Goal: Task Accomplishment & Management: Use online tool/utility

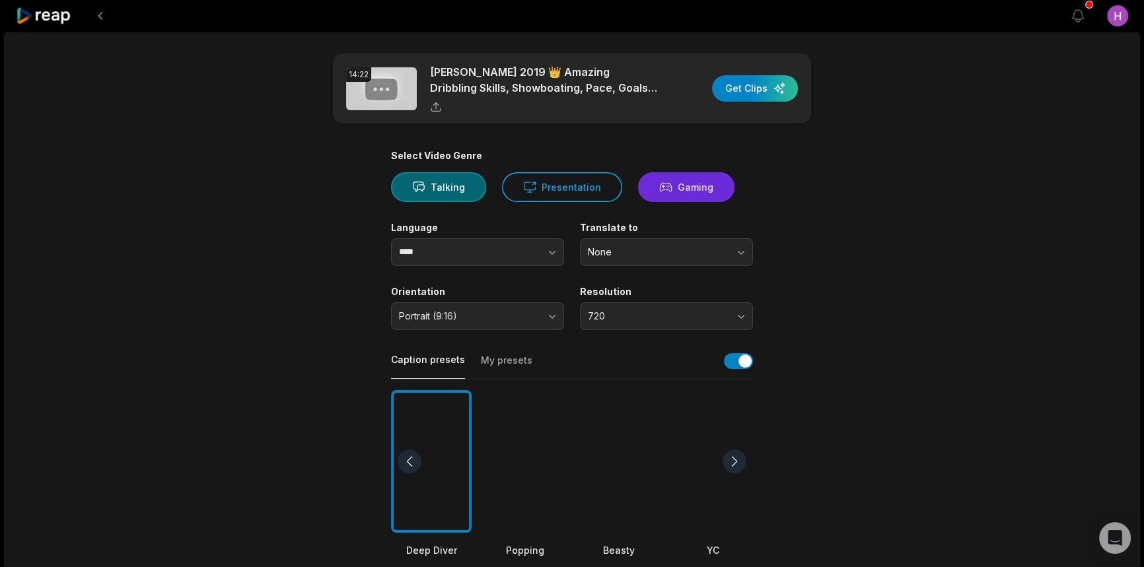
click at [674, 188] on button "Gaming" at bounding box center [686, 187] width 96 height 30
click at [534, 251] on button "button" at bounding box center [526, 252] width 75 height 28
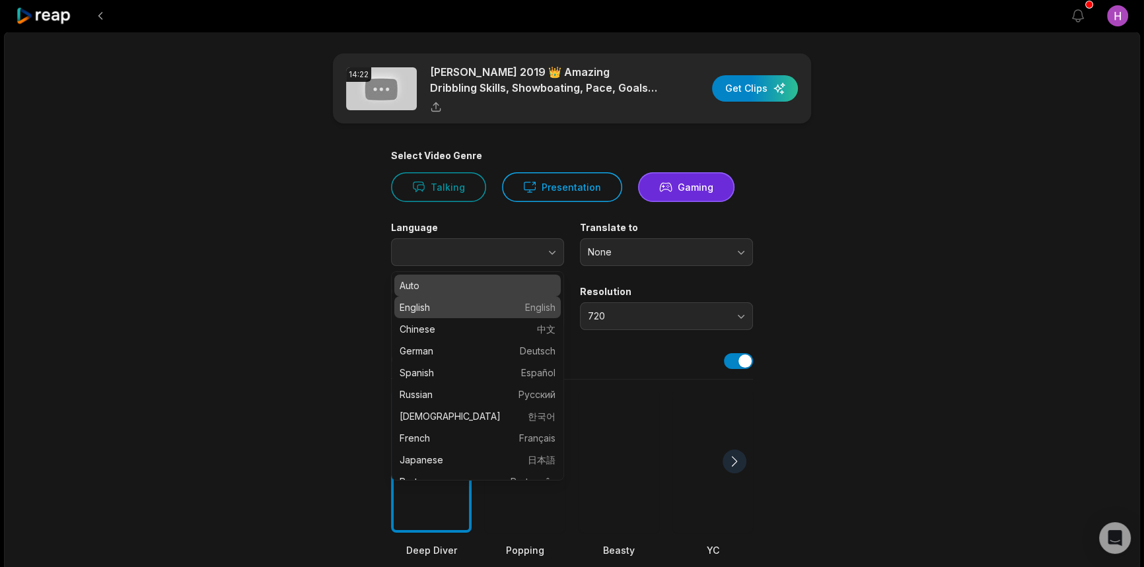
type input "****"
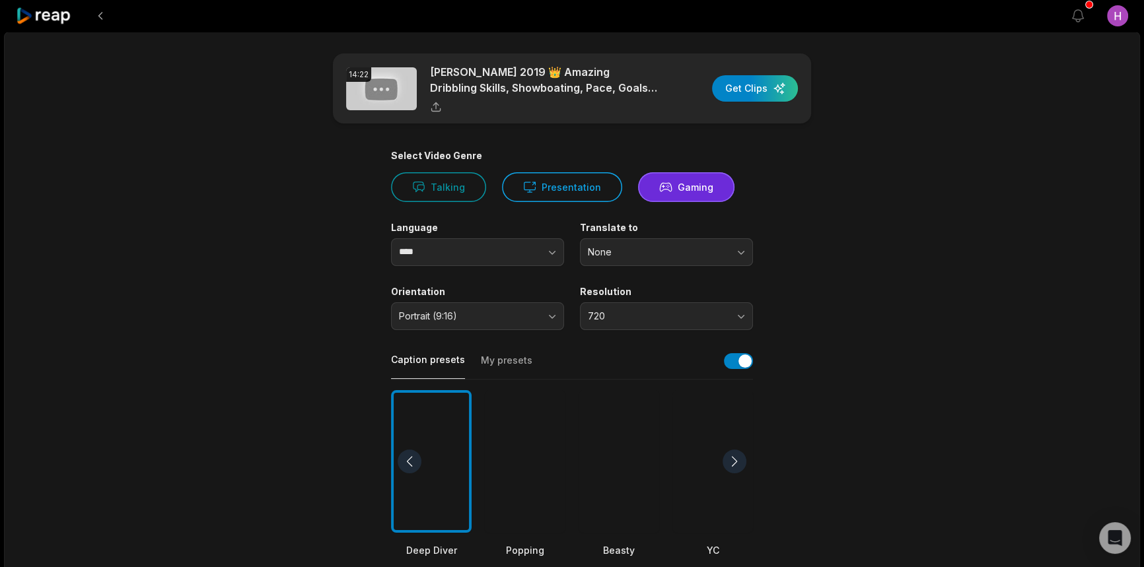
drag, startPoint x: 883, startPoint y: 310, endPoint x: 748, endPoint y: 312, distance: 135.4
click at [874, 310] on main "14:22 [PERSON_NAME] 2019 👑 Amazing Dribbling Skills, Showboating, [PERSON_NAME]…" at bounding box center [571, 457] width 639 height 809
click at [530, 307] on button "Portrait (9:16)" at bounding box center [477, 316] width 173 height 28
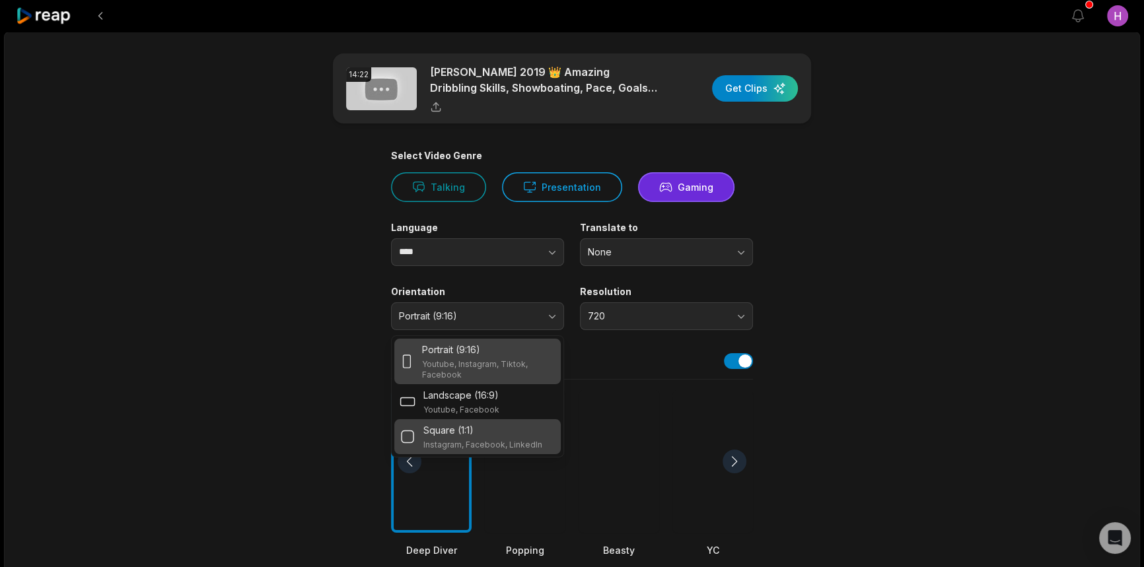
click at [503, 427] on div "Square (1:1)" at bounding box center [482, 430] width 119 height 14
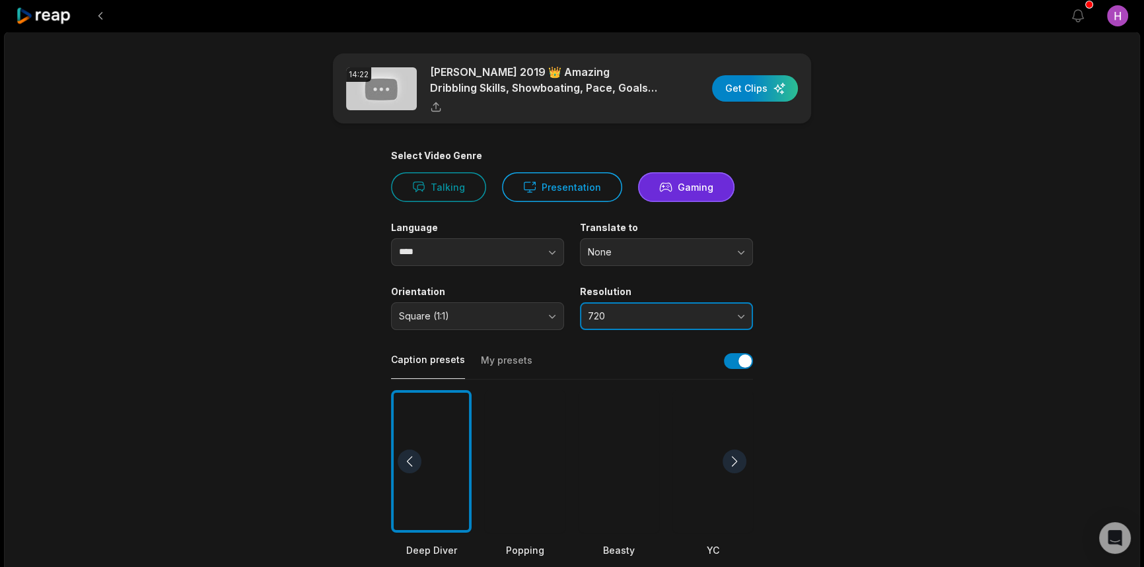
click at [673, 321] on span "720" at bounding box center [657, 316] width 139 height 12
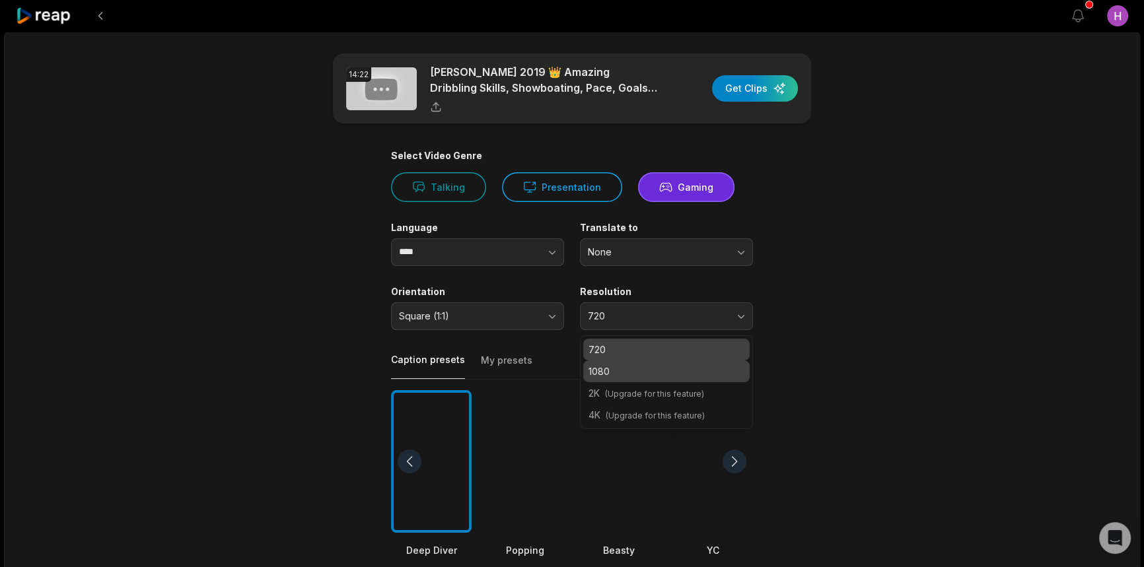
click at [660, 373] on p "1080" at bounding box center [666, 372] width 156 height 14
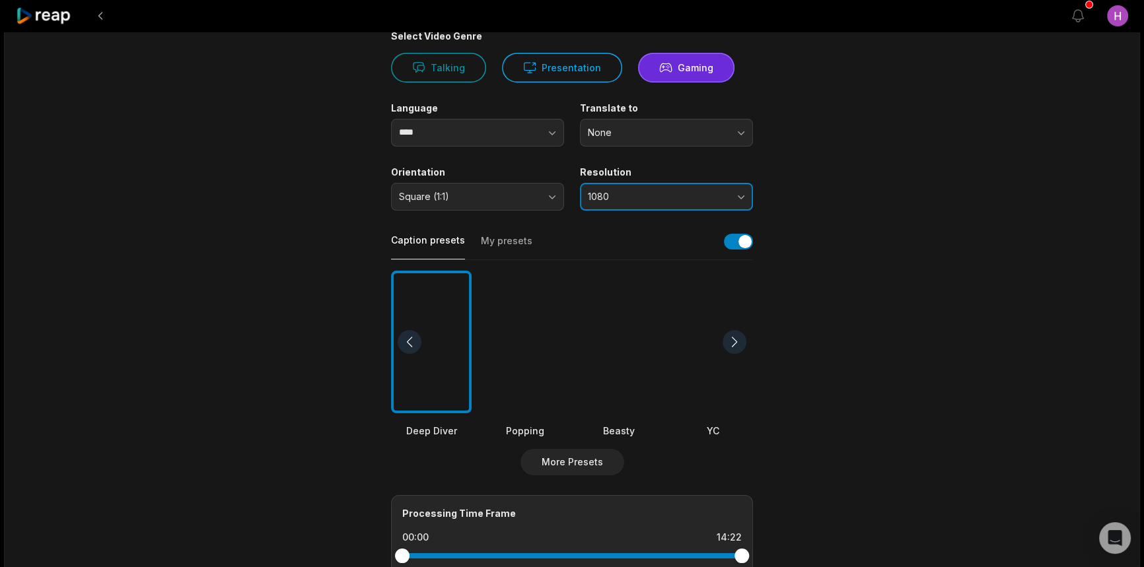
scroll to position [59, 0]
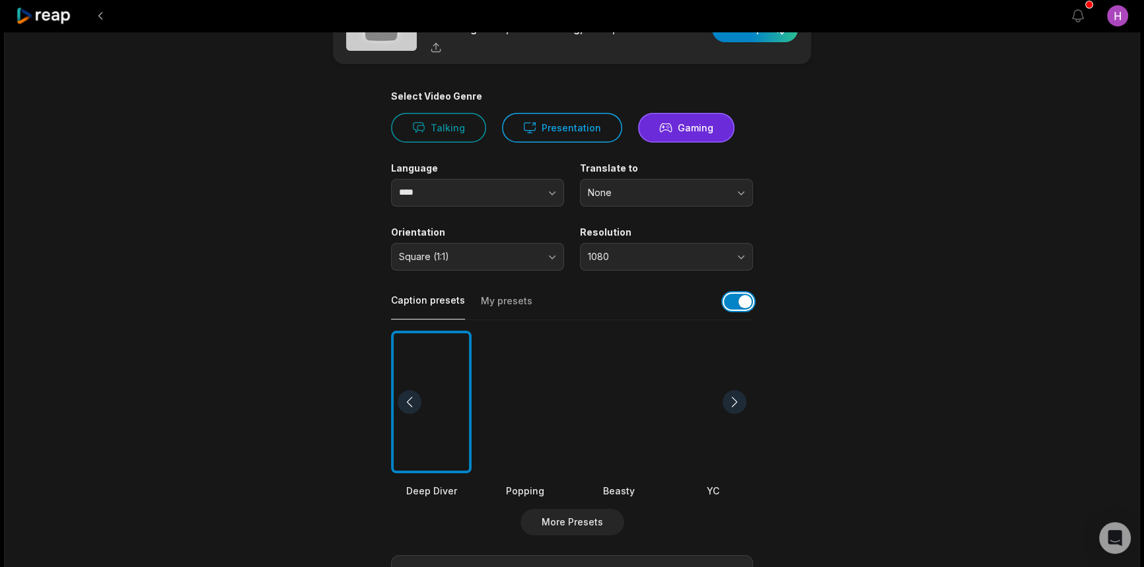
click at [742, 302] on button "button" at bounding box center [738, 302] width 29 height 16
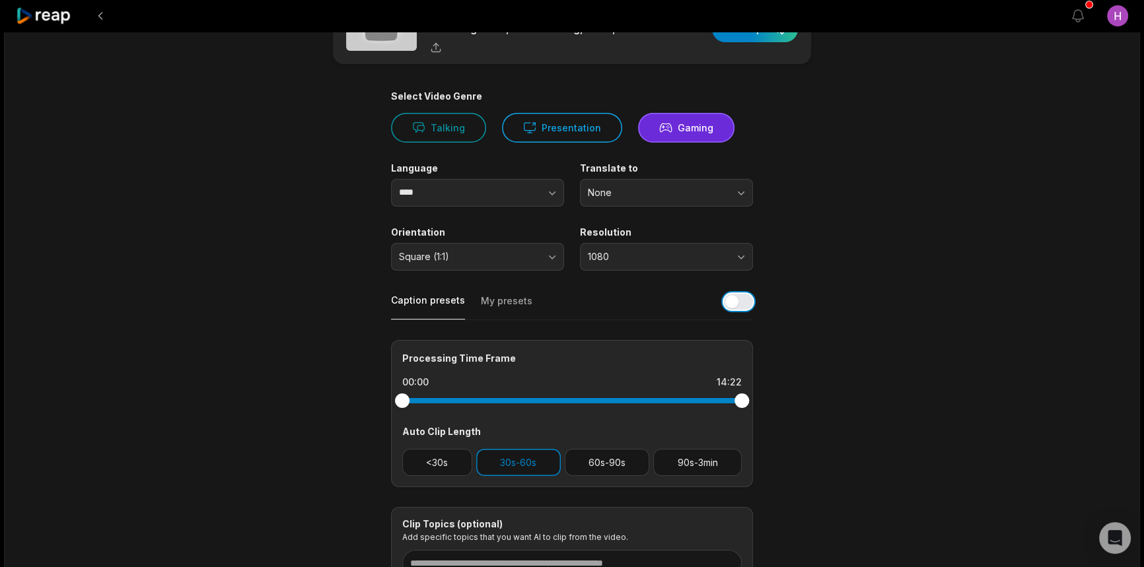
scroll to position [174, 0]
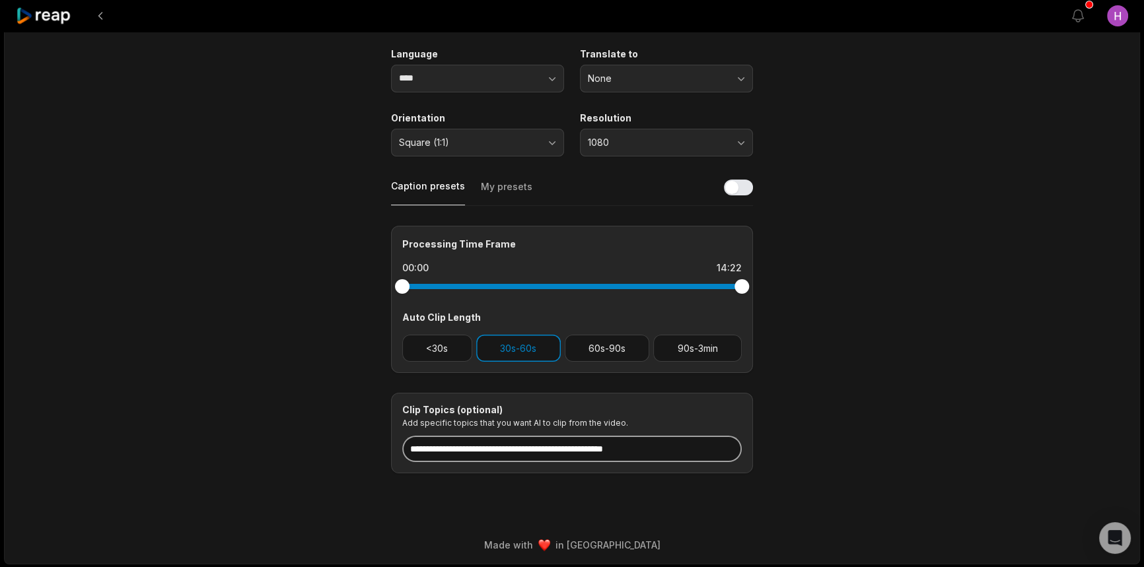
click at [539, 448] on input at bounding box center [571, 449] width 339 height 26
paste input "**********"
type input "**********"
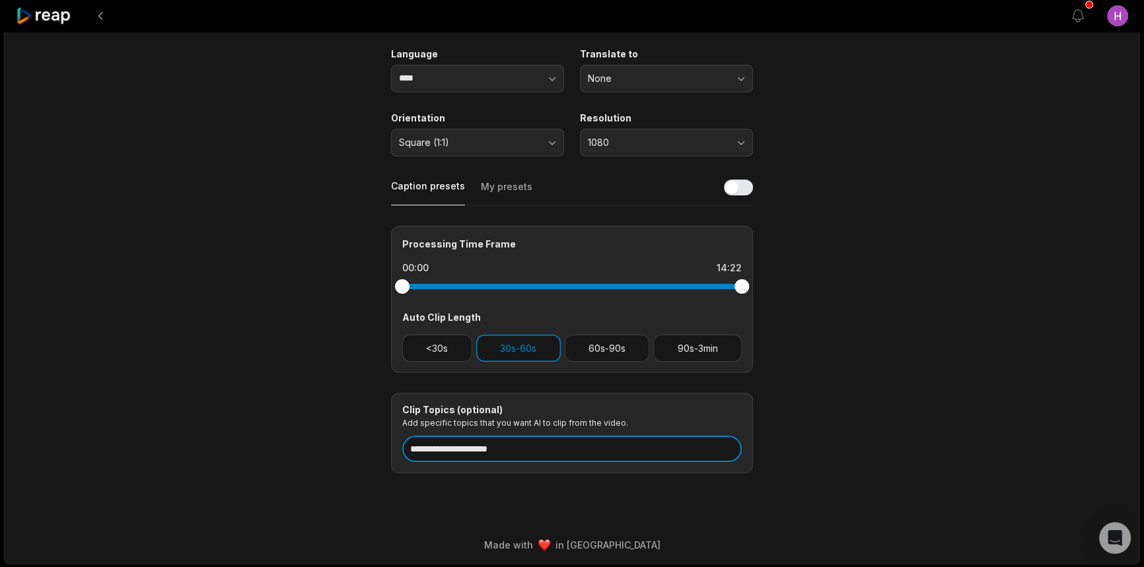
click at [397, 451] on div "**********" at bounding box center [572, 433] width 362 height 81
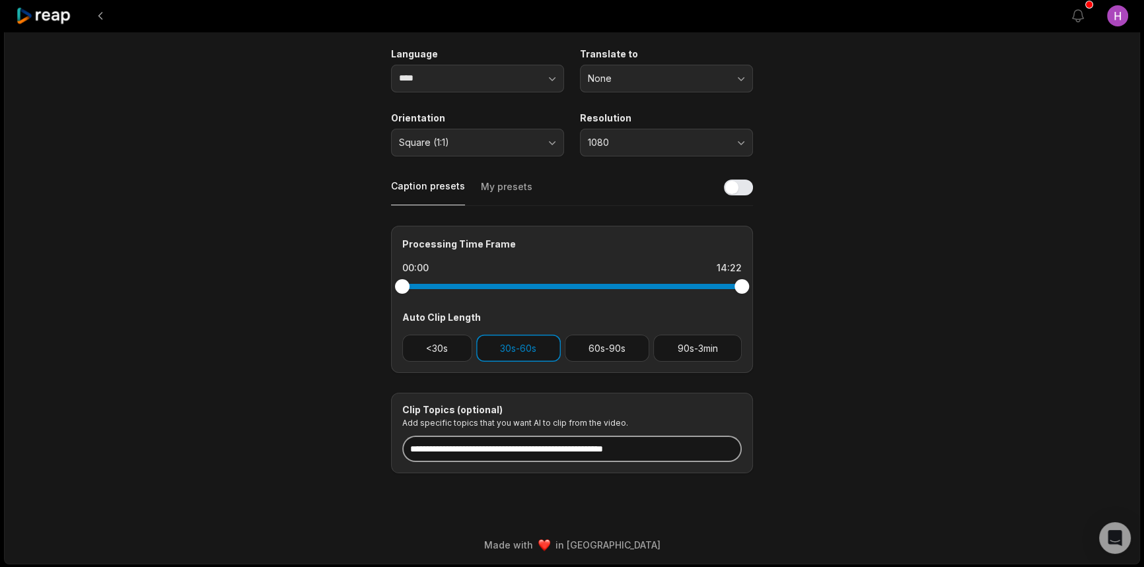
paste input "**********"
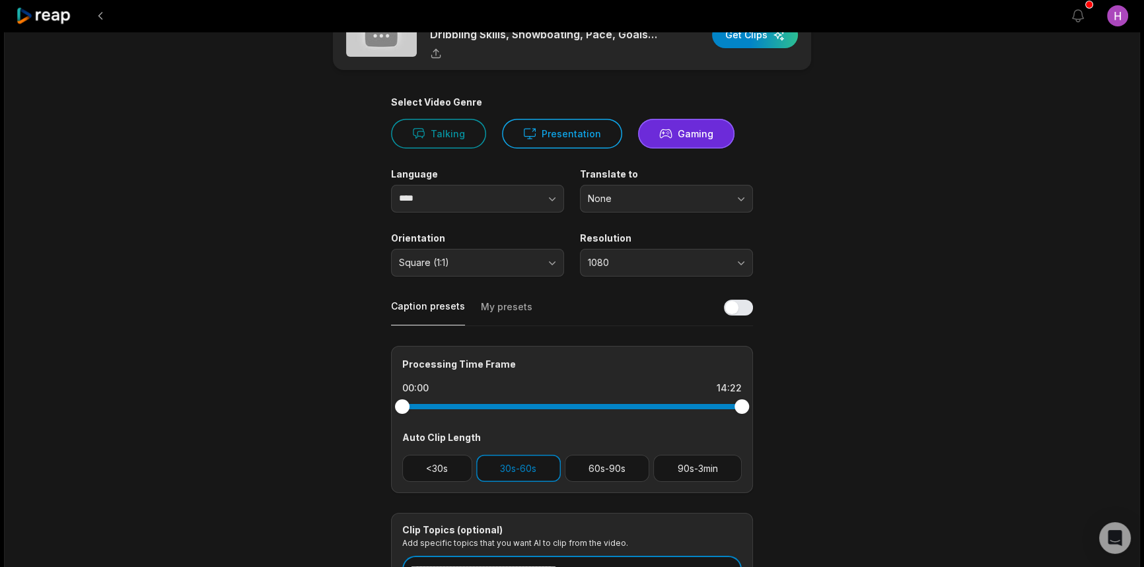
scroll to position [0, 0]
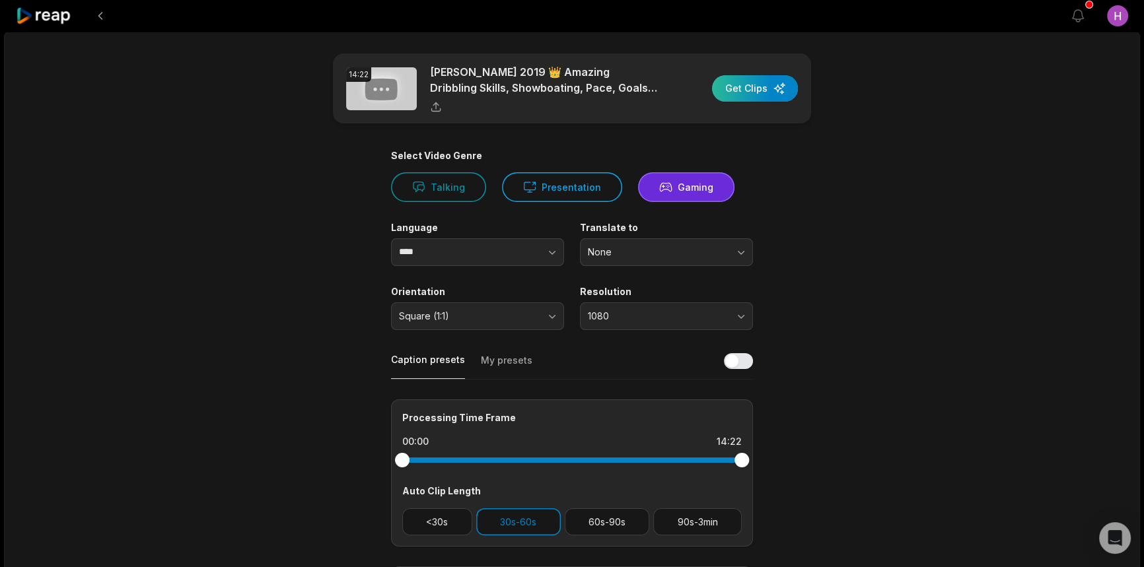
type input "**********"
click at [785, 85] on div "button" at bounding box center [755, 88] width 86 height 26
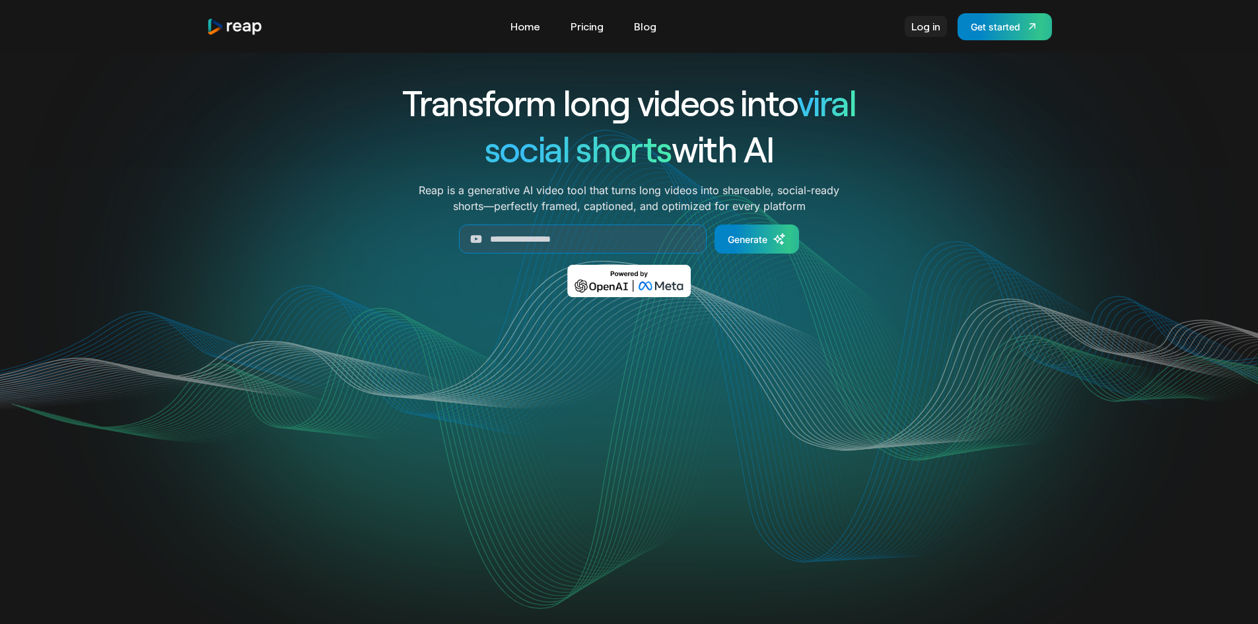
click at [935, 34] on link "Log in" at bounding box center [926, 26] width 42 height 21
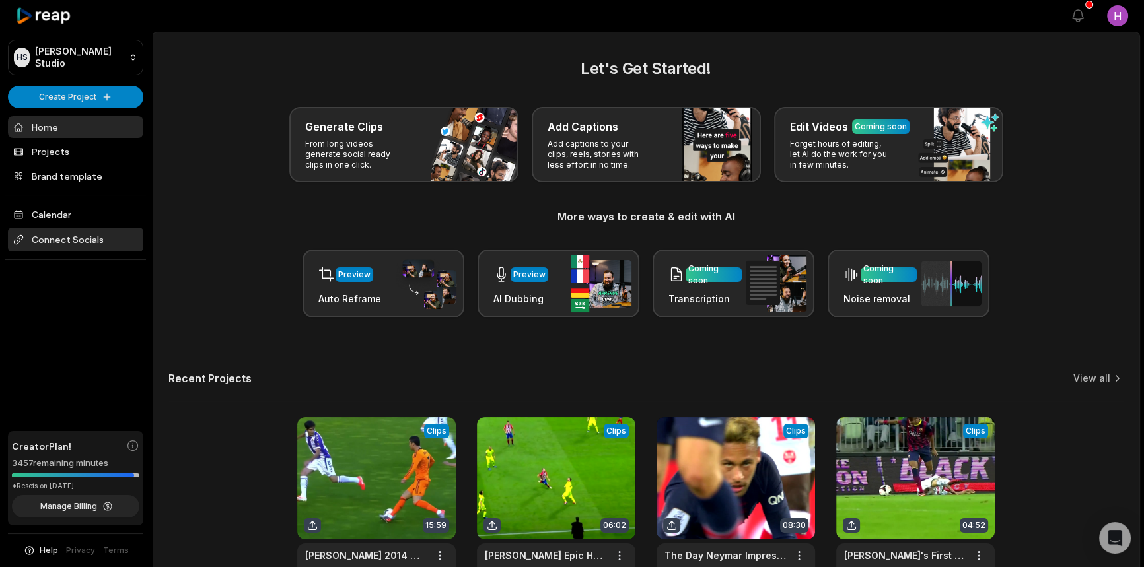
click at [68, 234] on span "Connect Socials" at bounding box center [75, 240] width 135 height 24
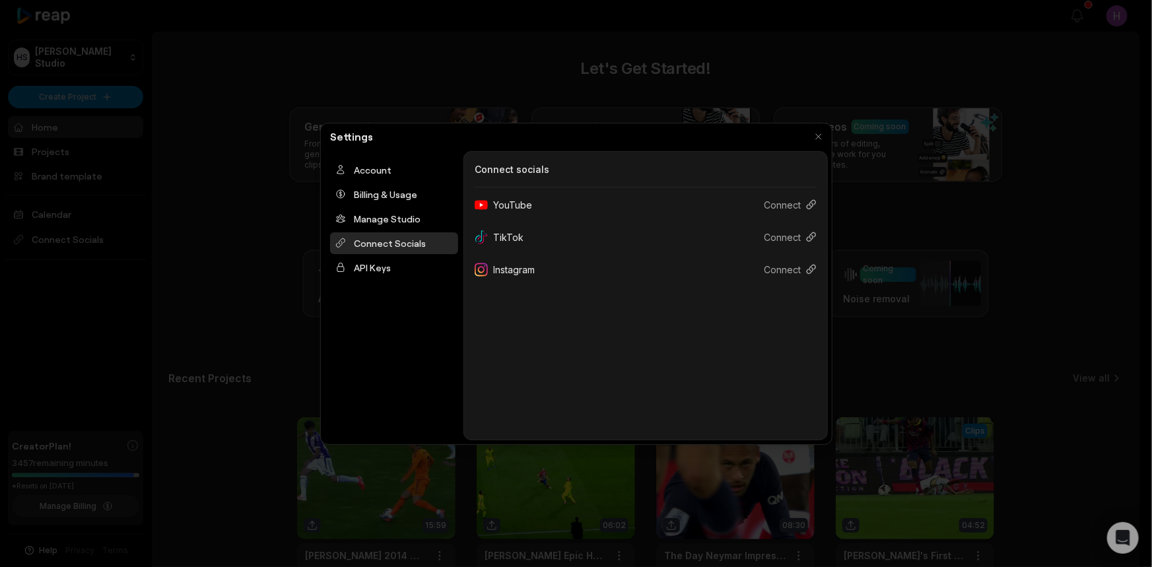
click at [833, 134] on div at bounding box center [576, 283] width 1152 height 567
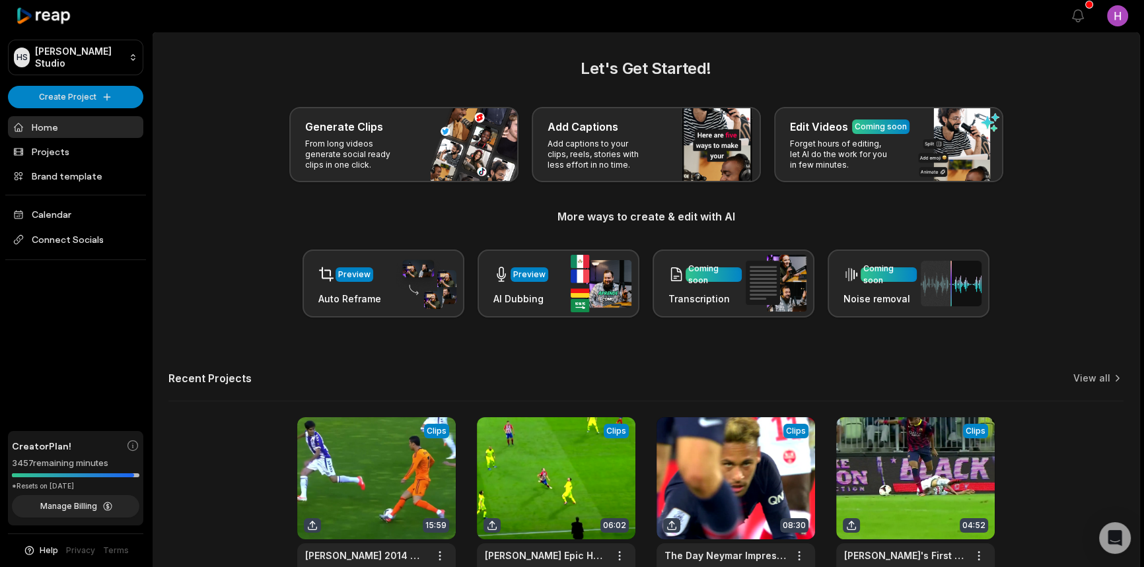
click at [1119, 7] on html "HS Honoré's Studio Create Project Home Projects Brand template Calendar Connect…" at bounding box center [572, 283] width 1144 height 567
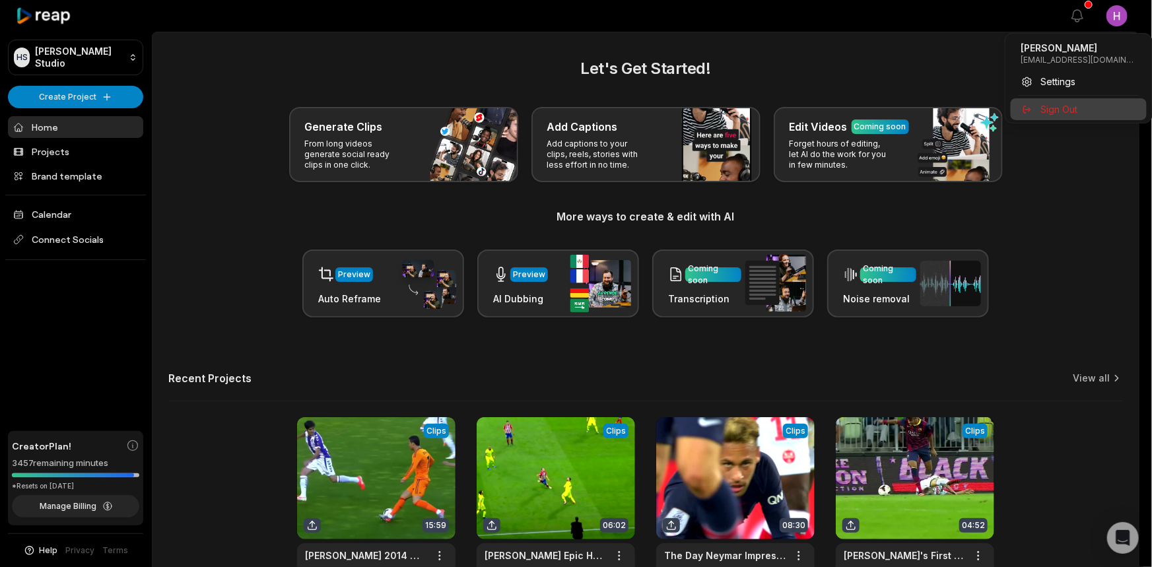
click at [1074, 105] on span "Sign Out" at bounding box center [1059, 109] width 37 height 14
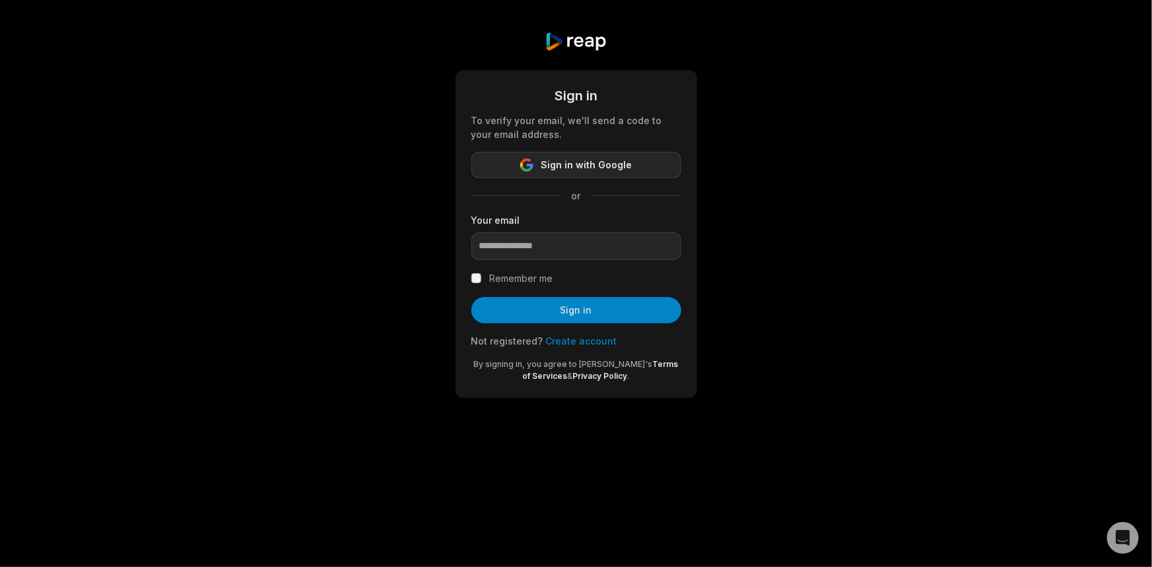
click at [624, 158] on span "Sign in with Google" at bounding box center [587, 165] width 91 height 16
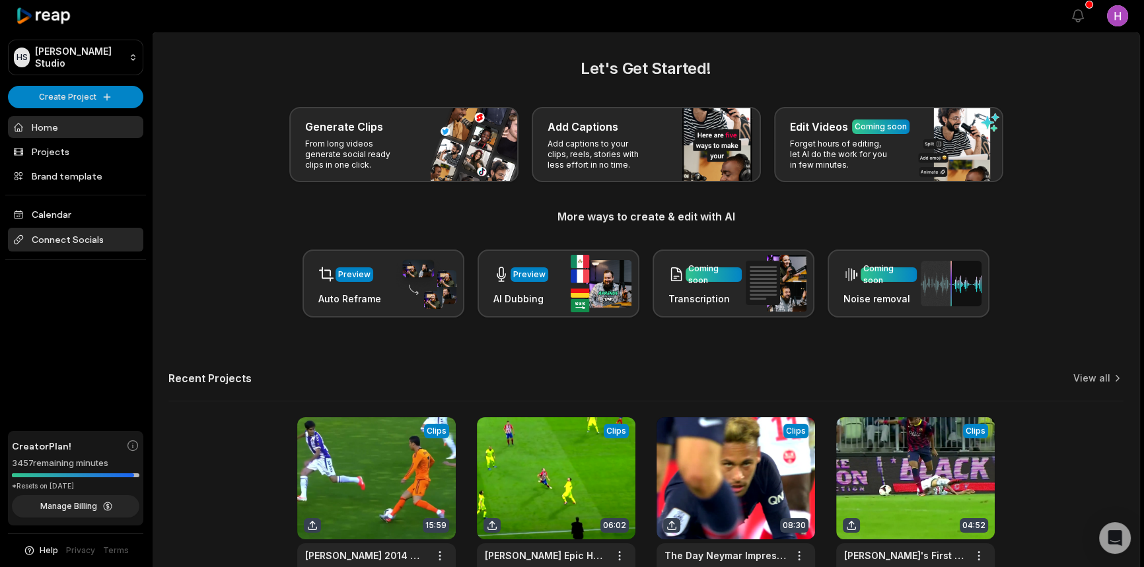
click at [76, 232] on span "Connect Socials" at bounding box center [75, 240] width 135 height 24
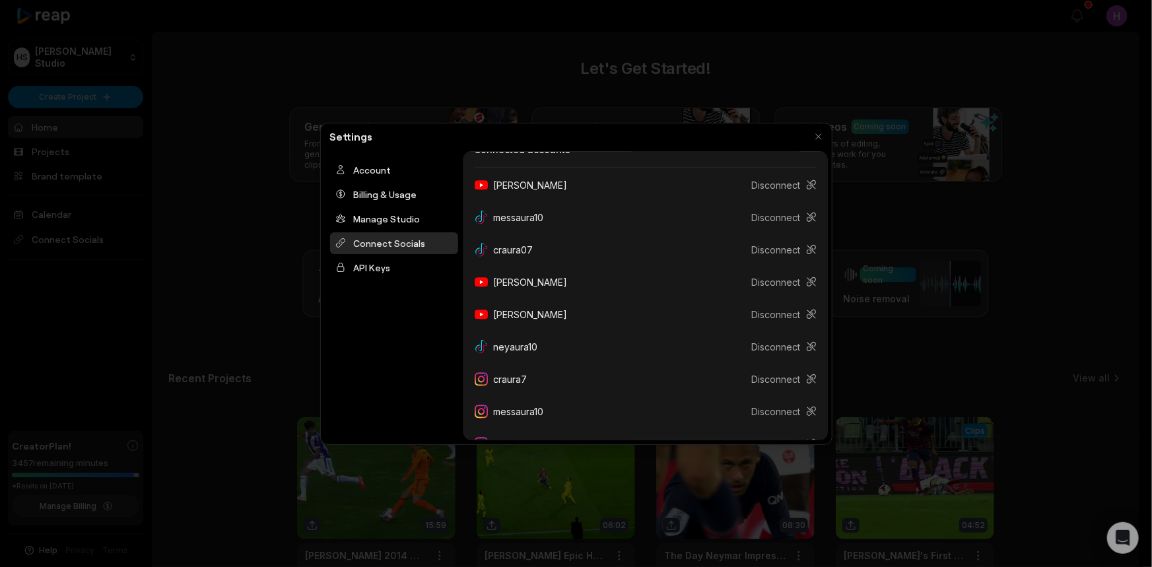
scroll to position [206, 0]
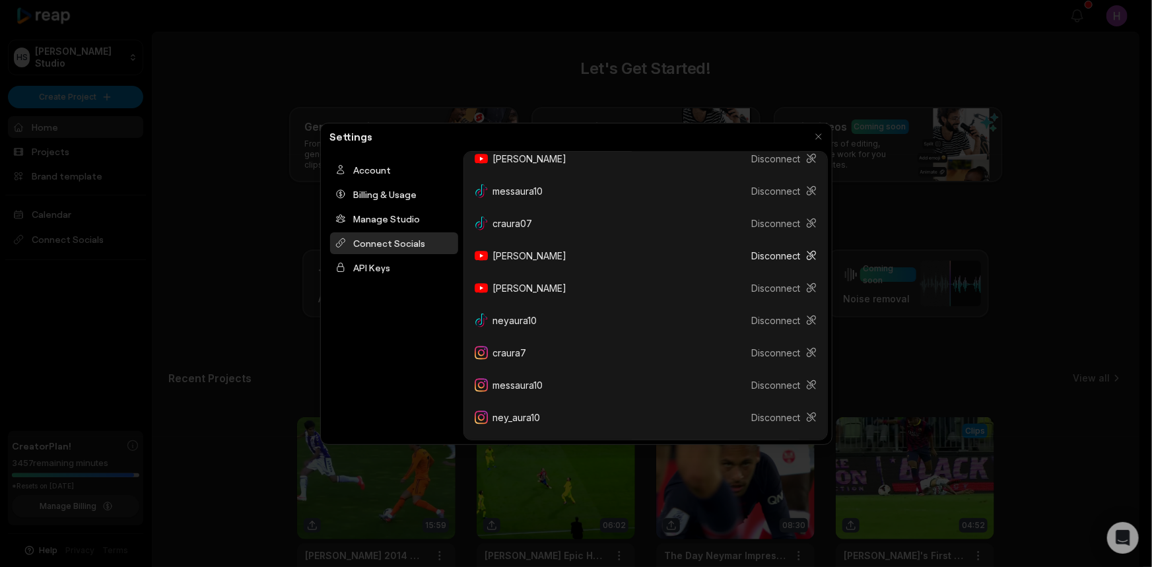
click at [794, 258] on button "Disconnect" at bounding box center [779, 256] width 75 height 24
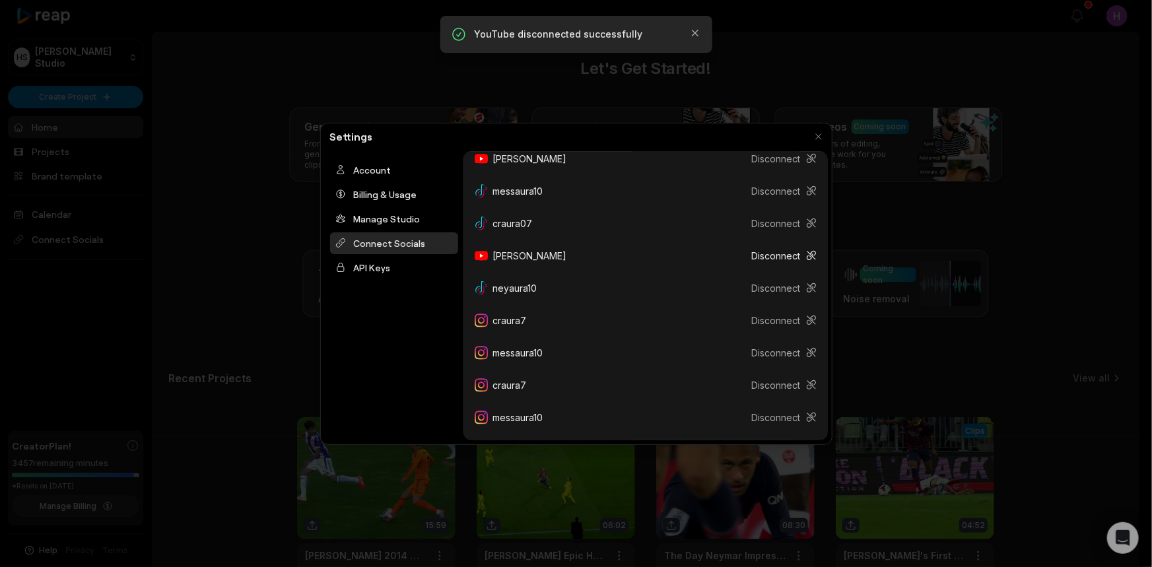
click at [806, 258] on icon at bounding box center [811, 255] width 11 height 11
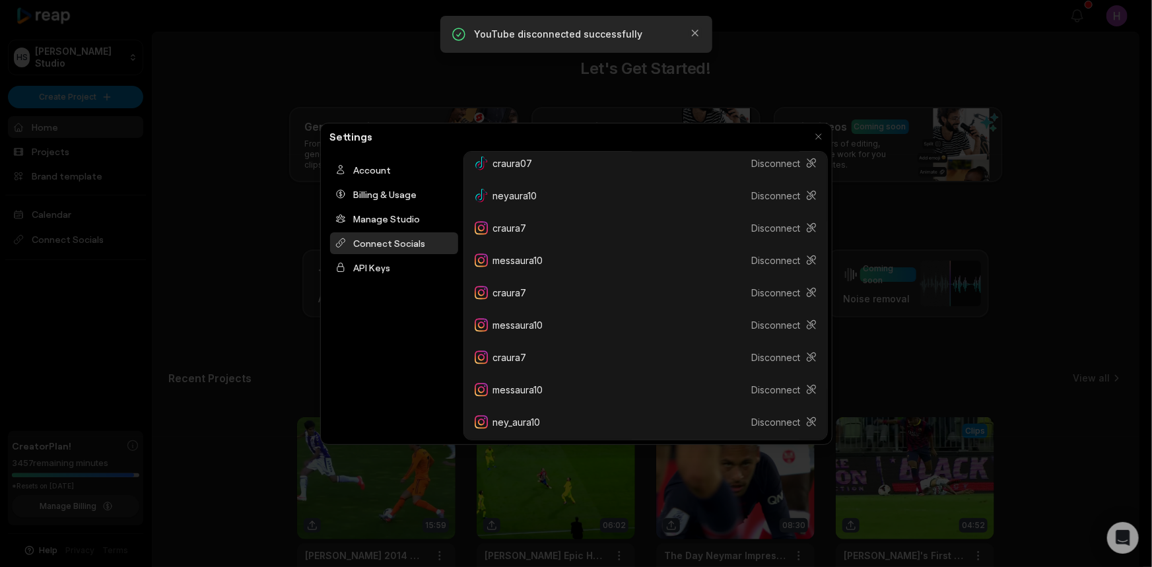
scroll to position [271, 0]
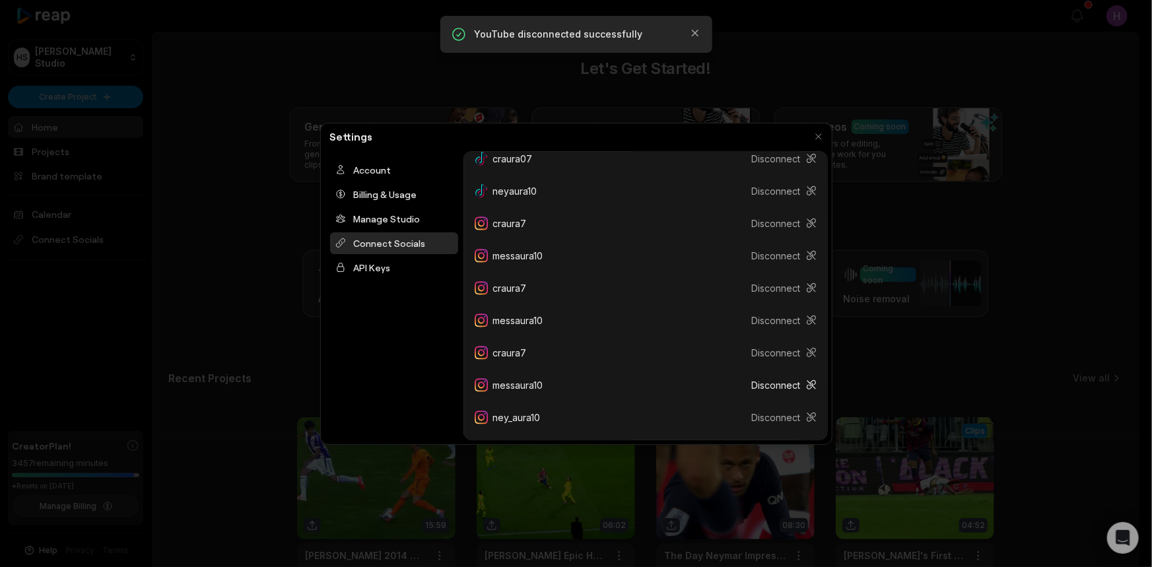
click at [792, 381] on button "Disconnect" at bounding box center [779, 385] width 75 height 24
click at [806, 349] on icon at bounding box center [811, 352] width 11 height 11
click at [793, 357] on button "Disconnect" at bounding box center [779, 353] width 75 height 24
click at [790, 355] on button "Disconnect" at bounding box center [779, 353] width 75 height 24
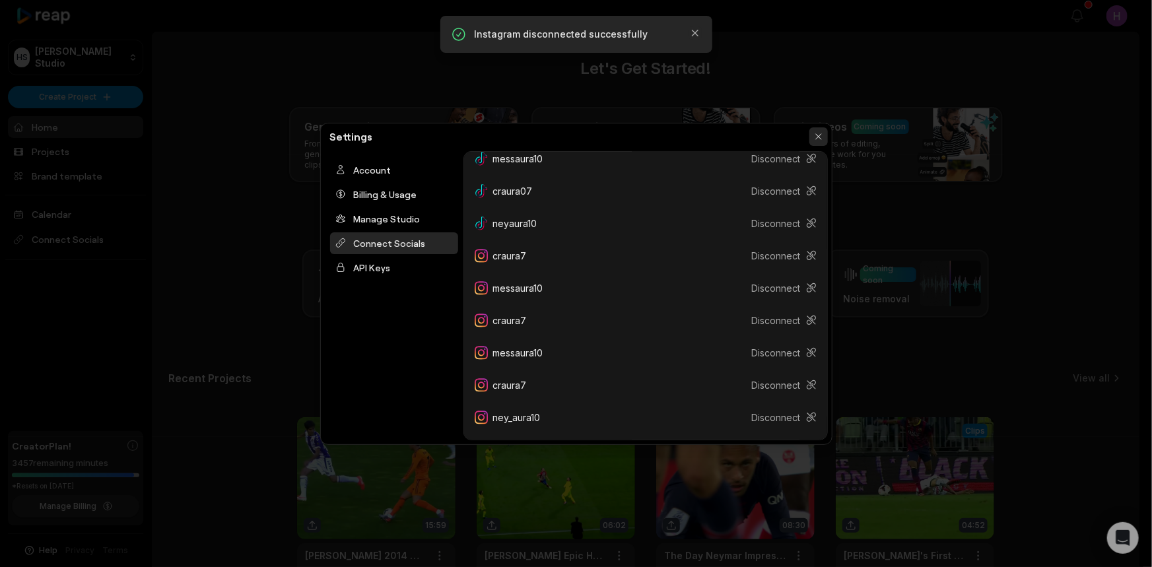
click at [820, 132] on button "button" at bounding box center [819, 136] width 18 height 18
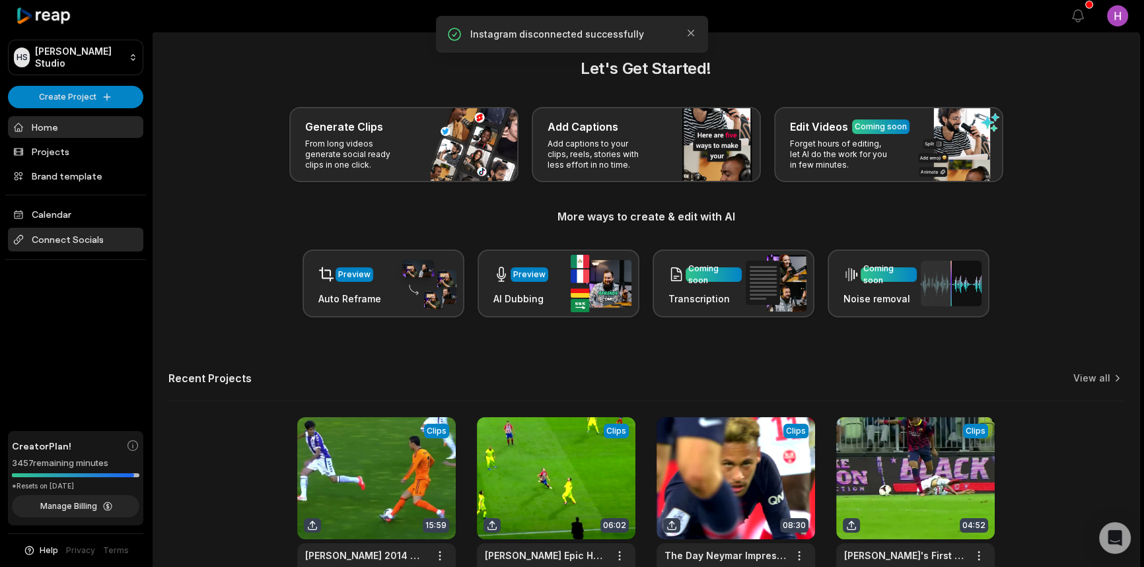
click at [61, 236] on span "Connect Socials" at bounding box center [75, 240] width 135 height 24
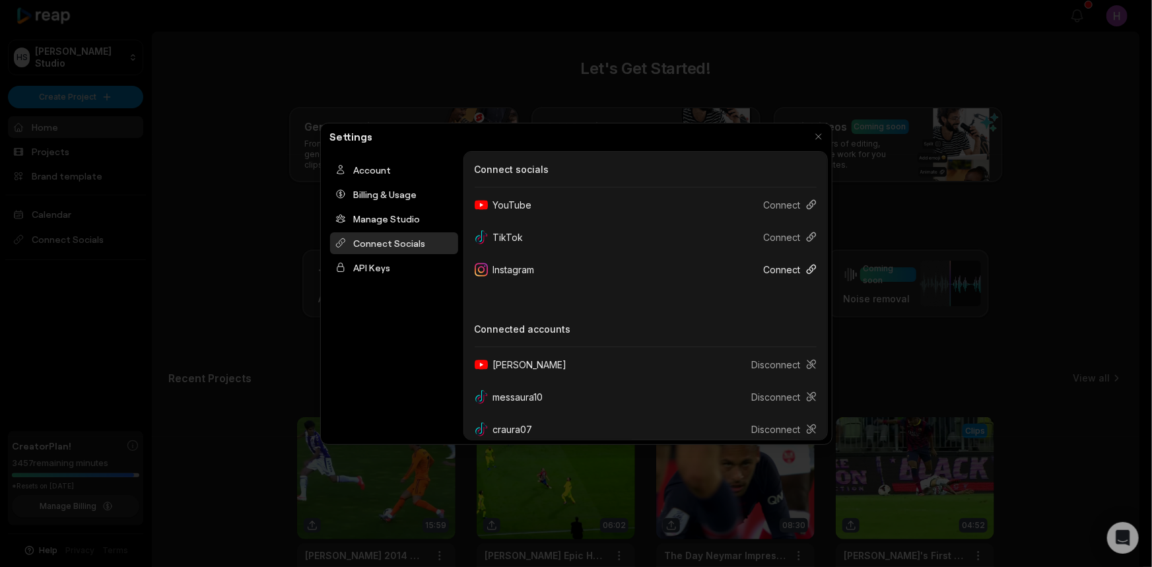
click at [774, 271] on button "Connect" at bounding box center [784, 270] width 63 height 24
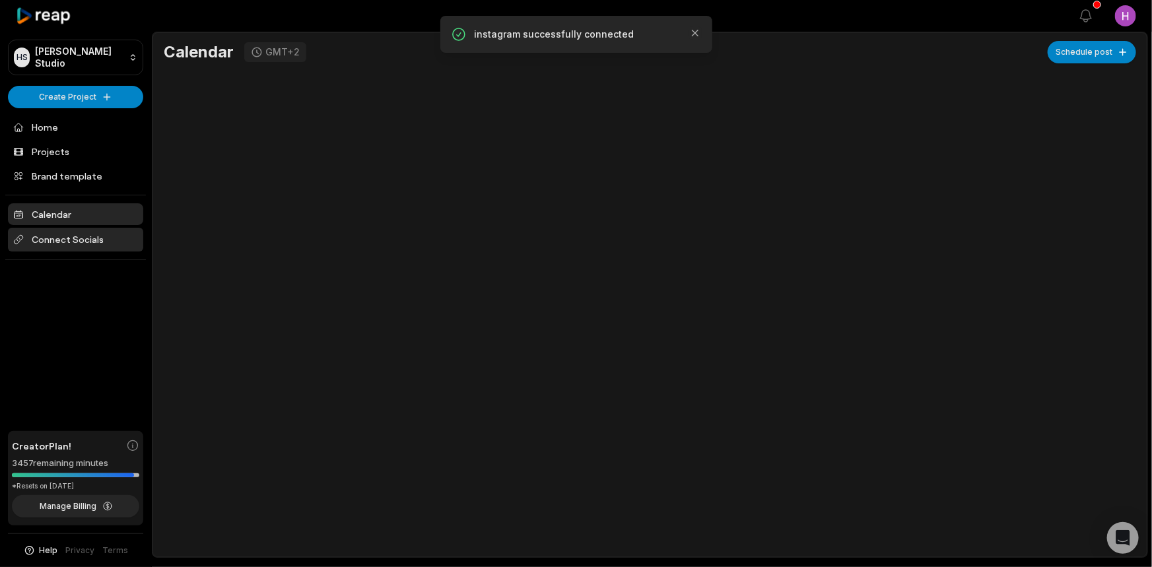
click at [96, 236] on span "Connect Socials" at bounding box center [75, 240] width 135 height 24
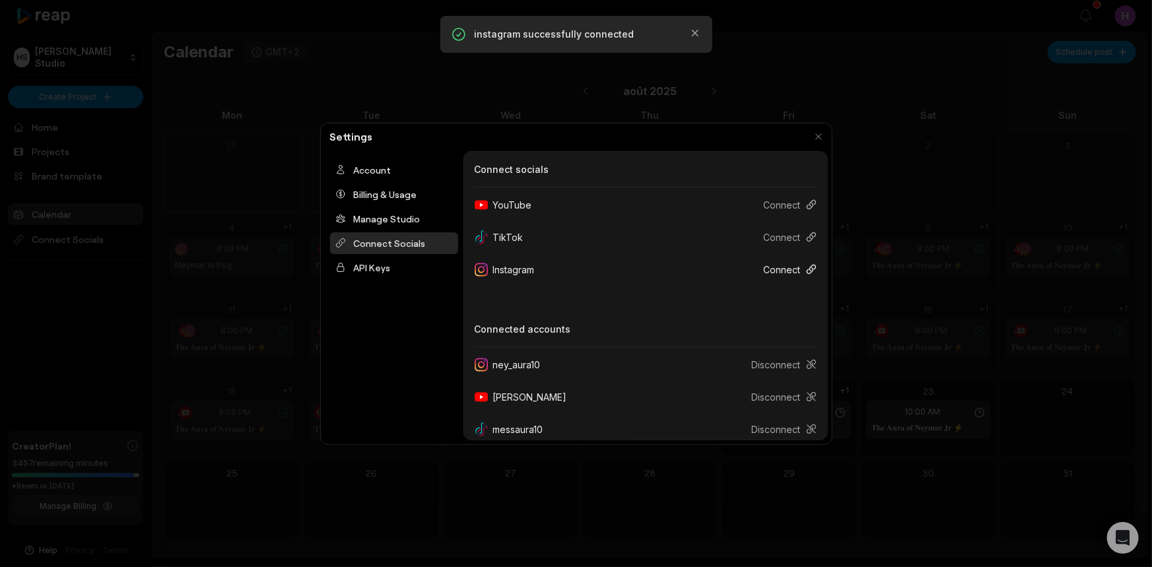
click at [768, 263] on button "Connect" at bounding box center [784, 270] width 63 height 24
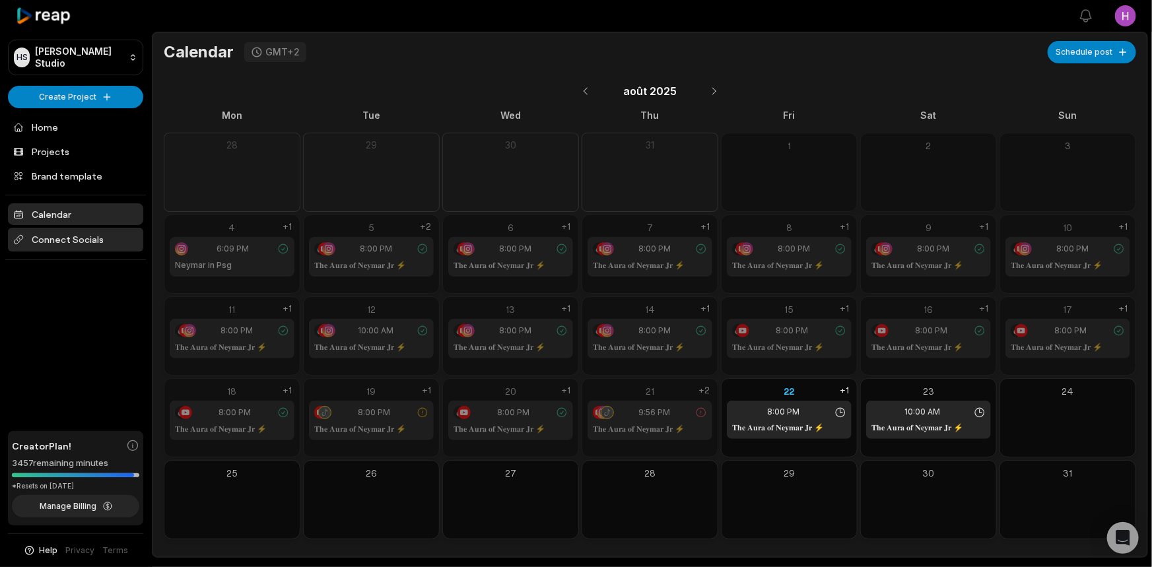
click at [100, 240] on span "Connect Socials" at bounding box center [75, 240] width 135 height 24
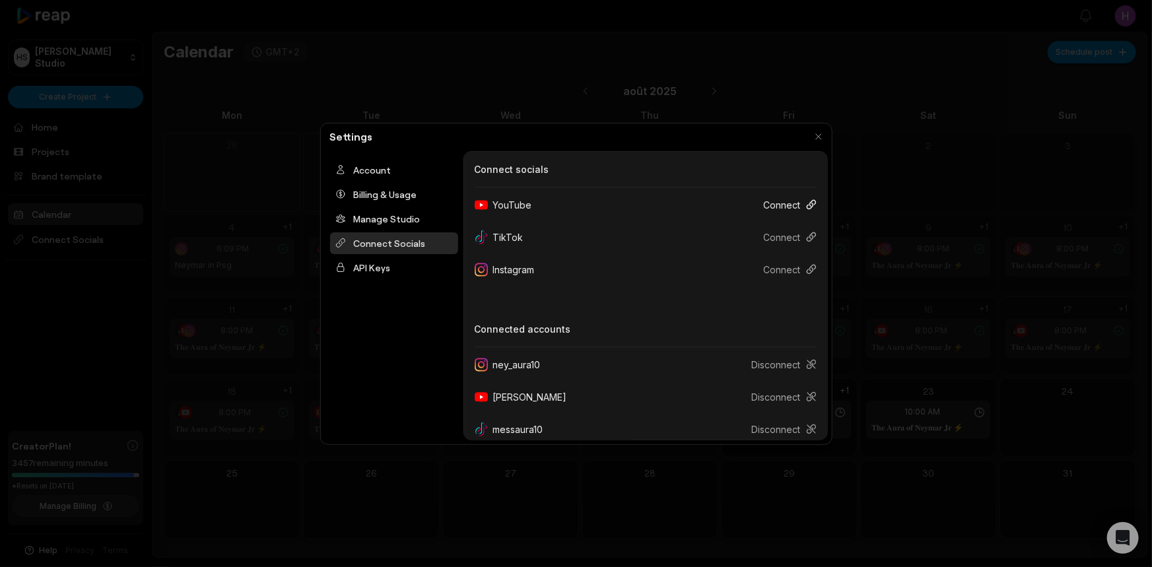
click at [761, 200] on button "Connect" at bounding box center [784, 205] width 63 height 24
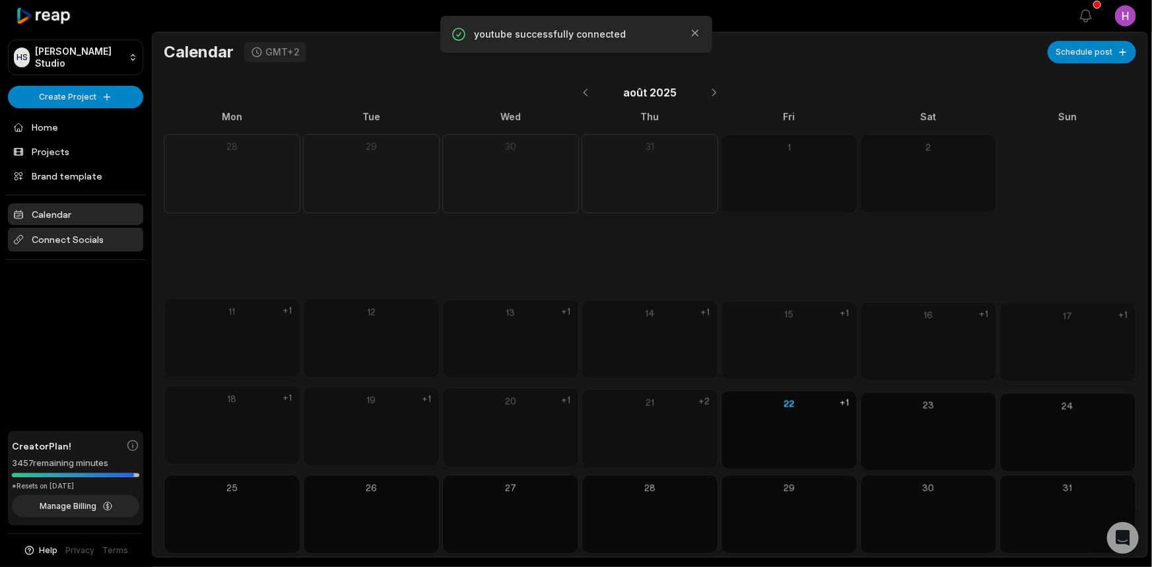
click at [109, 228] on span "Connect Socials" at bounding box center [75, 240] width 135 height 24
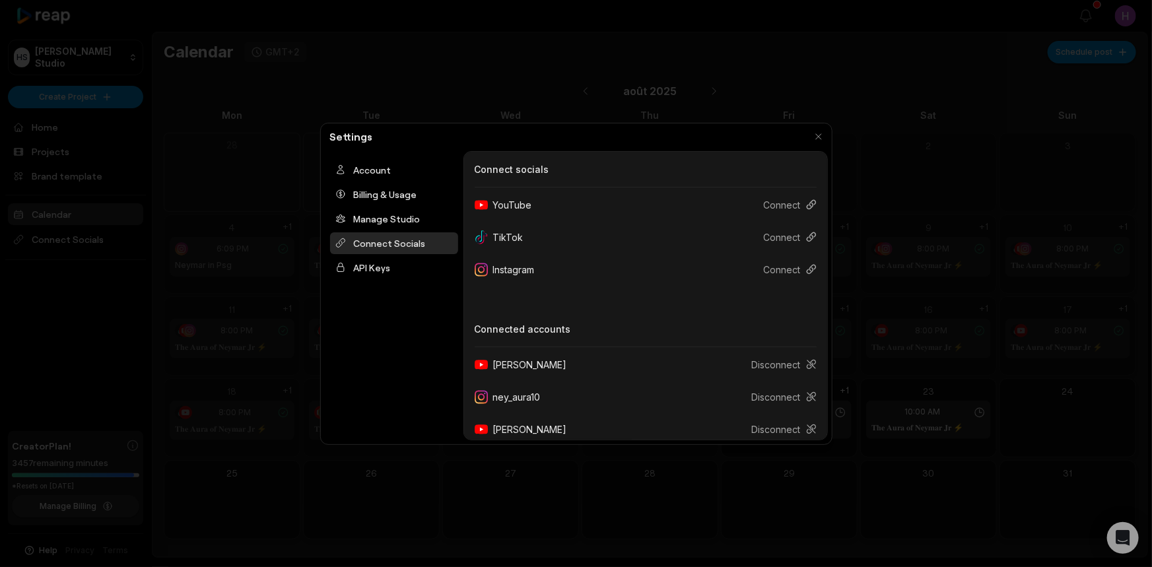
click at [552, 209] on div "YouTube Connect" at bounding box center [646, 205] width 342 height 24
click at [773, 208] on button "Connect" at bounding box center [784, 205] width 63 height 24
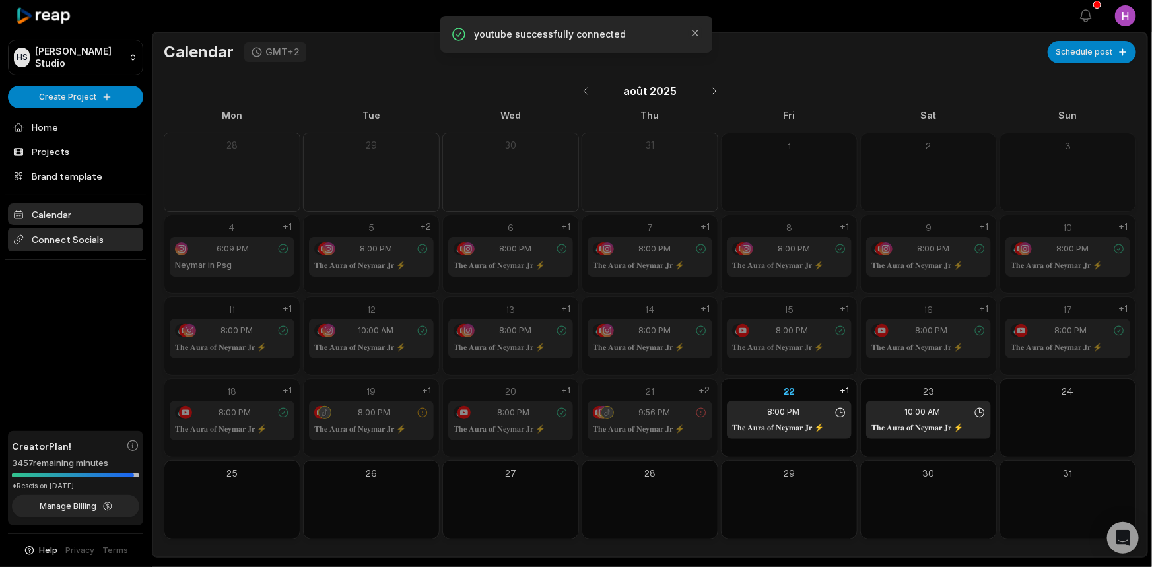
click at [114, 244] on span "Connect Socials" at bounding box center [75, 240] width 135 height 24
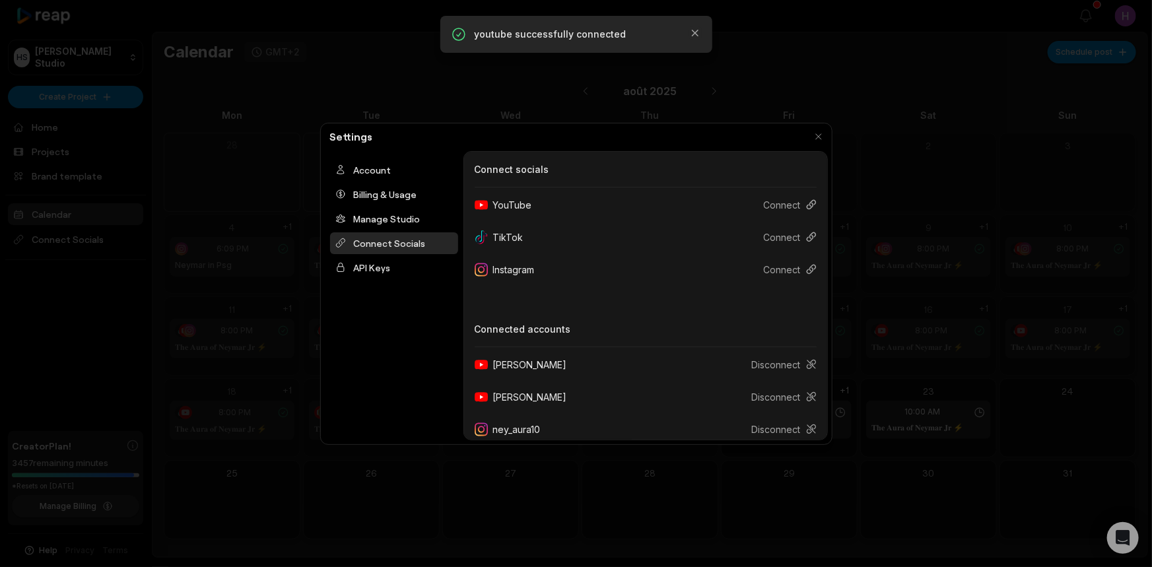
scroll to position [174, 0]
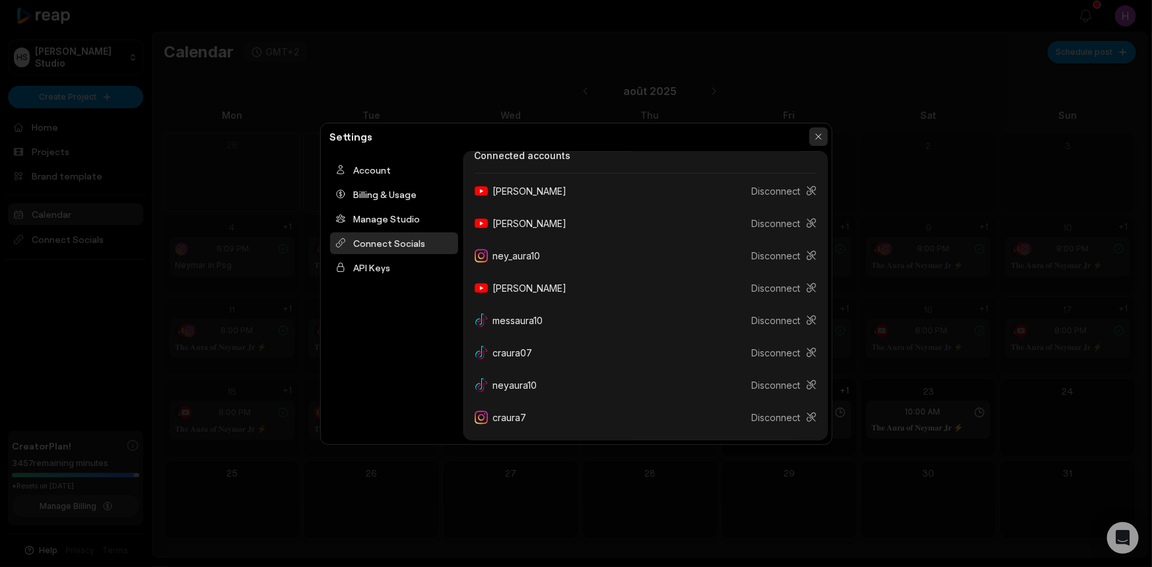
click at [820, 129] on button "button" at bounding box center [819, 136] width 18 height 18
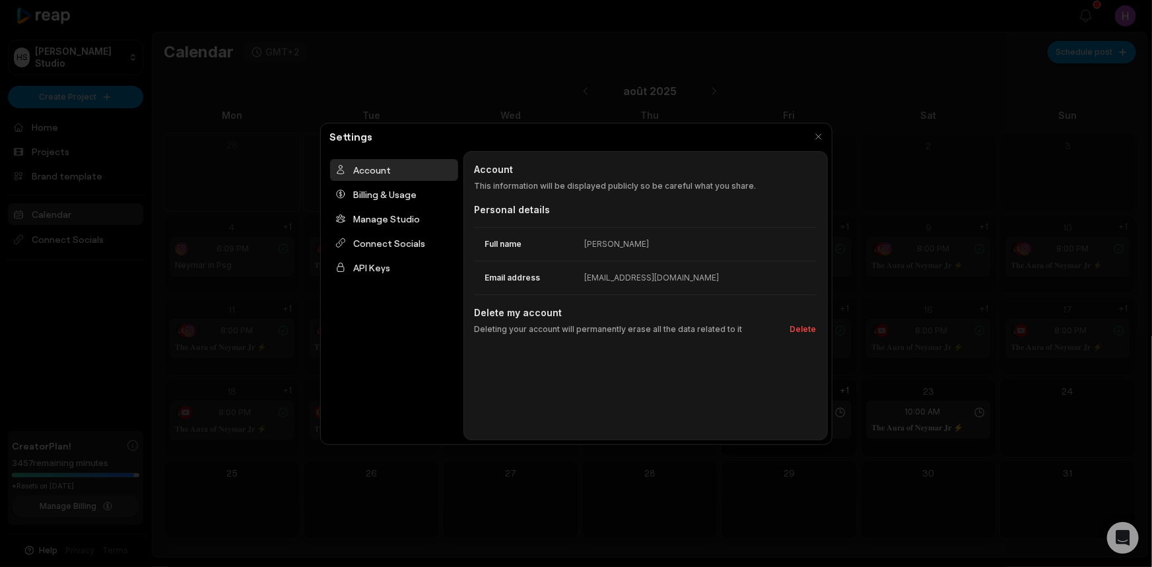
scroll to position [0, 0]
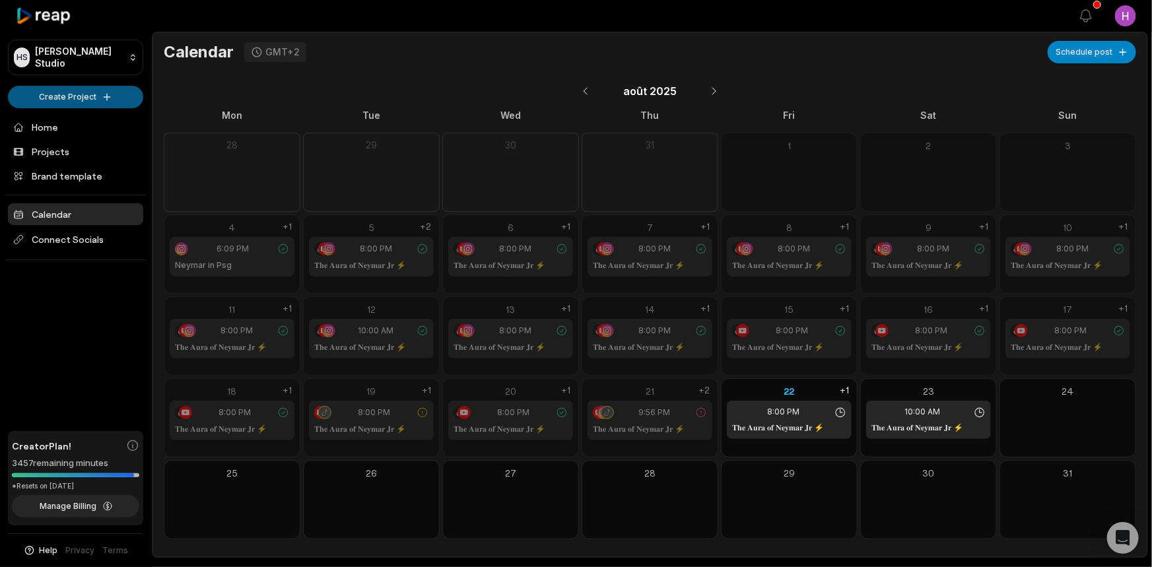
click at [116, 99] on html "HS Honoré's Studio Create Project Home Projects Brand template Calendar Connect…" at bounding box center [576, 283] width 1152 height 567
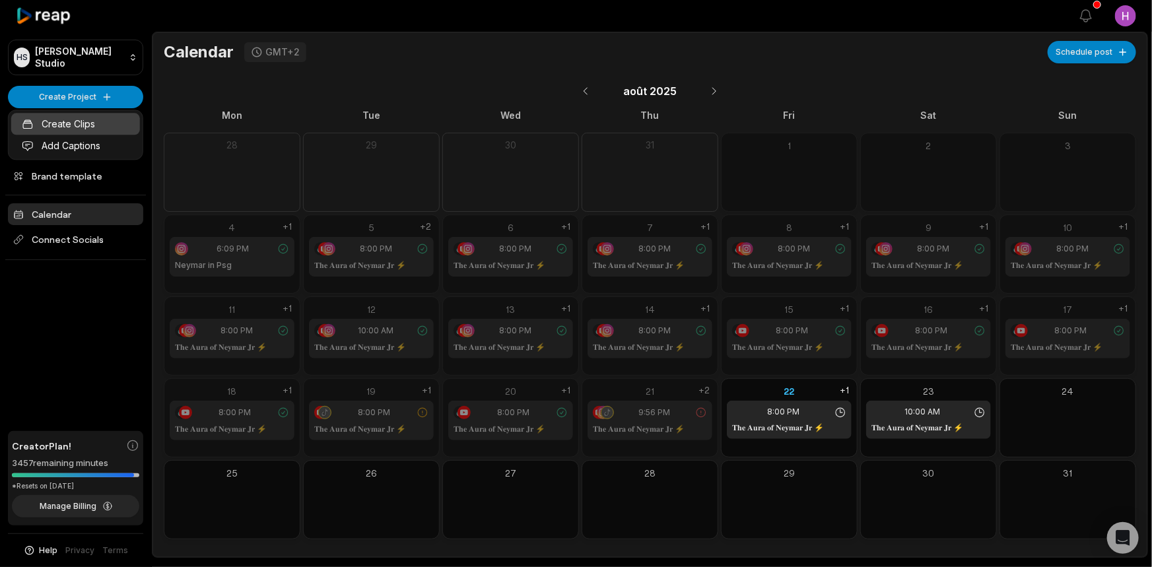
click at [92, 122] on link "Create Clips" at bounding box center [75, 124] width 129 height 22
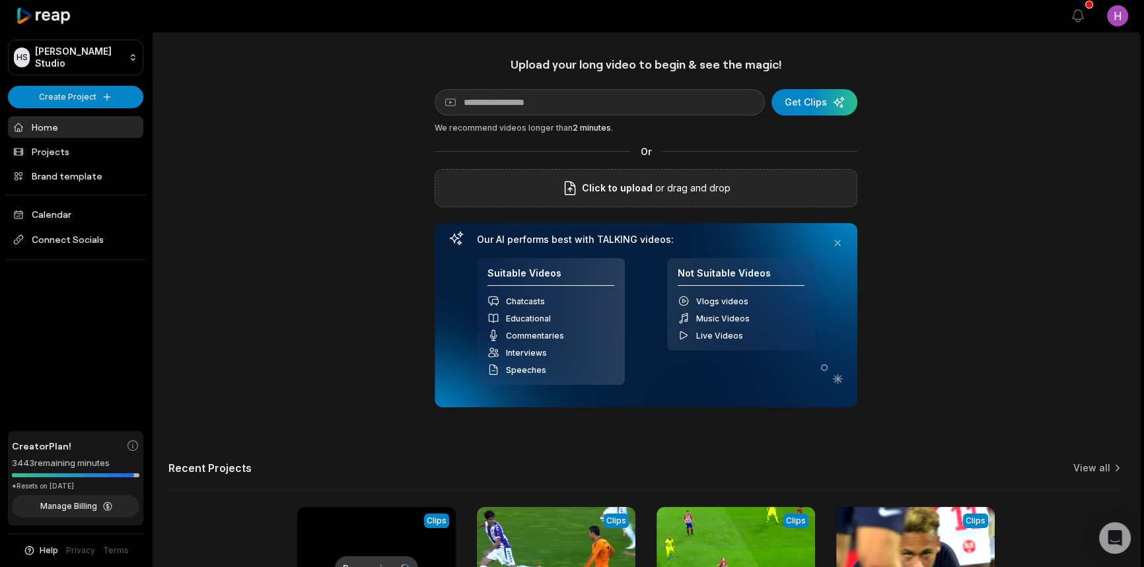
click at [654, 178] on div "Click to upload or drag and drop" at bounding box center [646, 188] width 423 height 38
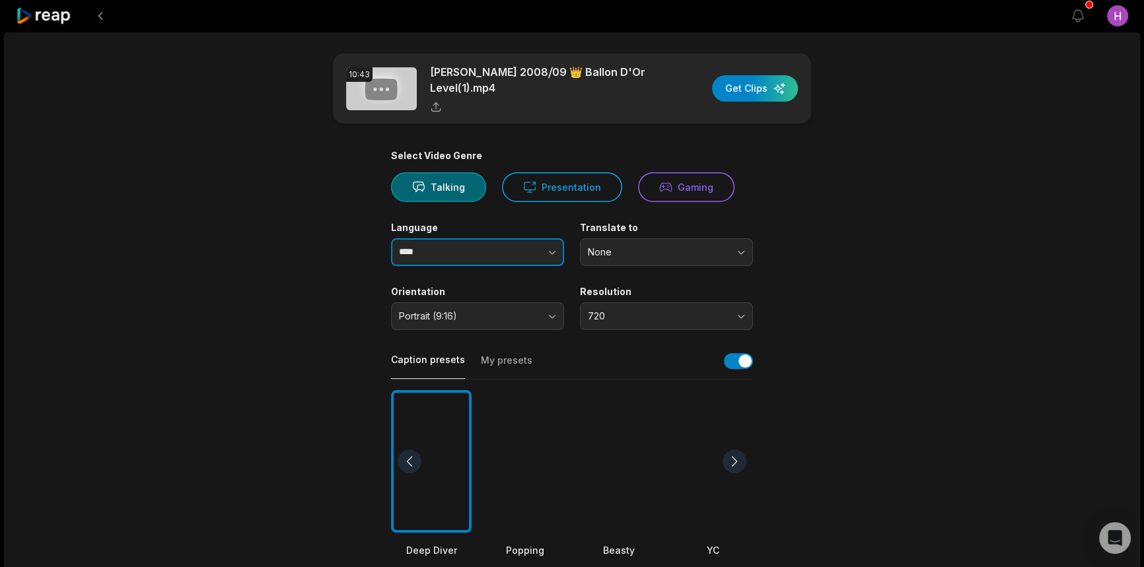
click at [542, 254] on button "button" at bounding box center [526, 252] width 75 height 28
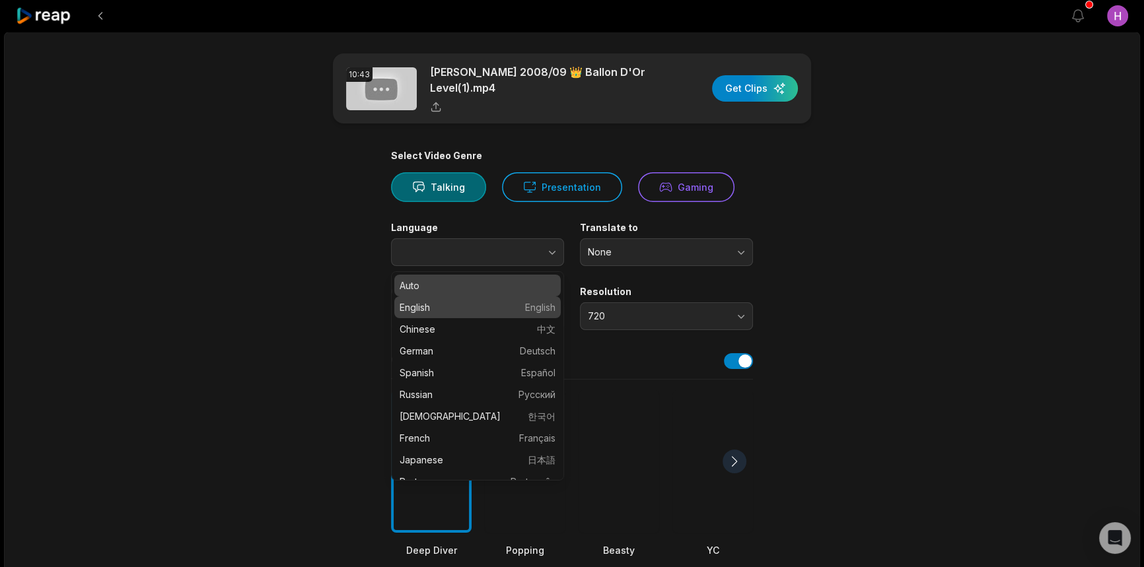
type input "****"
click at [825, 237] on main "10:43 Cristiano Ronaldo 2008⧸09 👑 Ballon D'Or Level(1).mp4 Get Clips Select Vid…" at bounding box center [571, 457] width 639 height 809
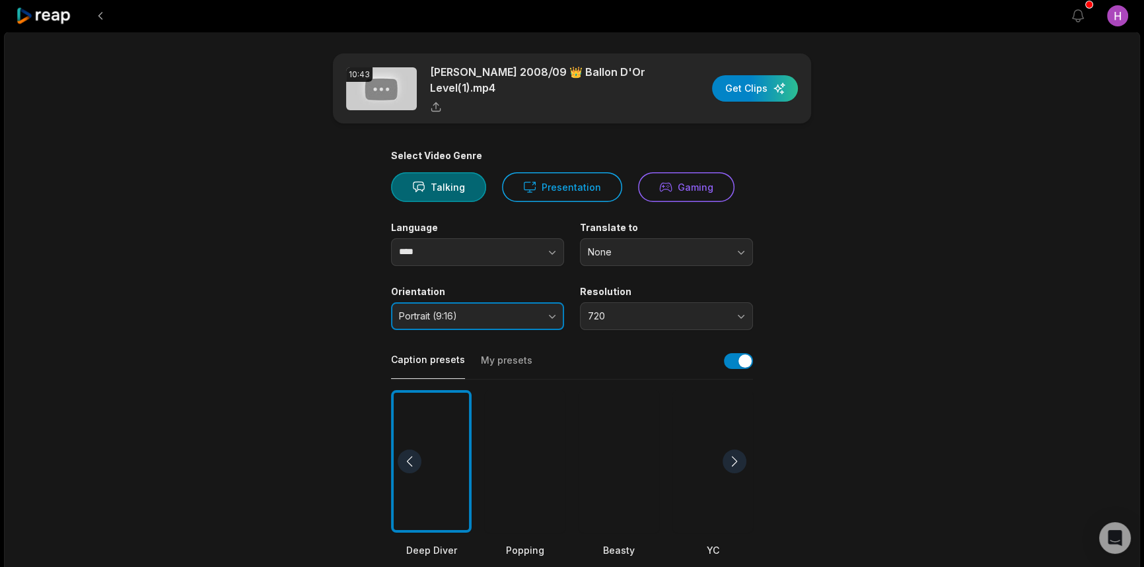
click at [524, 313] on span "Portrait (9:16)" at bounding box center [468, 316] width 139 height 12
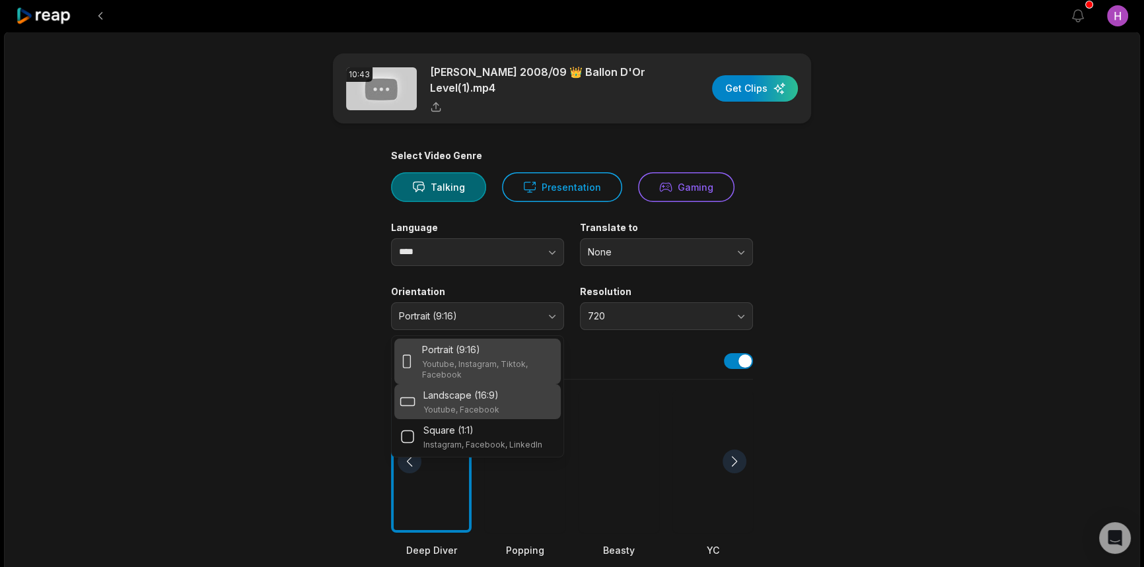
drag, startPoint x: 494, startPoint y: 416, endPoint x: 489, endPoint y: 423, distance: 8.5
click at [493, 417] on div "Landscape (16:9) Youtube, Facebook" at bounding box center [477, 401] width 166 height 35
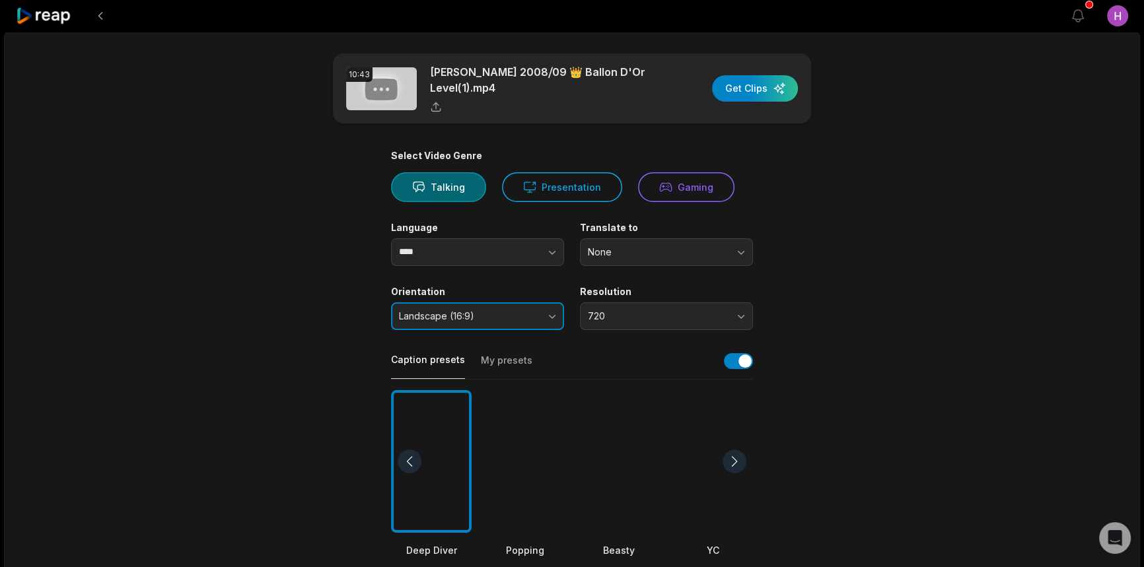
click at [508, 329] on button "Landscape (16:9)" at bounding box center [477, 316] width 173 height 28
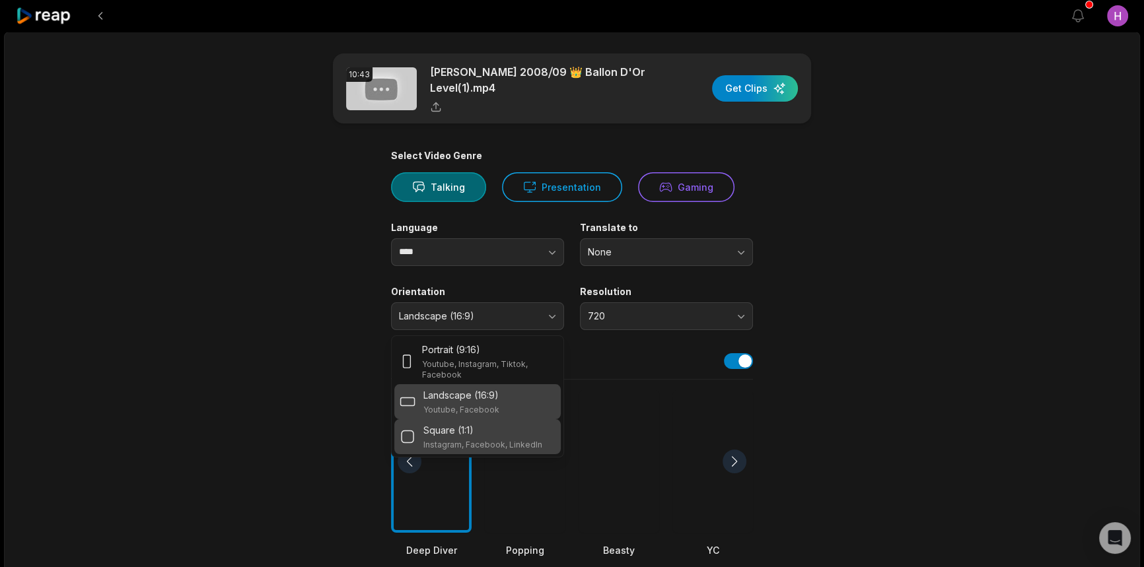
click at [505, 428] on div "Square (1:1)" at bounding box center [482, 430] width 119 height 14
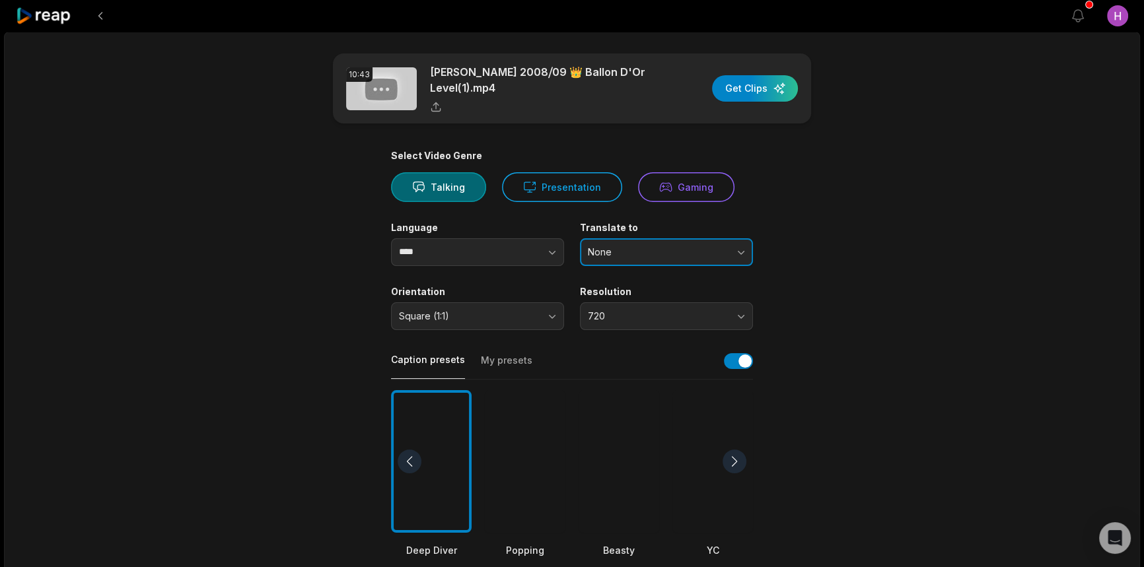
click at [648, 258] on button "None" at bounding box center [666, 252] width 173 height 28
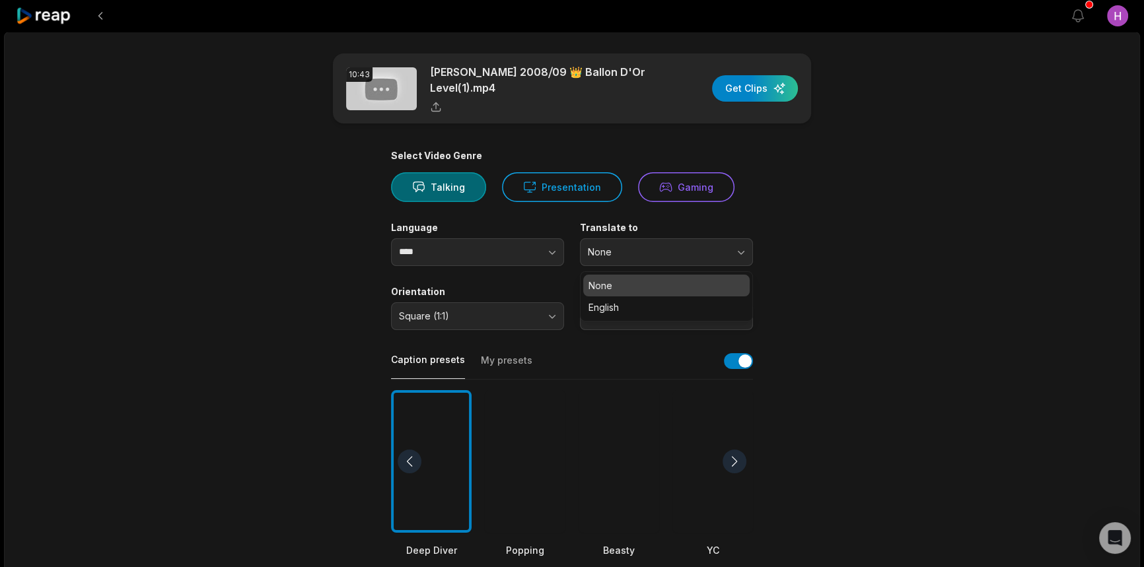
click at [903, 351] on div "10:43 Cristiano Ronaldo 2008⧸09 👑 Ballon D'Or Level(1).mp4 Get Clips Select Vid…" at bounding box center [572, 493] width 1136 height 922
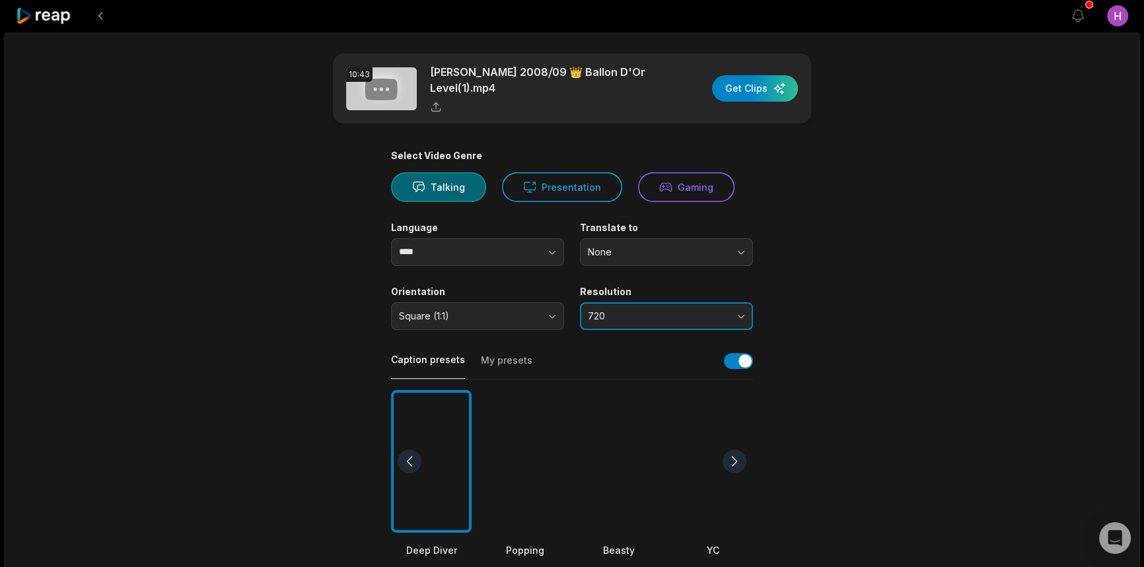
click at [705, 324] on button "720" at bounding box center [666, 316] width 173 height 28
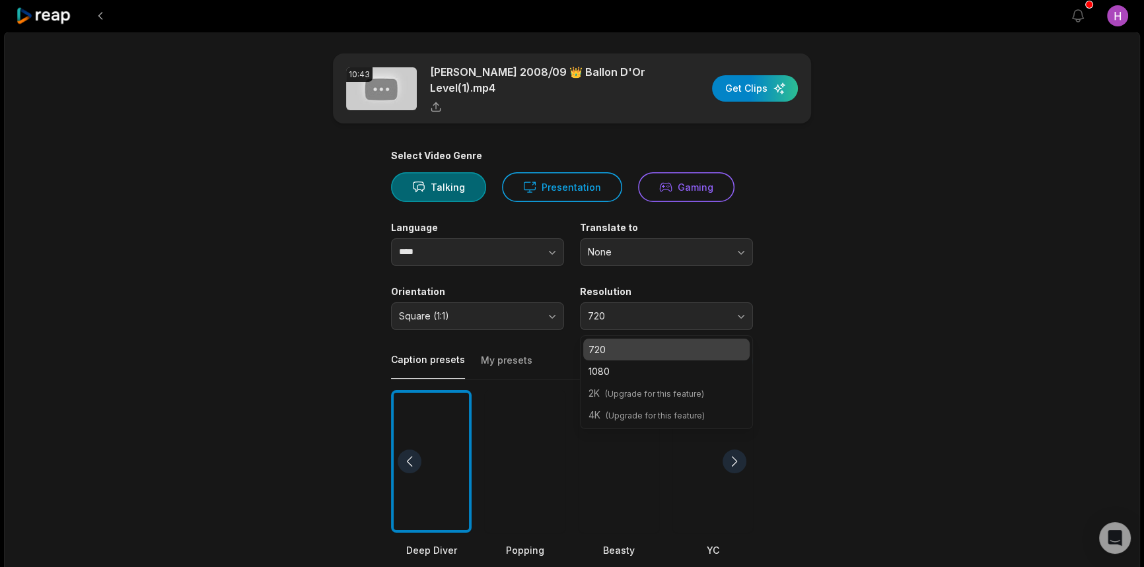
click at [683, 357] on div "720" at bounding box center [666, 350] width 166 height 22
click at [675, 371] on div "Caption presets My presets" at bounding box center [572, 365] width 362 height 30
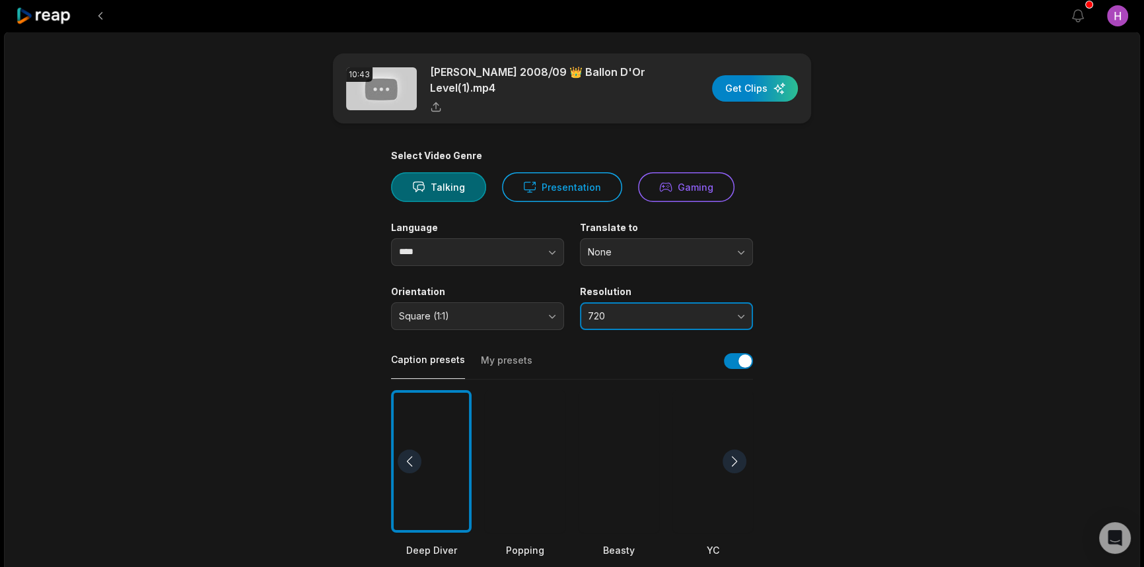
click at [682, 305] on button "720" at bounding box center [666, 316] width 173 height 28
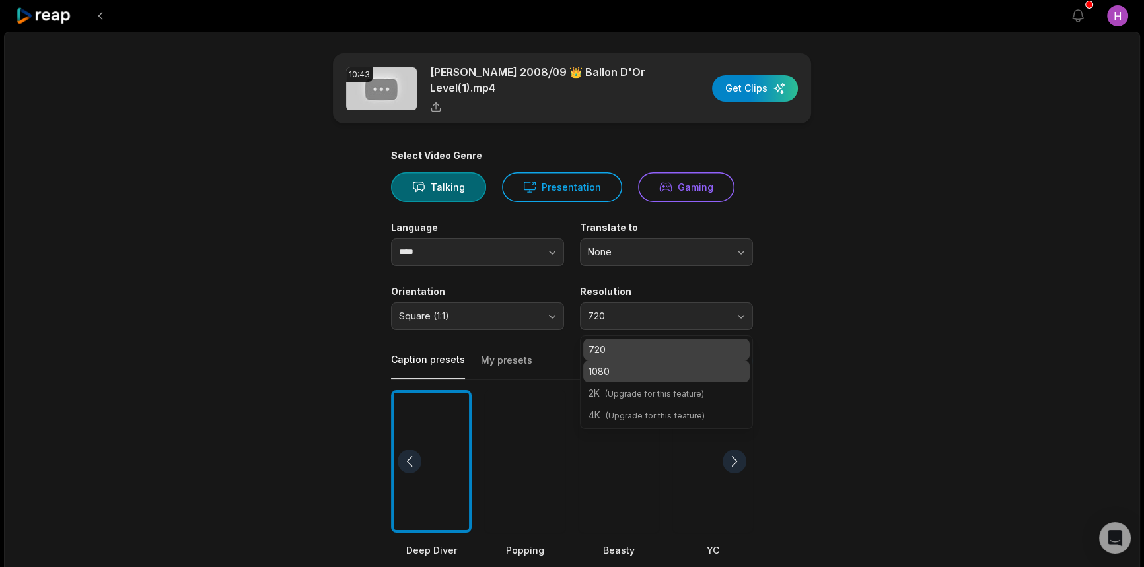
click at [666, 371] on p "1080" at bounding box center [666, 372] width 156 height 14
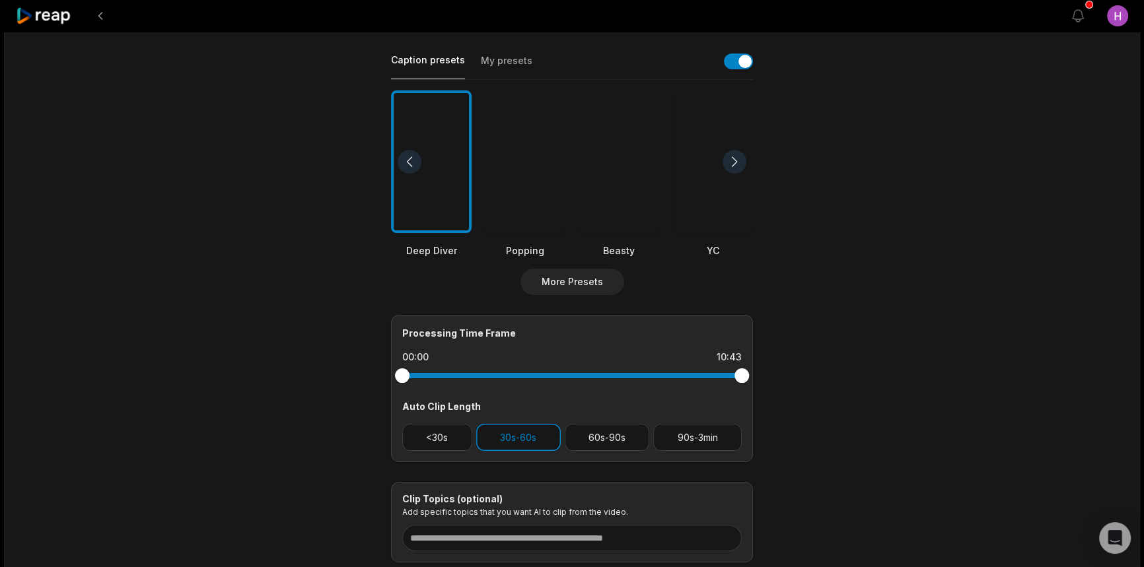
scroll to position [180, 0]
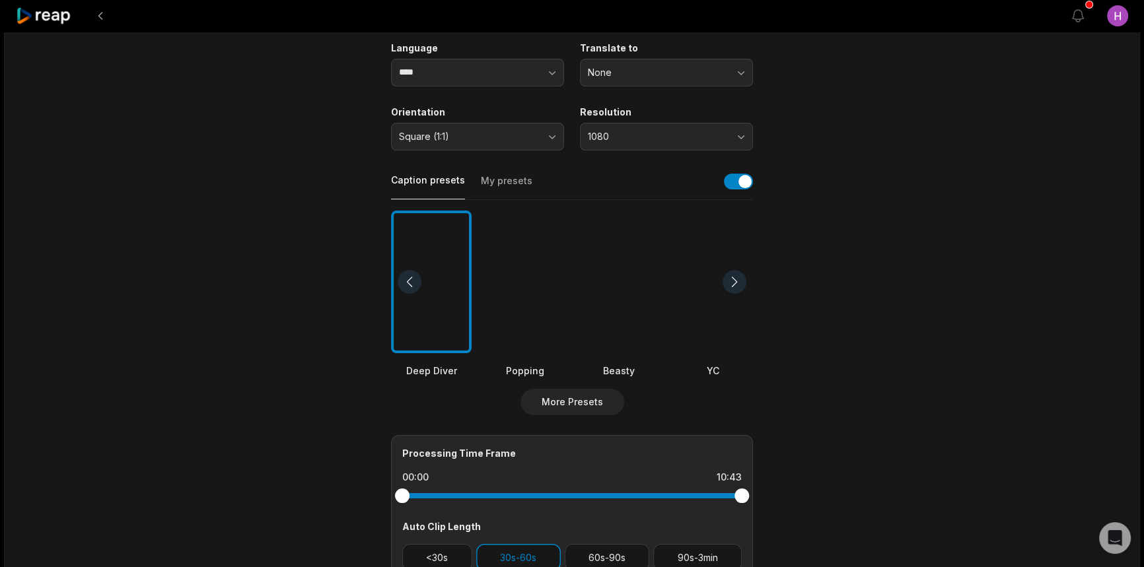
drag, startPoint x: 732, startPoint y: 194, endPoint x: 738, endPoint y: 190, distance: 7.1
click at [731, 193] on div "Caption presets My presets" at bounding box center [572, 185] width 362 height 30
click at [751, 185] on button "button" at bounding box center [738, 182] width 29 height 16
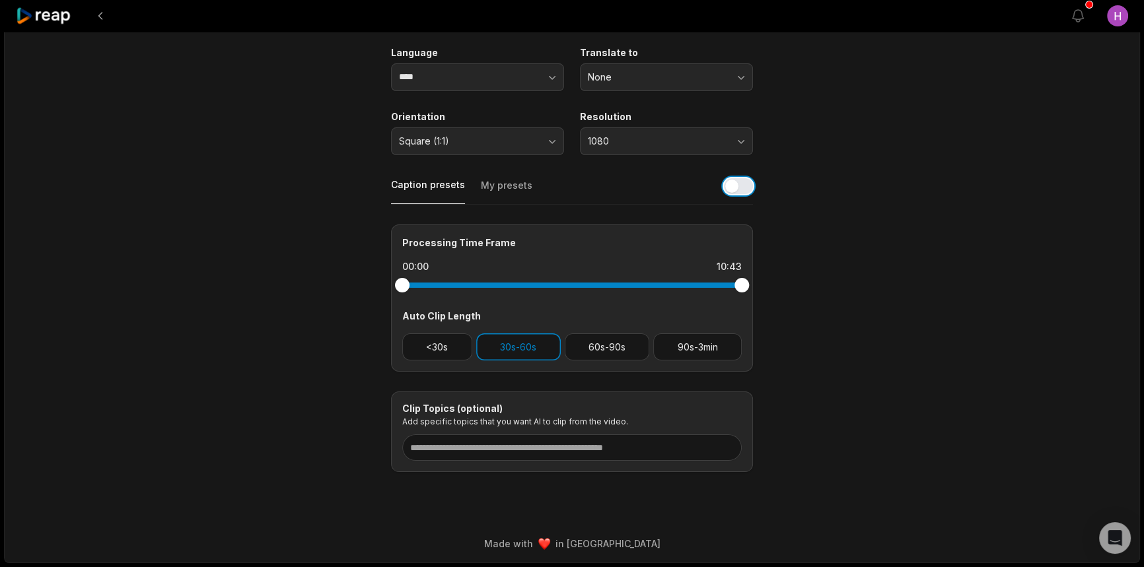
scroll to position [174, 0]
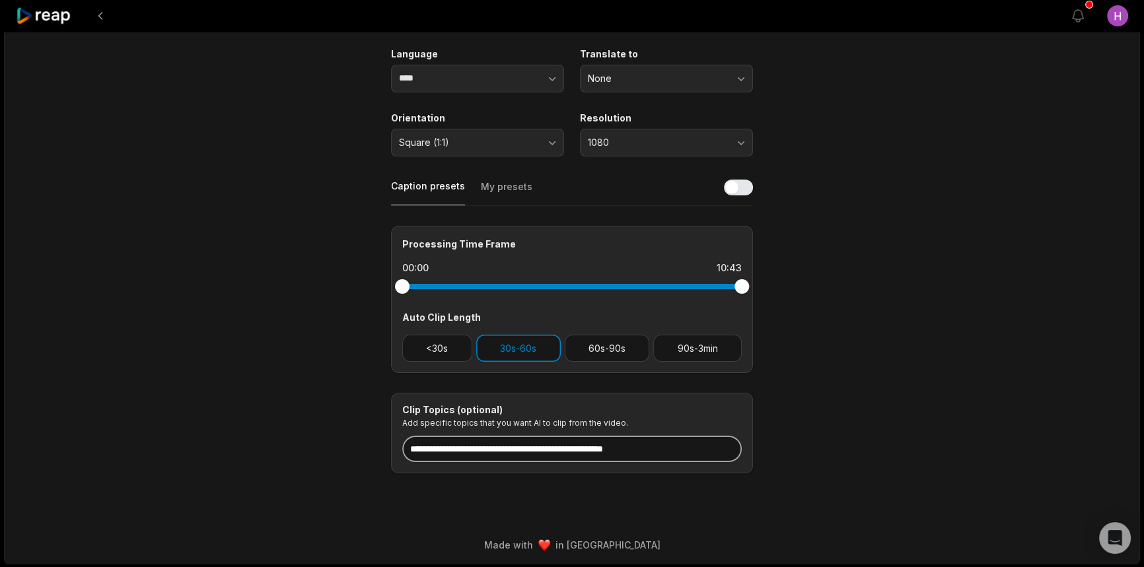
click at [544, 444] on input at bounding box center [571, 449] width 339 height 26
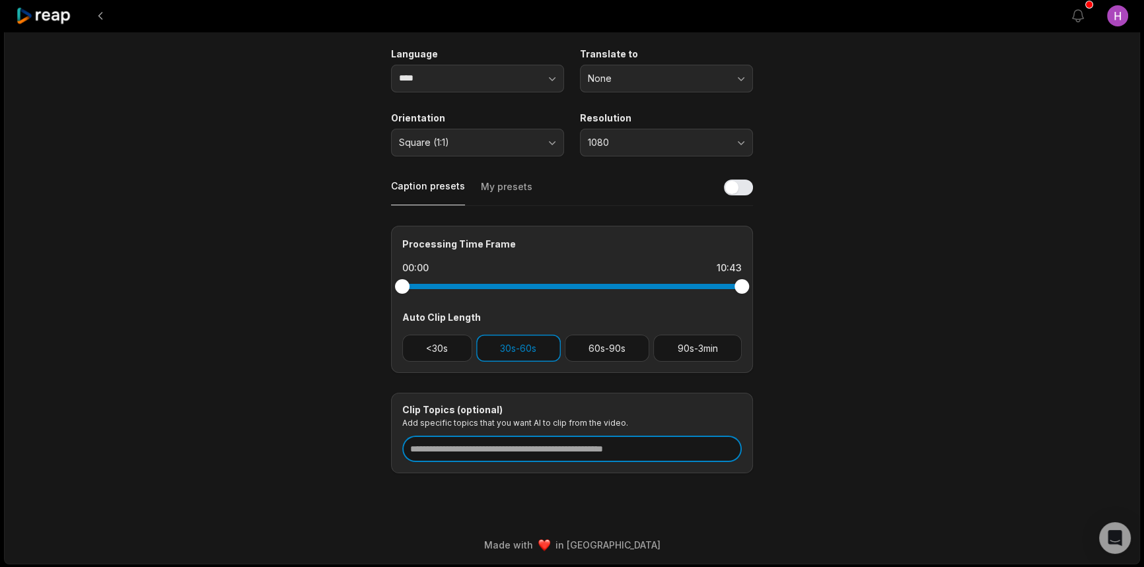
type input "*"
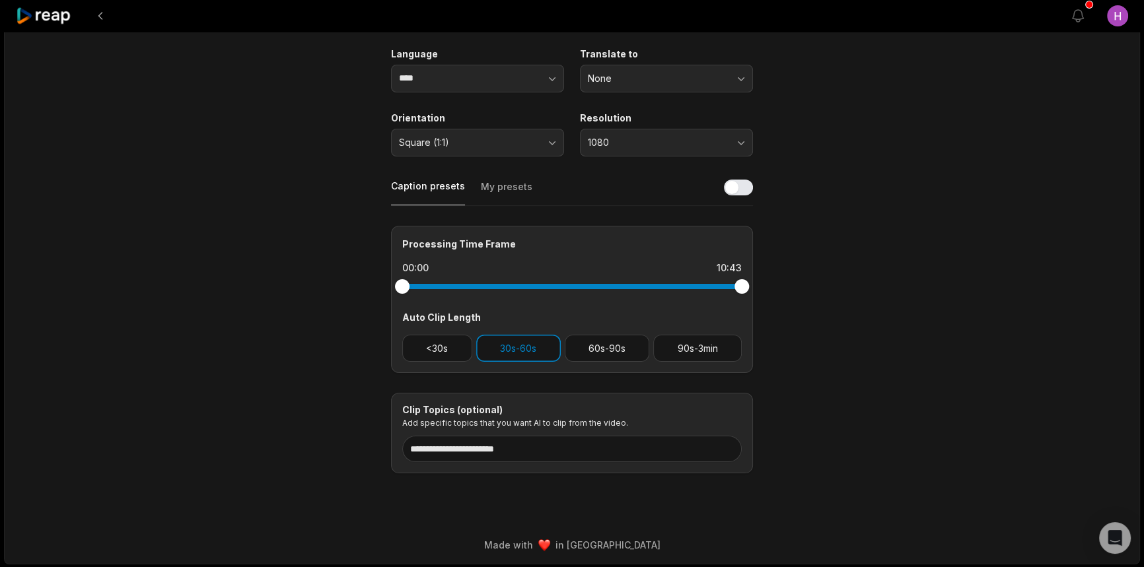
click at [870, 407] on main "**********" at bounding box center [571, 177] width 639 height 594
drag, startPoint x: 582, startPoint y: 449, endPoint x: 374, endPoint y: 464, distance: 208.6
click at [374, 464] on main "**********" at bounding box center [571, 177] width 639 height 594
click at [518, 449] on input "**********" at bounding box center [571, 449] width 339 height 26
drag, startPoint x: 518, startPoint y: 449, endPoint x: 436, endPoint y: 453, distance: 82.0
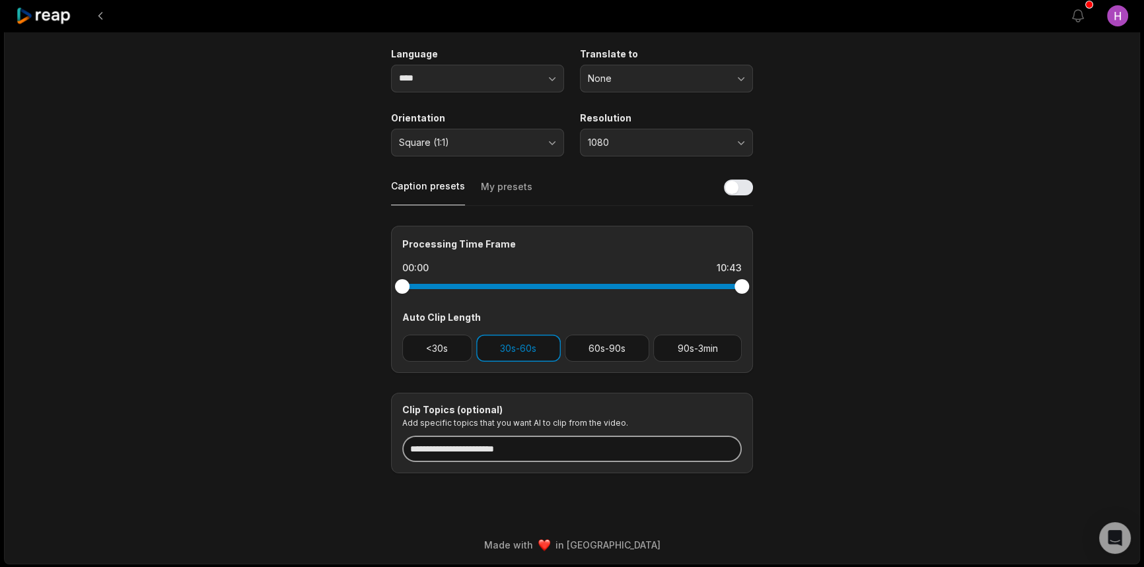
click at [436, 453] on input "**********" at bounding box center [571, 449] width 339 height 26
paste input "*"
drag, startPoint x: 543, startPoint y: 449, endPoint x: 351, endPoint y: 456, distance: 192.9
click at [350, 456] on main "**********" at bounding box center [571, 177] width 639 height 594
type input "**********"
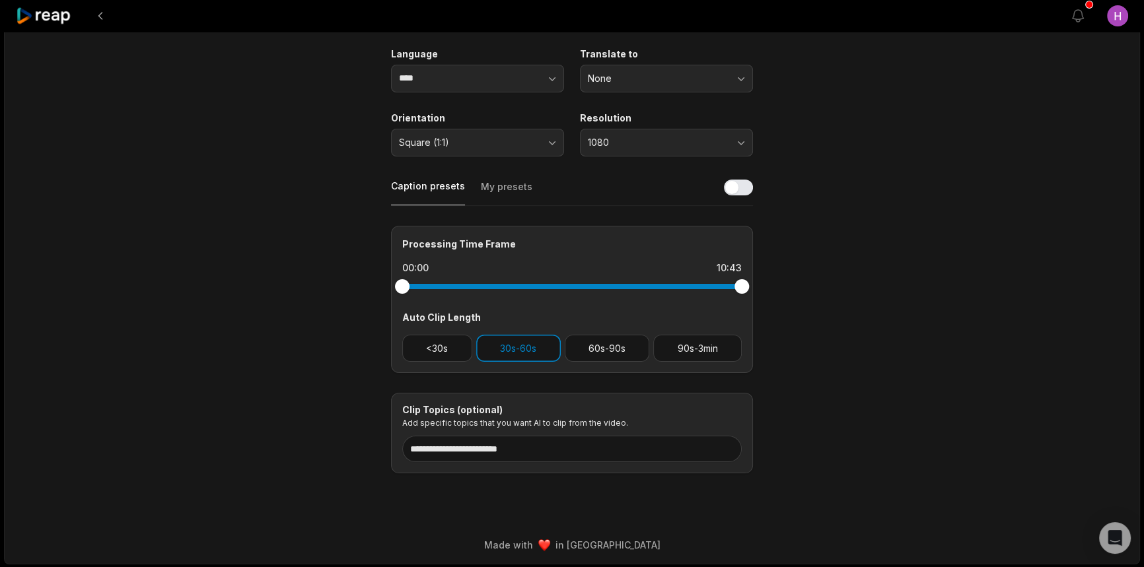
click at [547, 483] on div "**********" at bounding box center [572, 211] width 1136 height 707
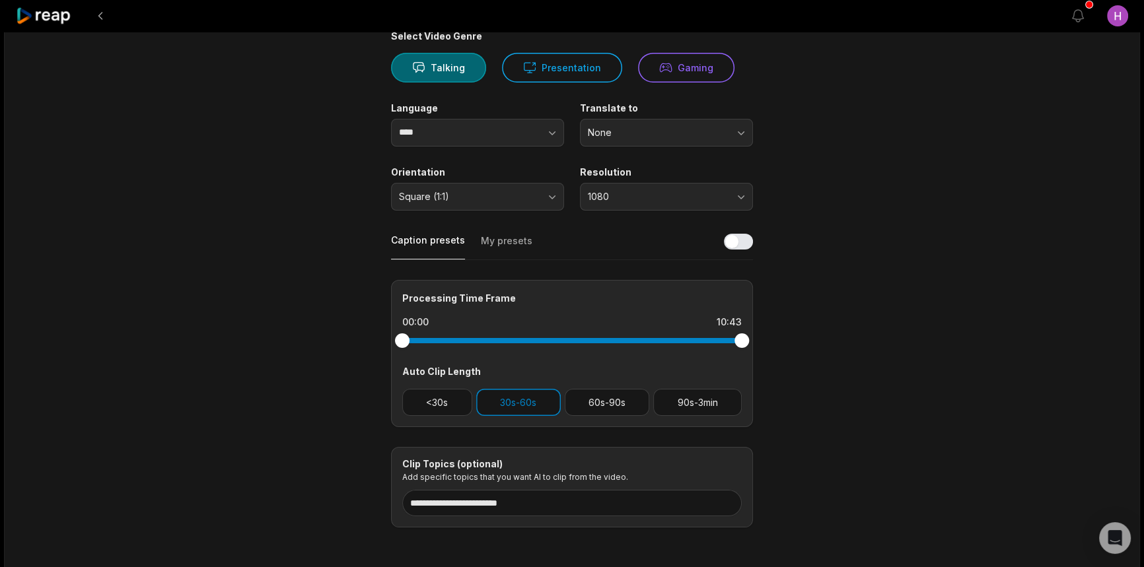
scroll to position [0, 0]
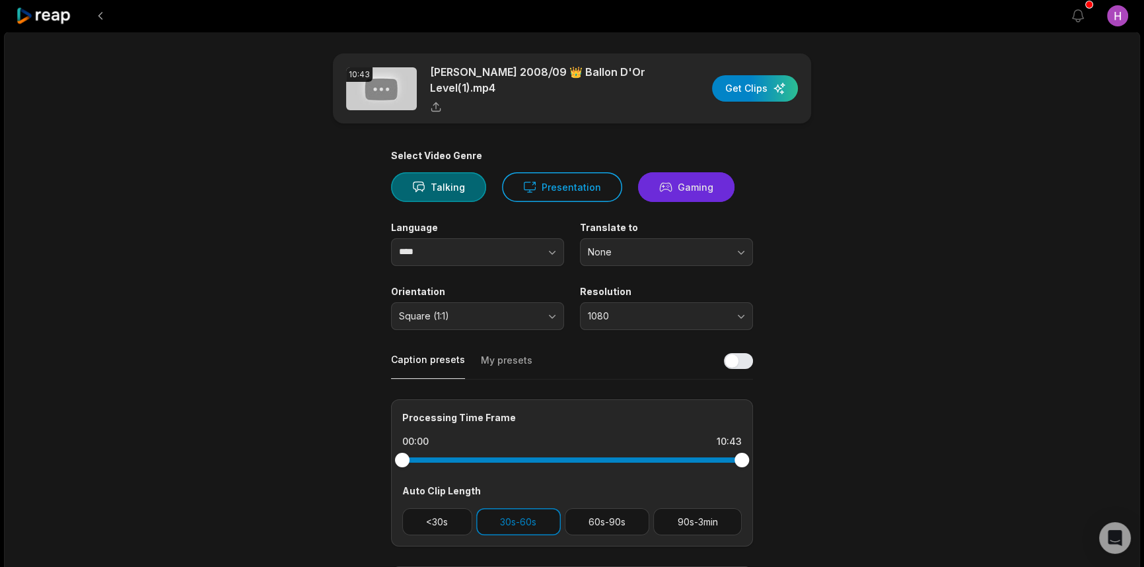
click at [670, 185] on button "Gaming" at bounding box center [686, 187] width 96 height 30
click at [757, 90] on div "button" at bounding box center [755, 88] width 86 height 26
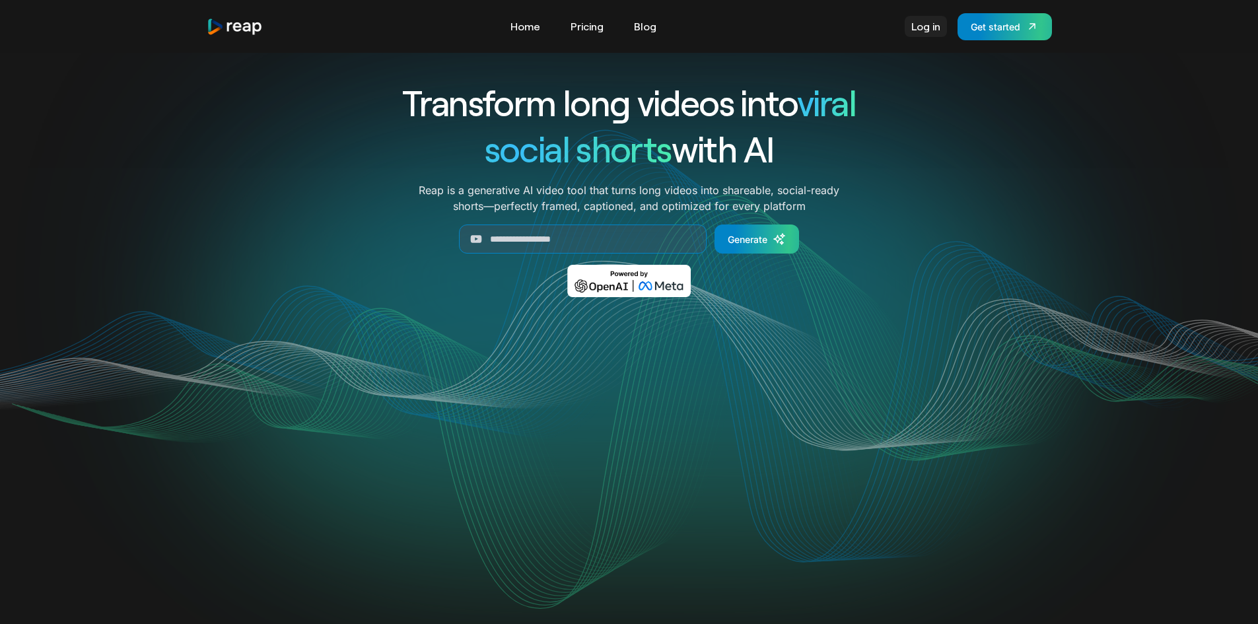
click at [934, 23] on link "Log in" at bounding box center [926, 26] width 42 height 21
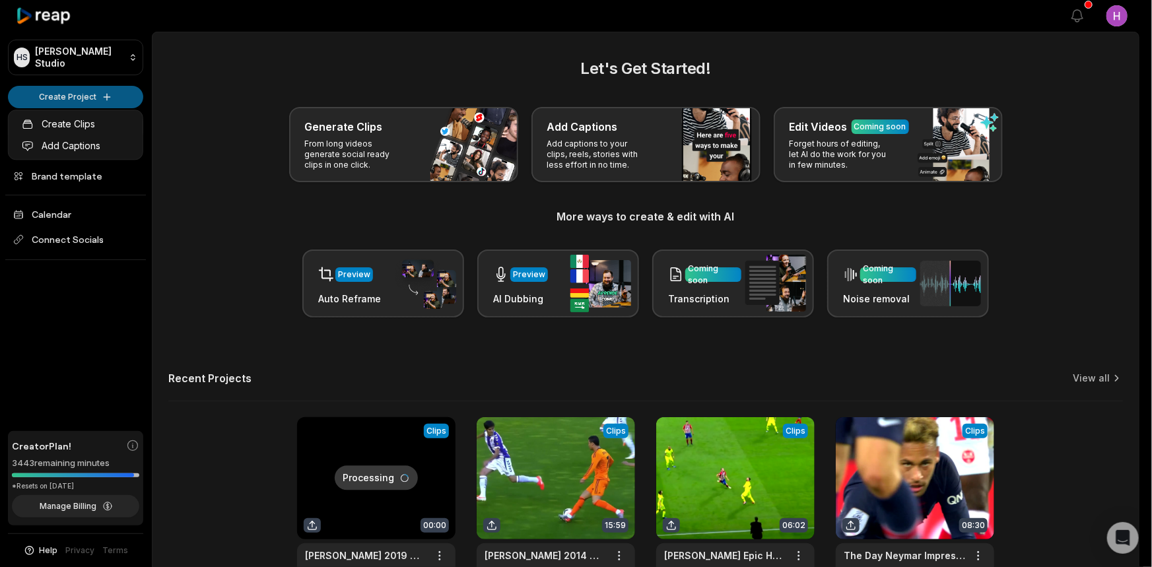
click at [111, 90] on html "HS Honoré's Studio Create Project Home Projects Brand template Calendar Connect…" at bounding box center [576, 283] width 1152 height 567
click at [125, 123] on link "Create Clips" at bounding box center [75, 124] width 129 height 22
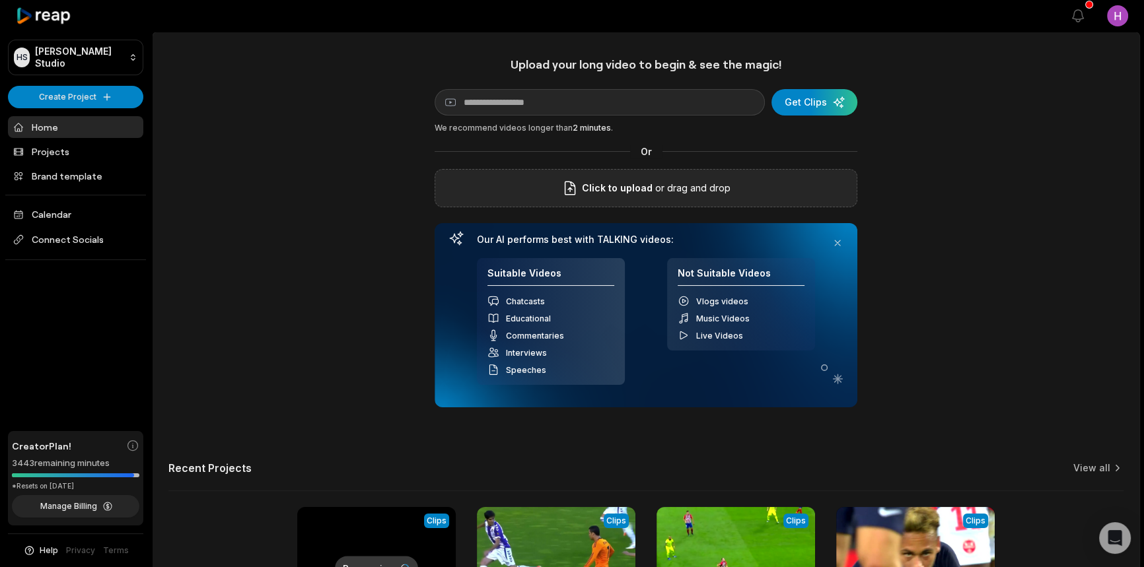
click at [638, 174] on div "Click to upload or drag and drop" at bounding box center [646, 188] width 423 height 38
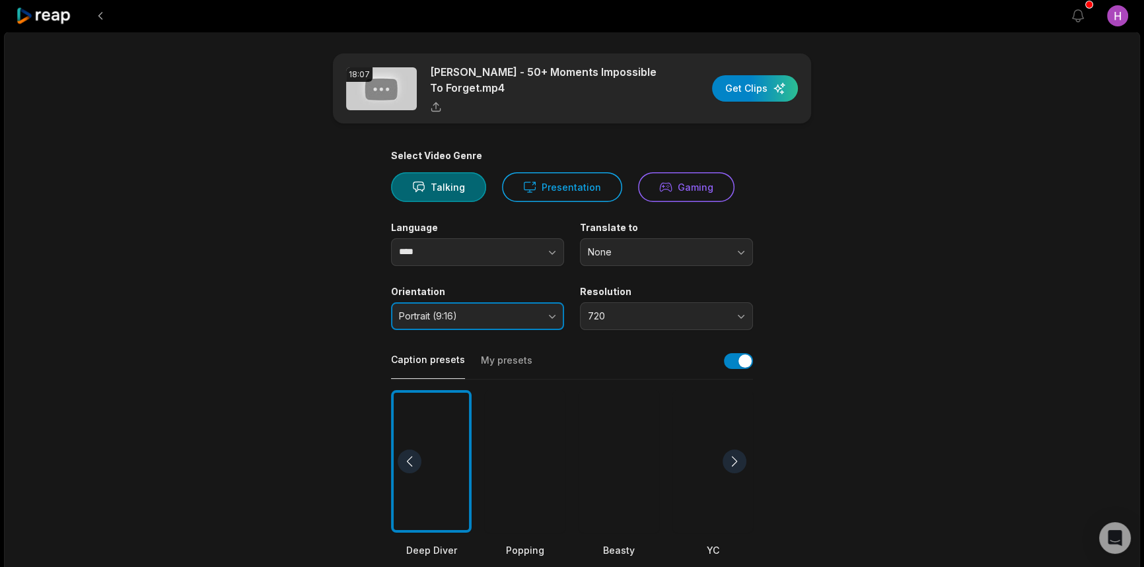
click at [508, 321] on span "Portrait (9:16)" at bounding box center [468, 316] width 139 height 12
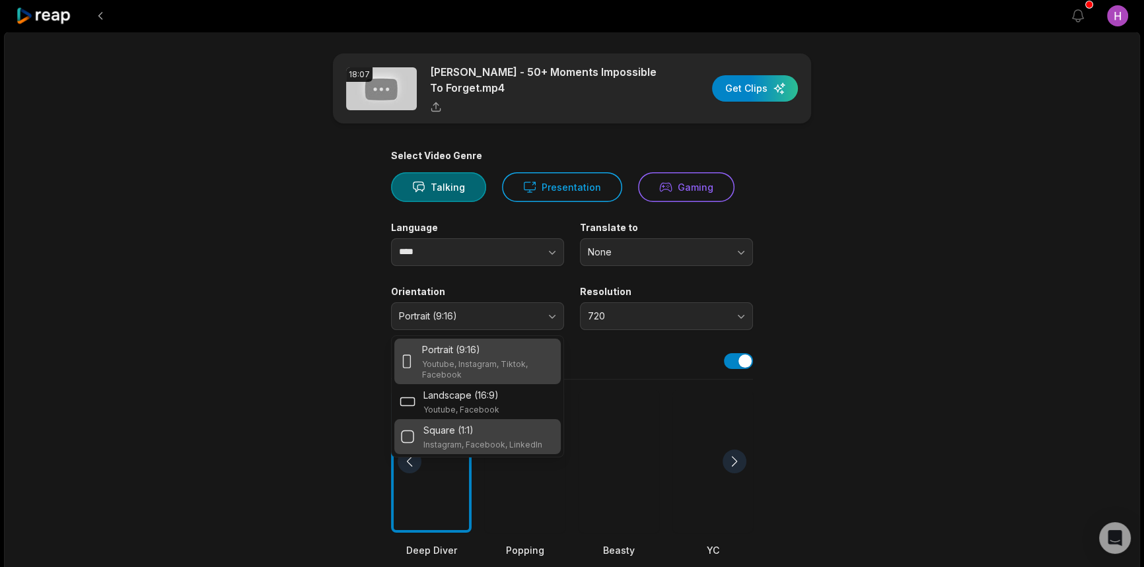
drag, startPoint x: 491, startPoint y: 425, endPoint x: 563, endPoint y: 378, distance: 85.9
click at [491, 424] on div "Square (1:1)" at bounding box center [482, 430] width 119 height 14
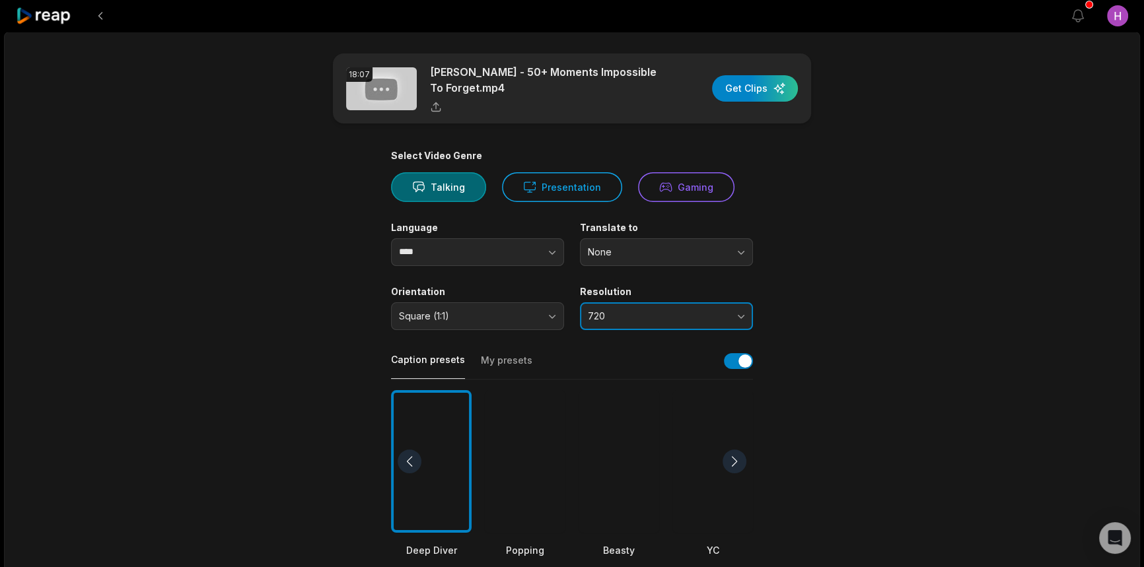
click at [625, 320] on span "720" at bounding box center [657, 316] width 139 height 12
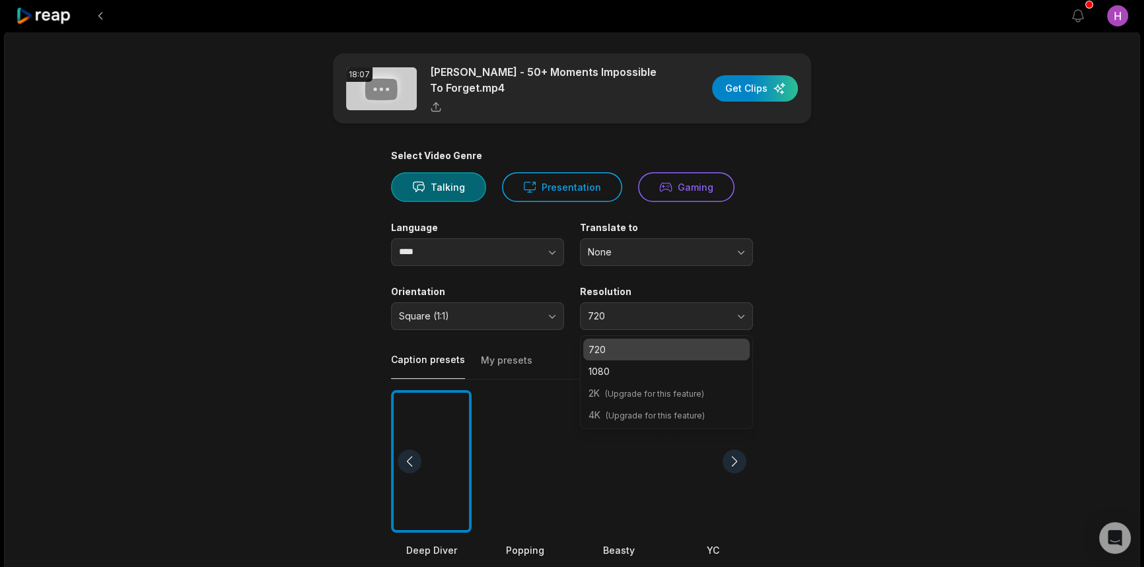
click at [640, 362] on div "1080" at bounding box center [666, 372] width 166 height 22
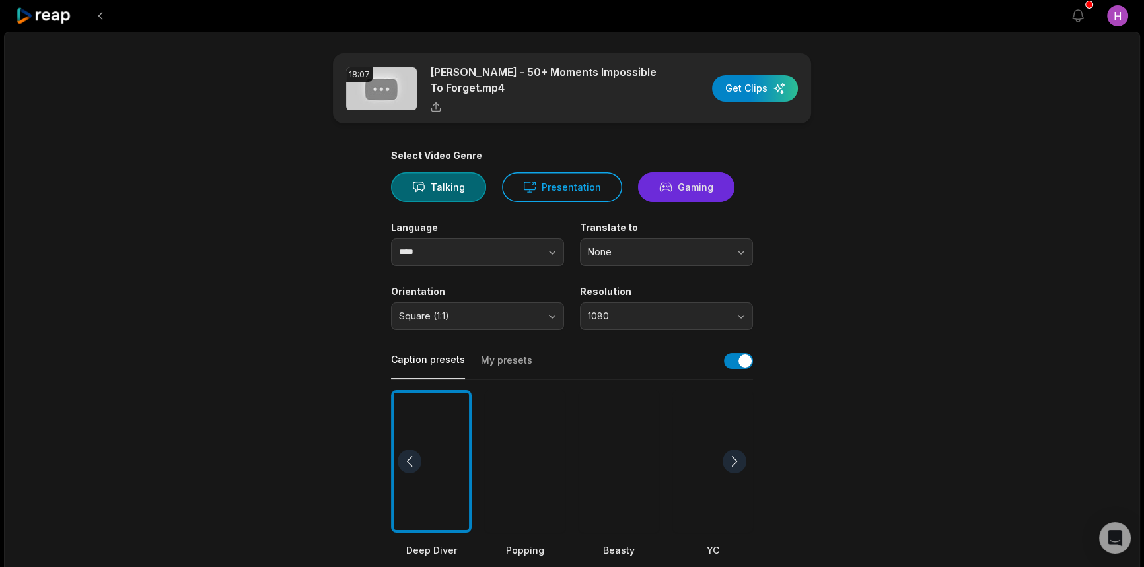
click at [659, 197] on button "Gaming" at bounding box center [686, 187] width 96 height 30
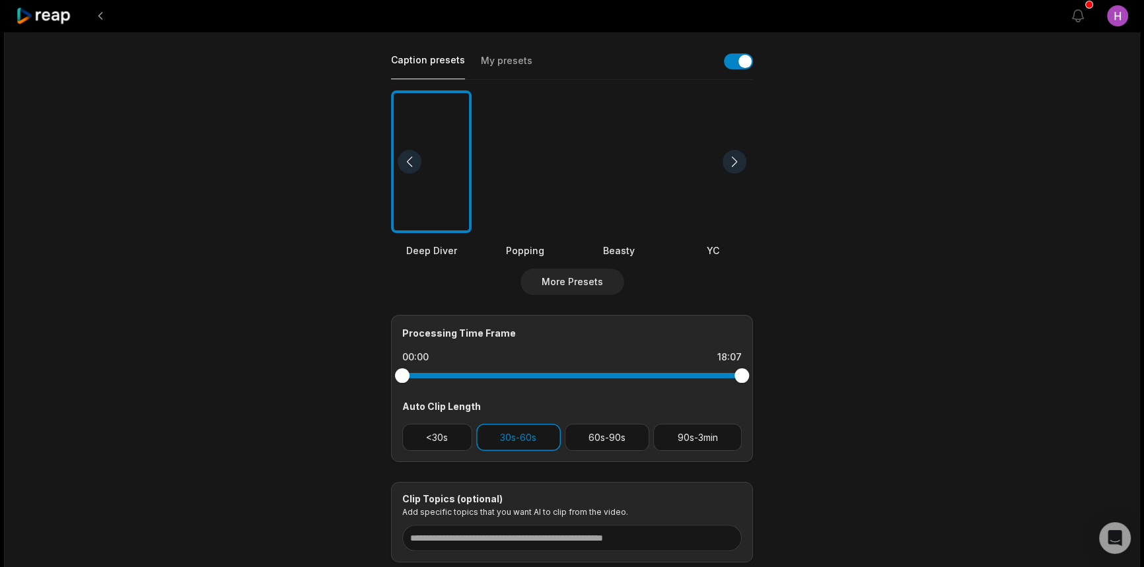
scroll to position [120, 0]
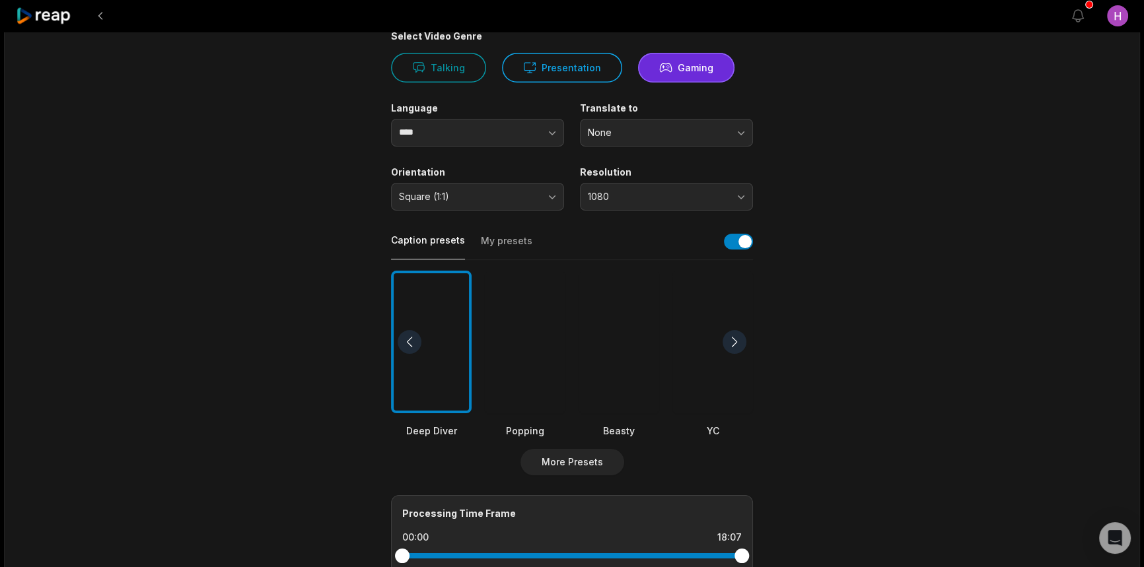
drag, startPoint x: 740, startPoint y: 230, endPoint x: 737, endPoint y: 244, distance: 14.1
click at [739, 233] on div "Caption presets My presets" at bounding box center [572, 245] width 362 height 30
click at [737, 245] on button "button" at bounding box center [738, 242] width 29 height 16
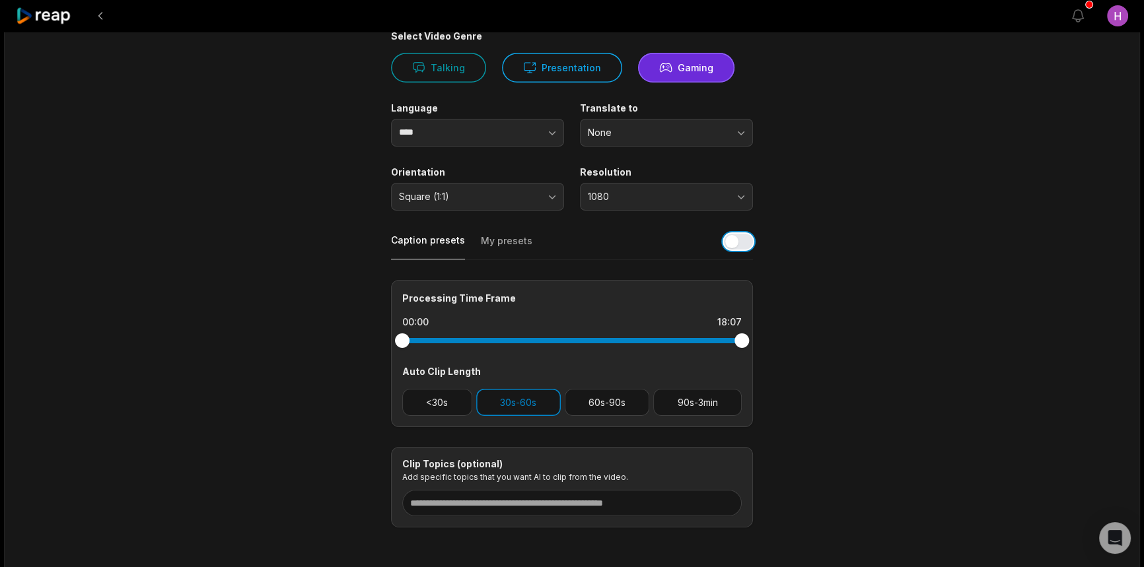
scroll to position [174, 0]
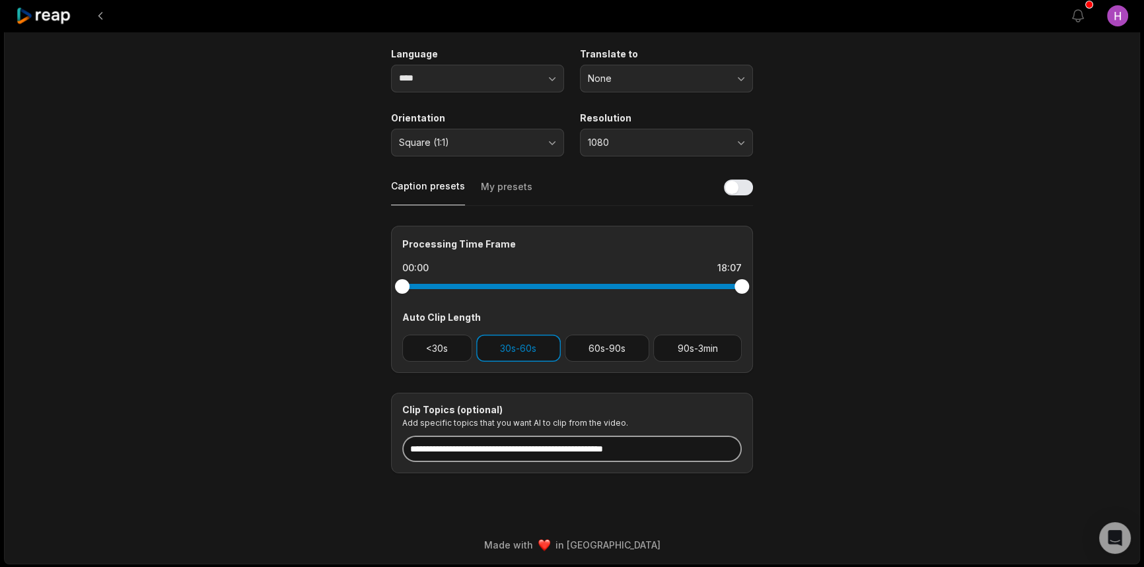
click at [603, 459] on input at bounding box center [571, 449] width 339 height 26
click at [534, 460] on input at bounding box center [571, 449] width 339 height 26
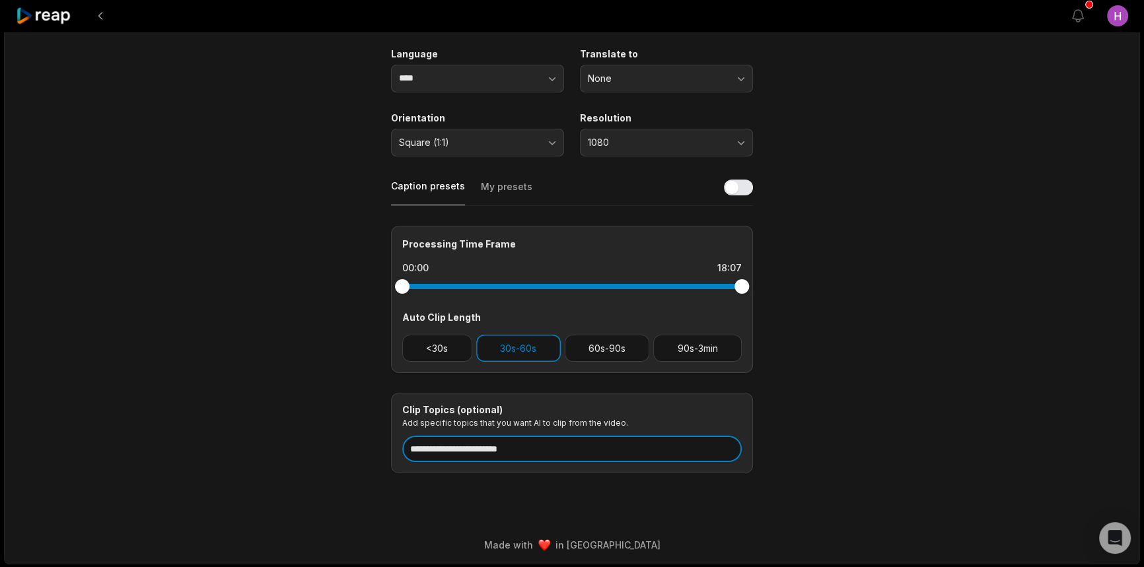
drag, startPoint x: 427, startPoint y: 452, endPoint x: 360, endPoint y: 452, distance: 66.7
click at [322, 452] on main "**********" at bounding box center [571, 177] width 639 height 594
type input "**********"
click at [860, 391] on main "**********" at bounding box center [571, 177] width 639 height 594
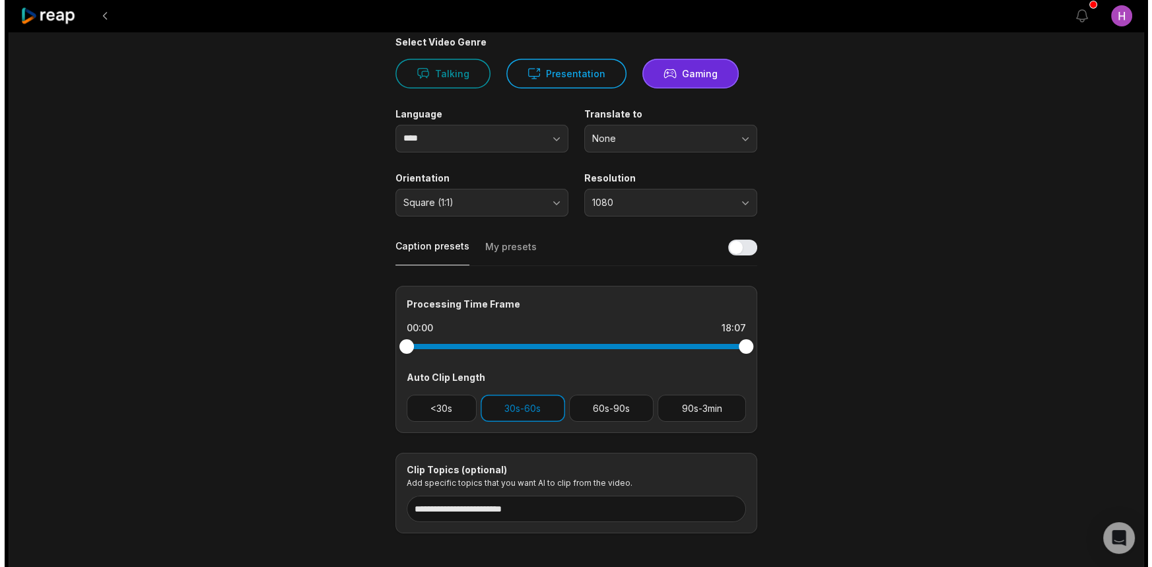
scroll to position [0, 0]
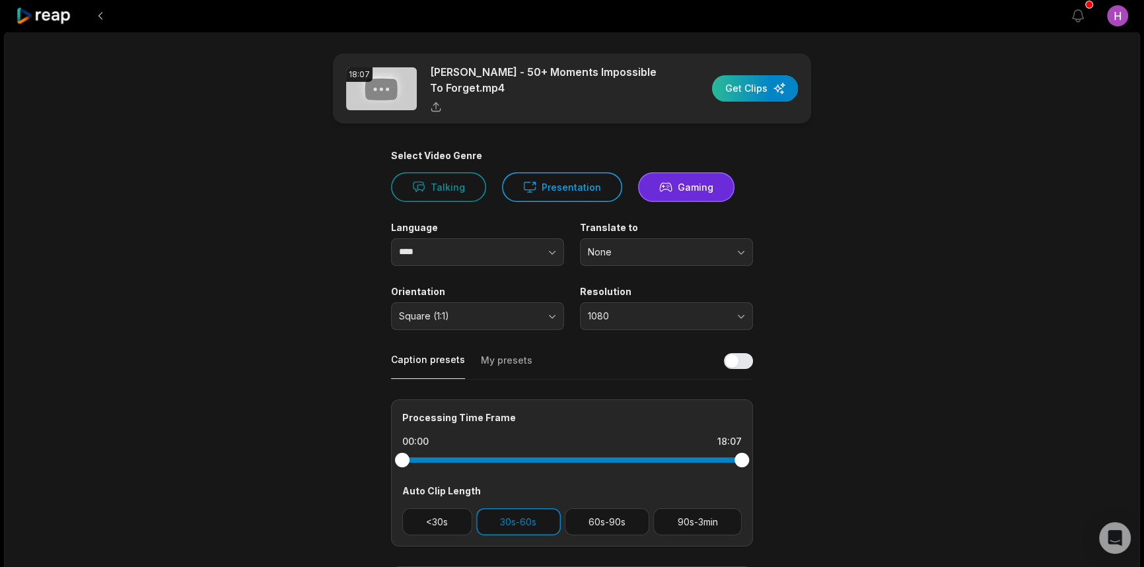
click at [766, 87] on div "button" at bounding box center [755, 88] width 86 height 26
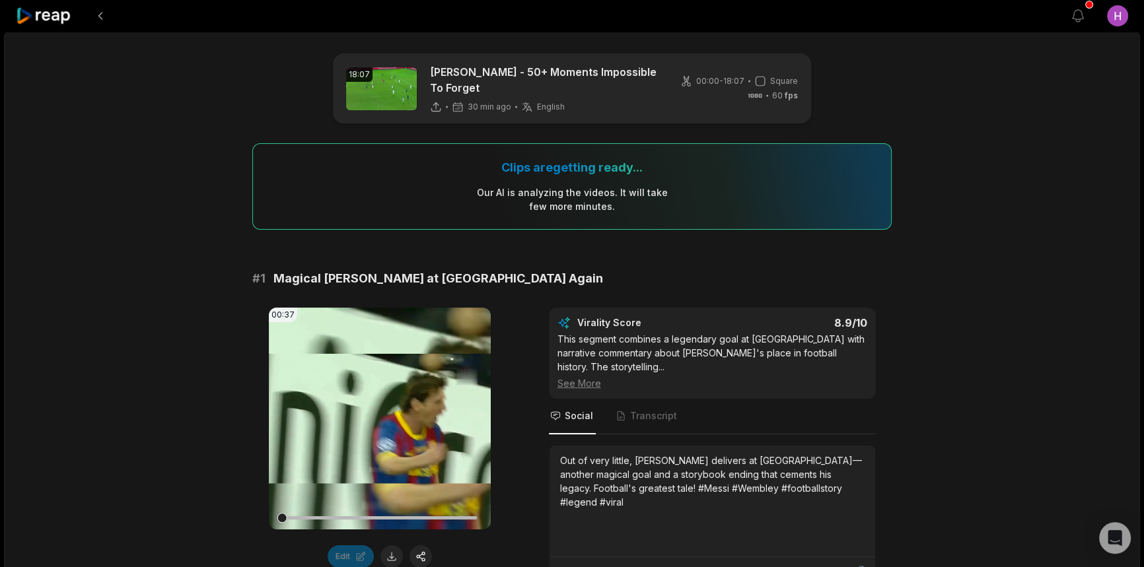
click at [38, 11] on icon at bounding box center [44, 16] width 56 height 18
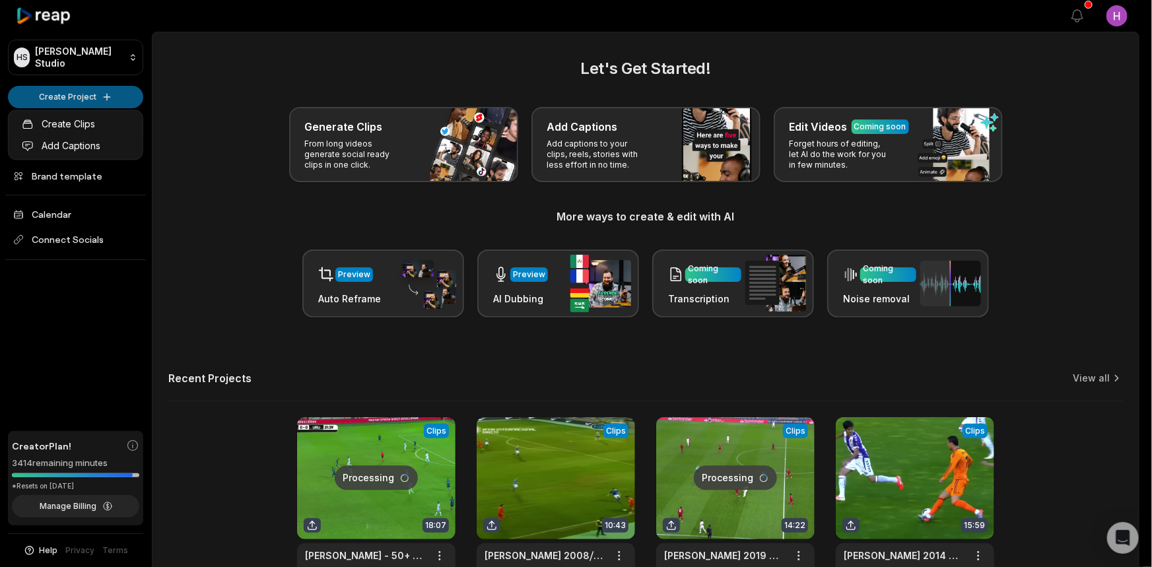
click at [119, 92] on html "HS Honoré's Studio Create Project Home Projects Brand template Calendar Connect…" at bounding box center [576, 283] width 1152 height 567
click at [100, 125] on link "Create Clips" at bounding box center [75, 124] width 129 height 22
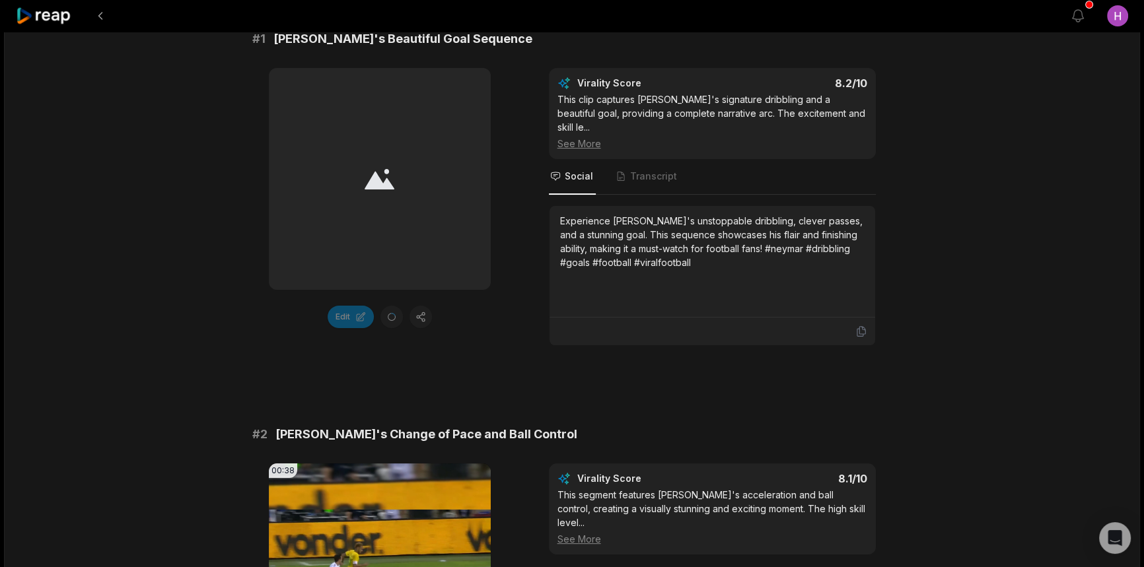
scroll to position [540, 0]
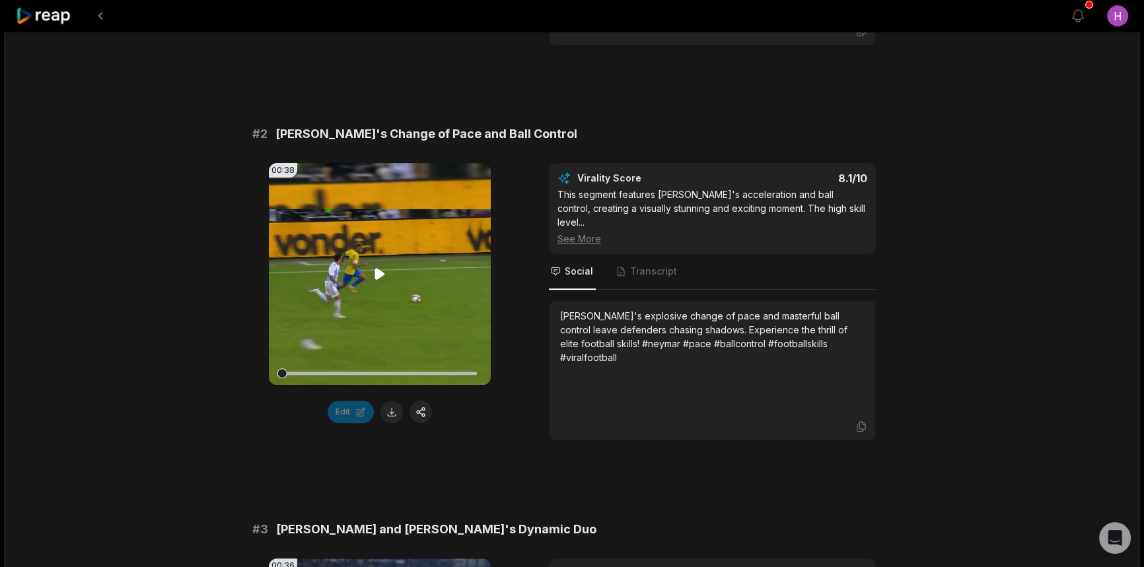
click at [363, 264] on video "Your browser does not support mp4 format." at bounding box center [380, 274] width 222 height 222
click at [378, 266] on icon at bounding box center [380, 274] width 16 height 16
click at [440, 269] on video "Your browser does not support mp4 format." at bounding box center [380, 274] width 222 height 222
click at [392, 284] on video "Your browser does not support mp4 format." at bounding box center [380, 274] width 222 height 222
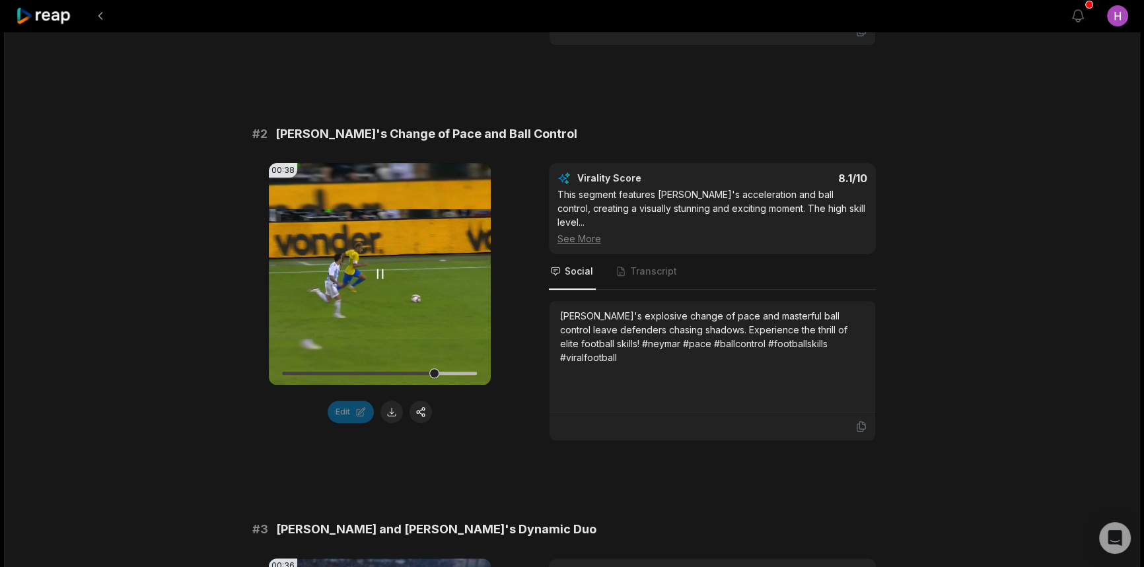
click at [444, 322] on video "Your browser does not support mp4 format." at bounding box center [380, 274] width 222 height 222
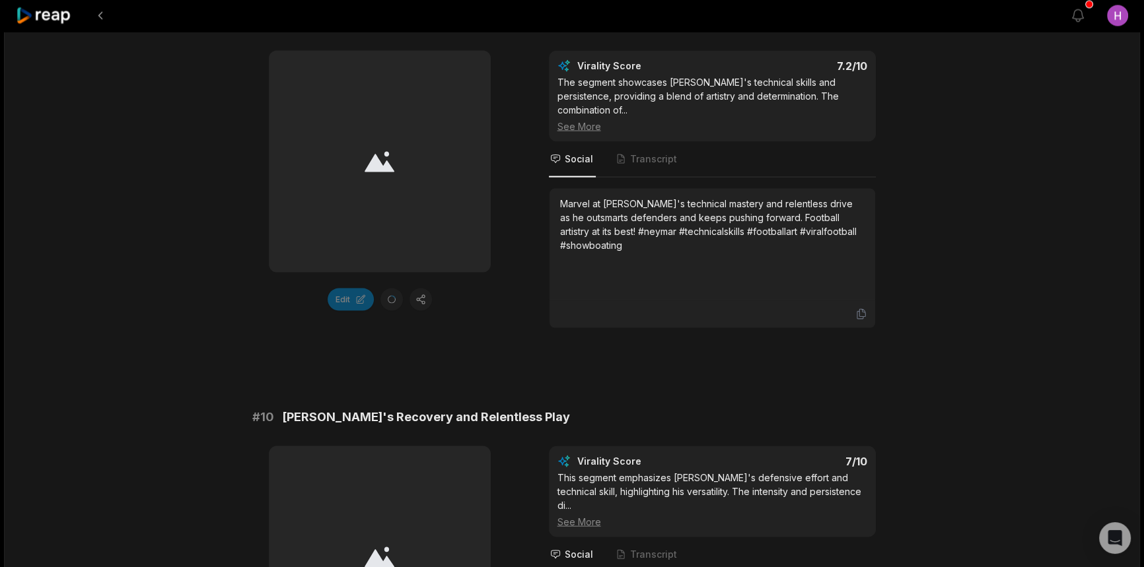
scroll to position [3622, 0]
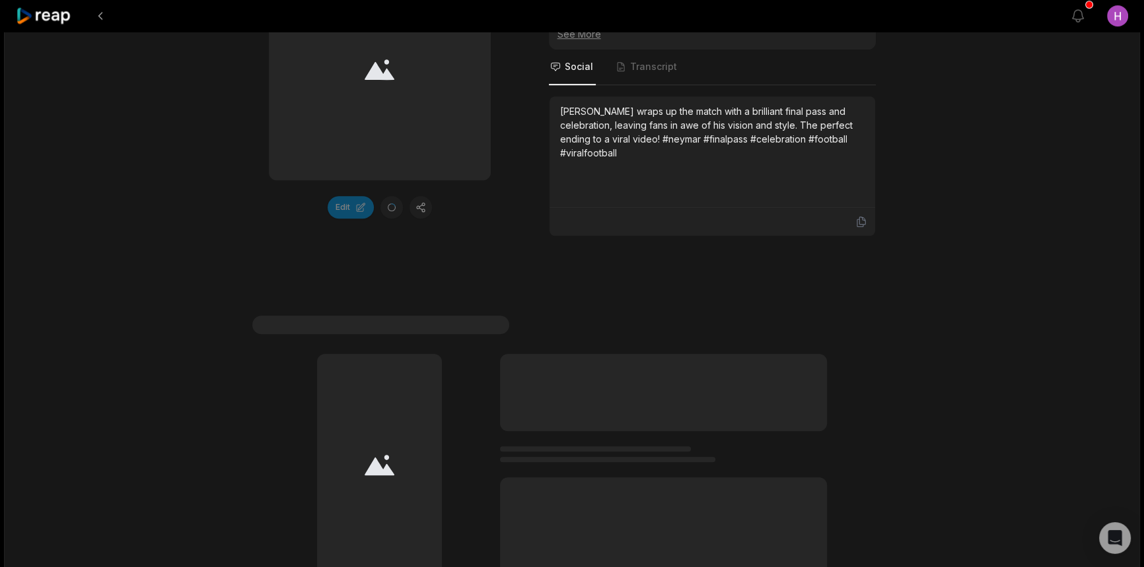
scroll to position [1294, 0]
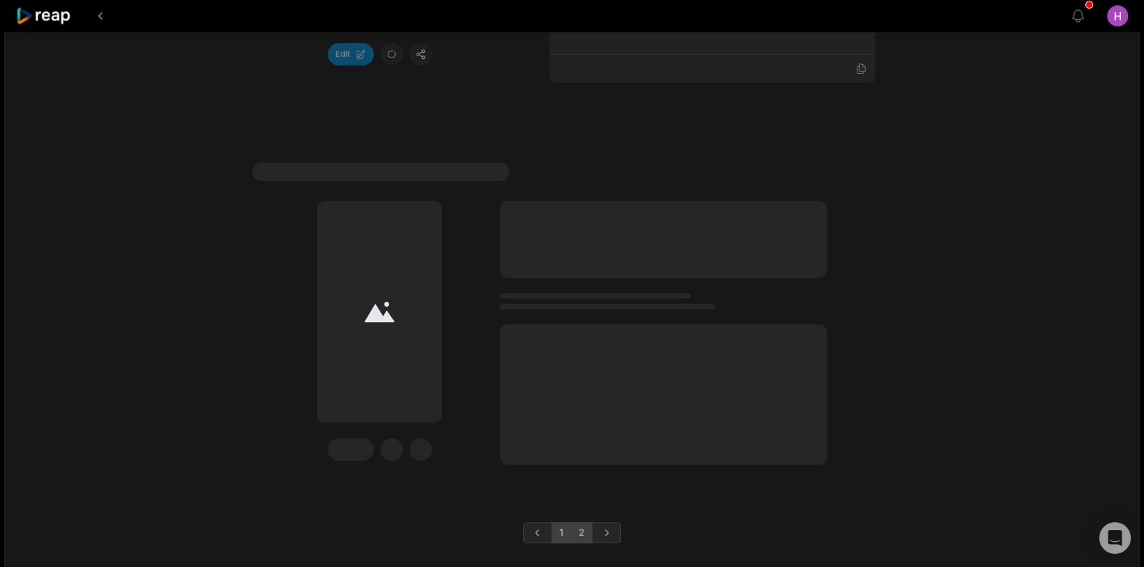
click at [566, 522] on link "1" at bounding box center [561, 532] width 20 height 21
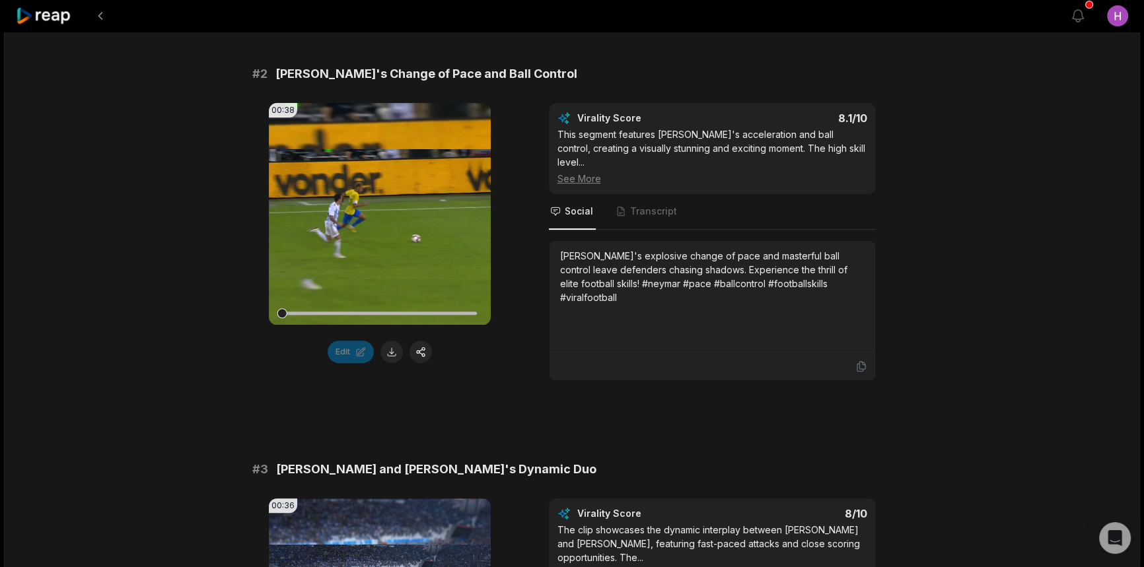
scroll to position [300, 0]
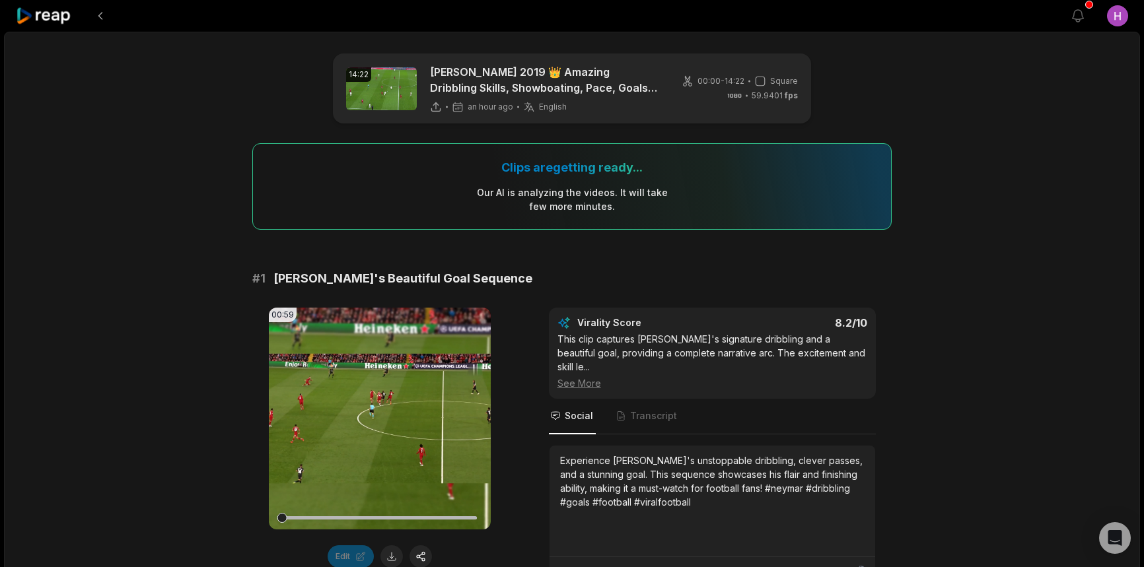
scroll to position [300, 0]
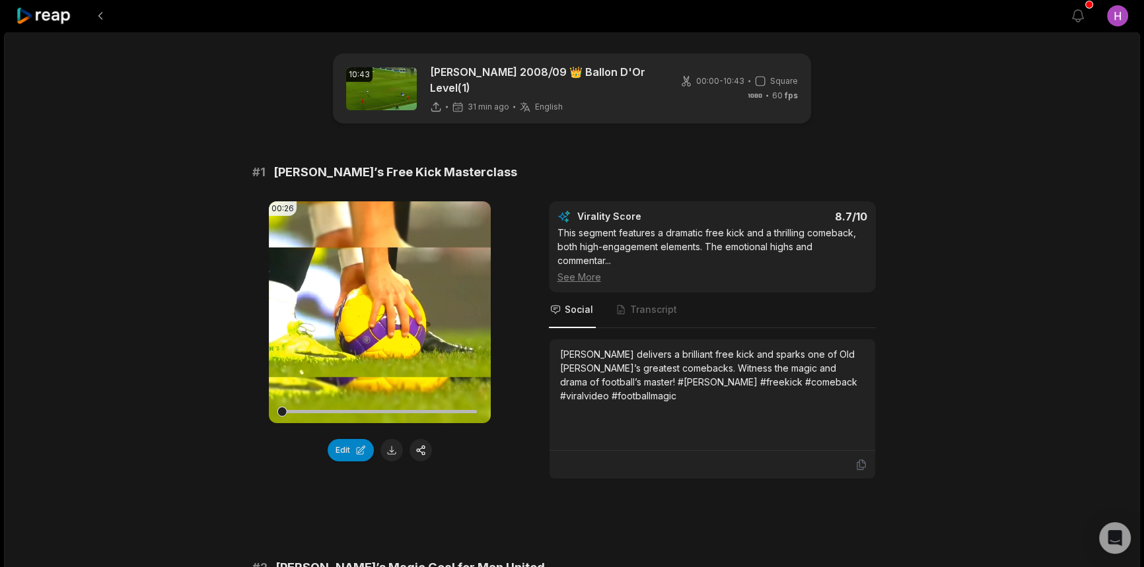
click at [44, 17] on icon at bounding box center [44, 16] width 56 height 18
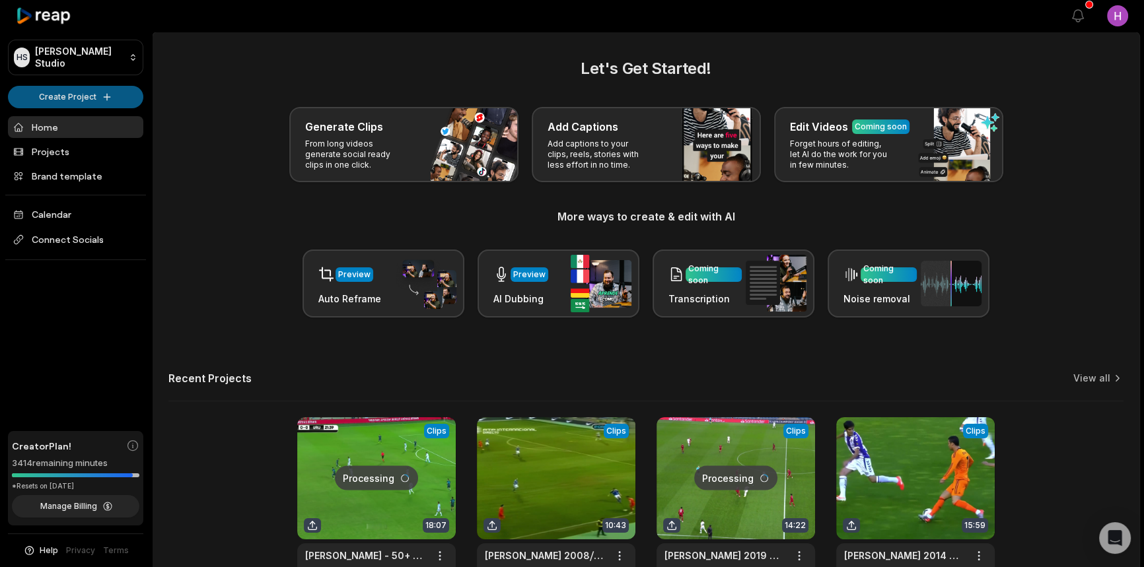
click at [112, 87] on html "HS Honoré's Studio Create Project Home Projects Brand template Calendar Connect…" at bounding box center [572, 283] width 1144 height 567
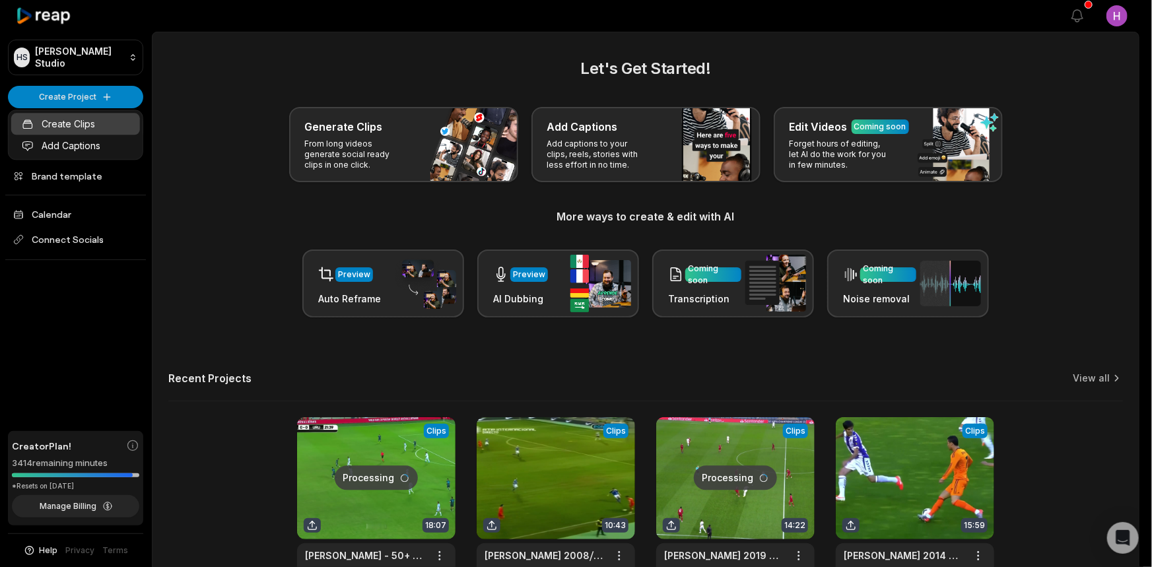
click at [90, 128] on link "Create Clips" at bounding box center [75, 124] width 129 height 22
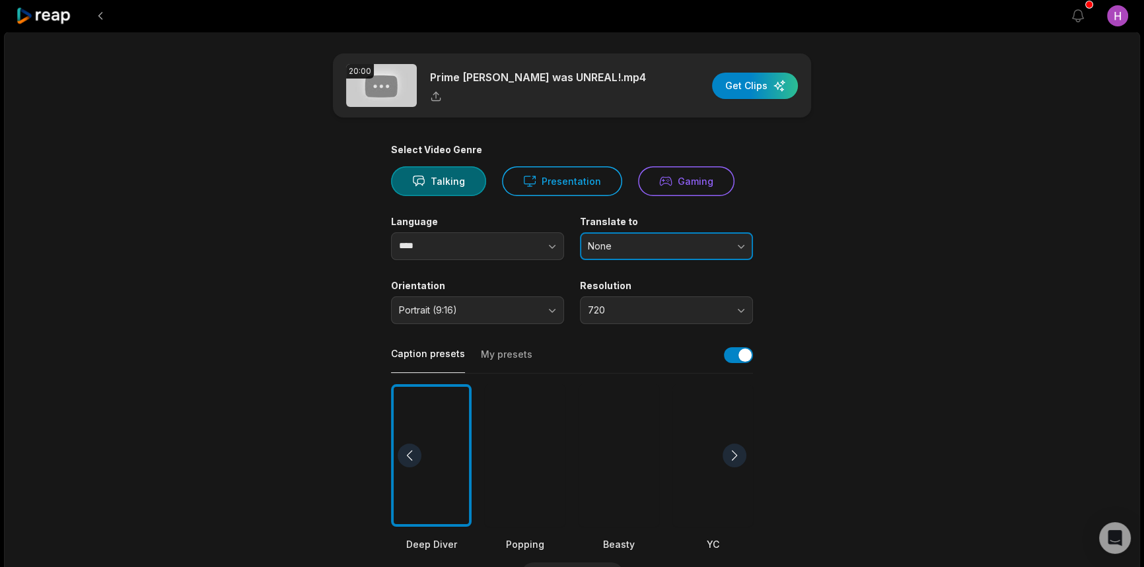
click at [604, 248] on span "None" at bounding box center [657, 246] width 139 height 12
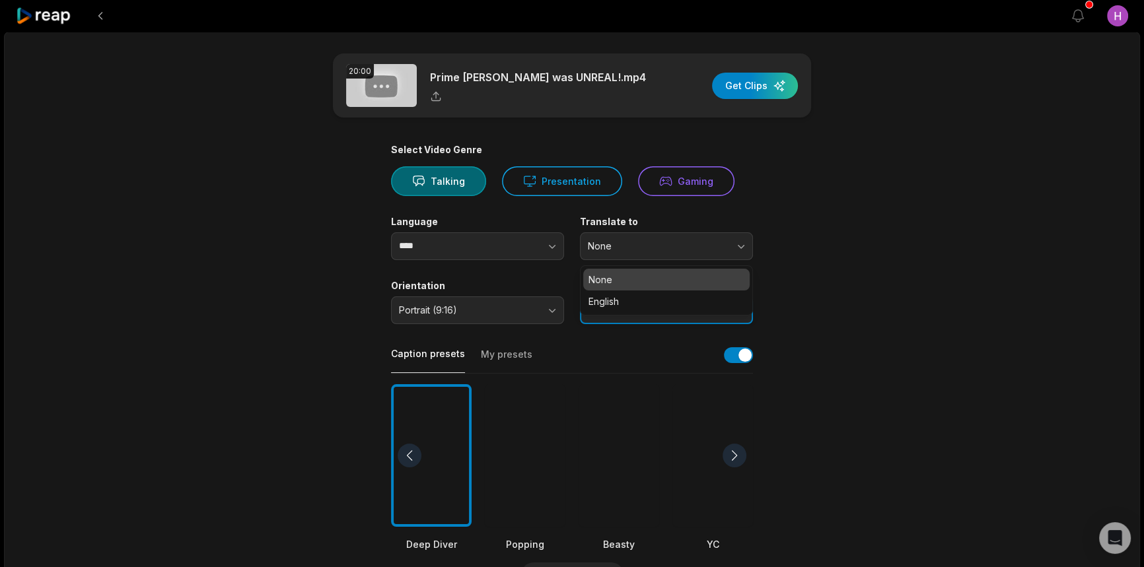
click at [606, 321] on button "720" at bounding box center [666, 311] width 173 height 28
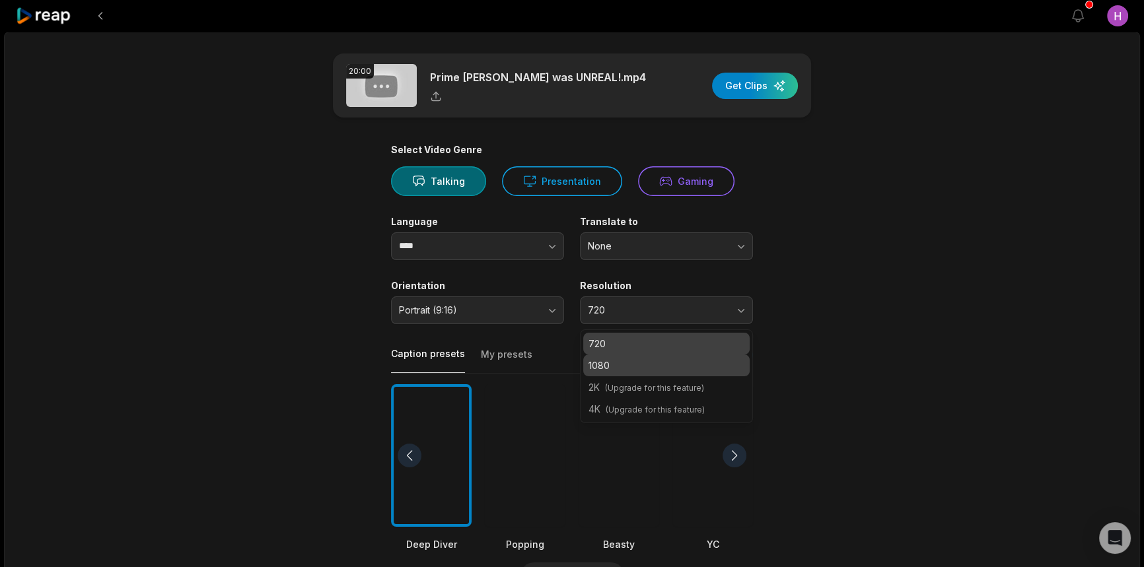
click at [622, 360] on p "1080" at bounding box center [666, 366] width 156 height 14
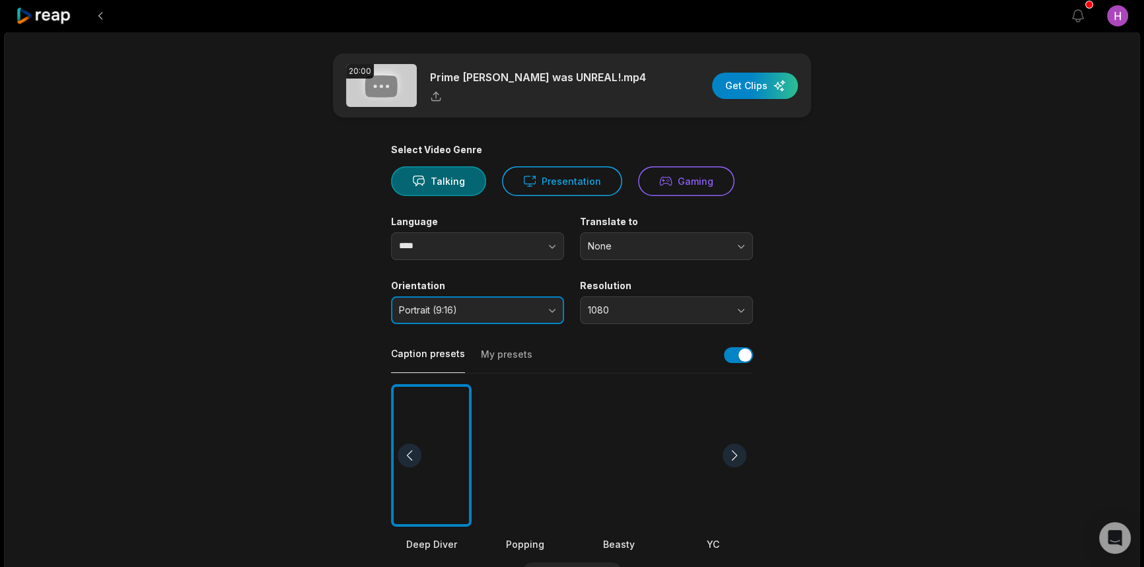
click at [456, 306] on span "Portrait (9:16)" at bounding box center [468, 310] width 139 height 12
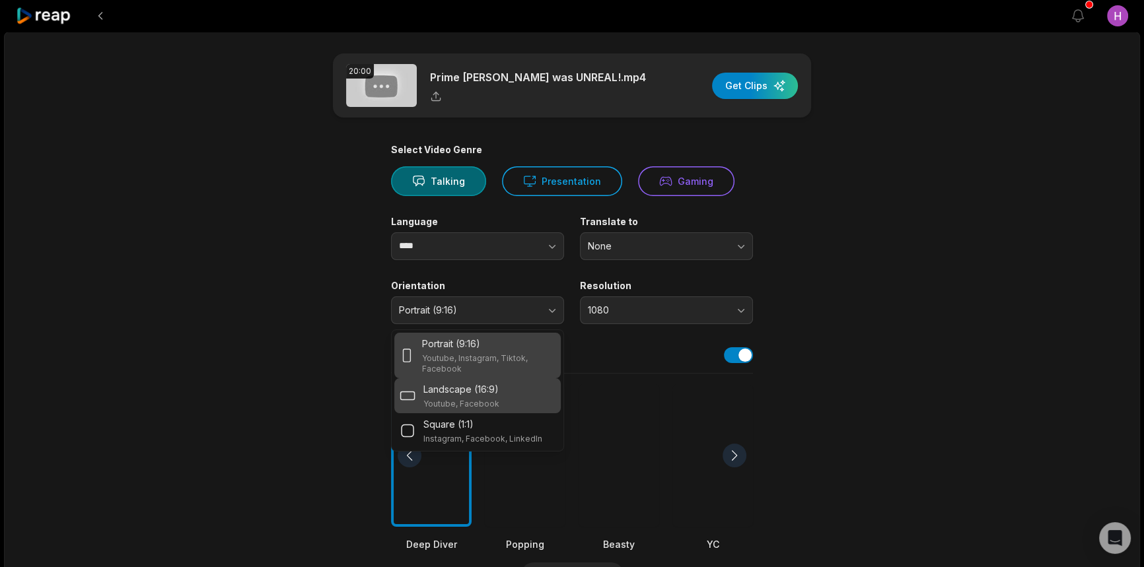
click at [489, 401] on p "Youtube, Facebook" at bounding box center [461, 404] width 76 height 11
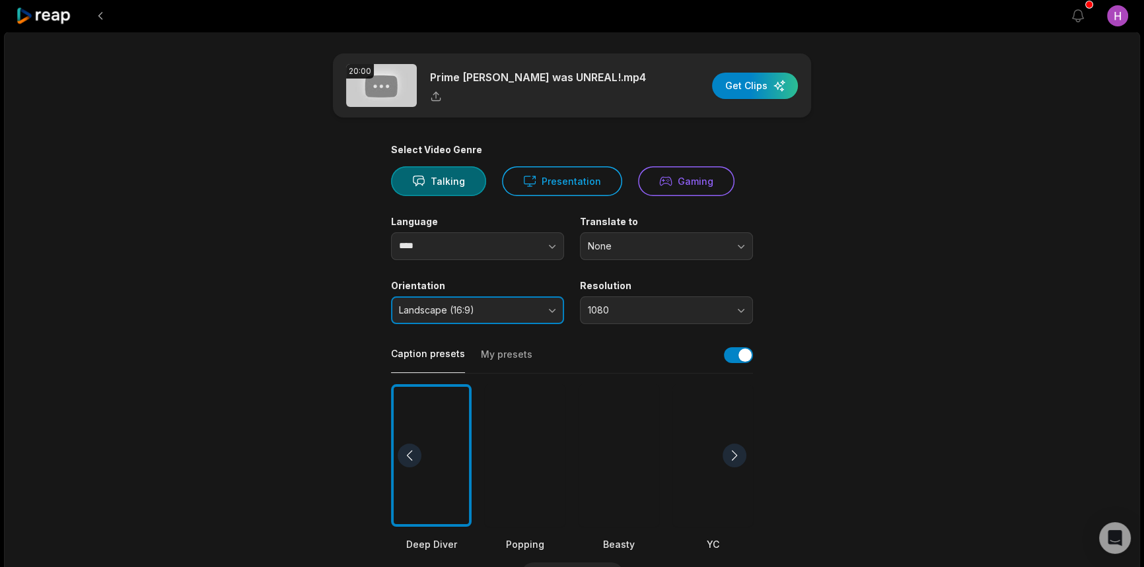
click at [497, 306] on span "Landscape (16:9)" at bounding box center [468, 310] width 139 height 12
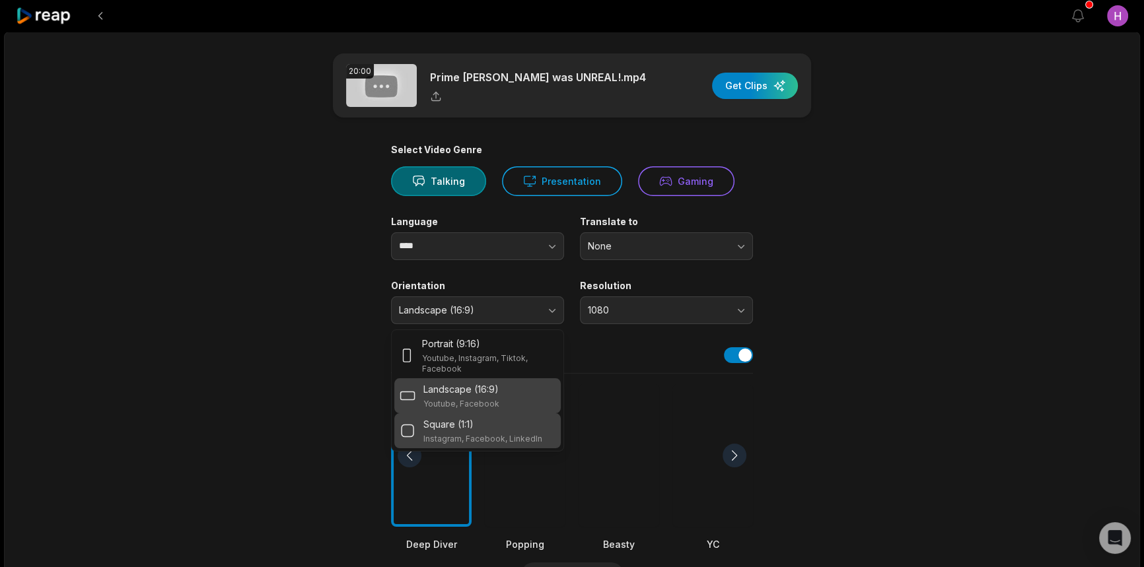
click at [514, 428] on div "Square (1:1)" at bounding box center [482, 424] width 119 height 14
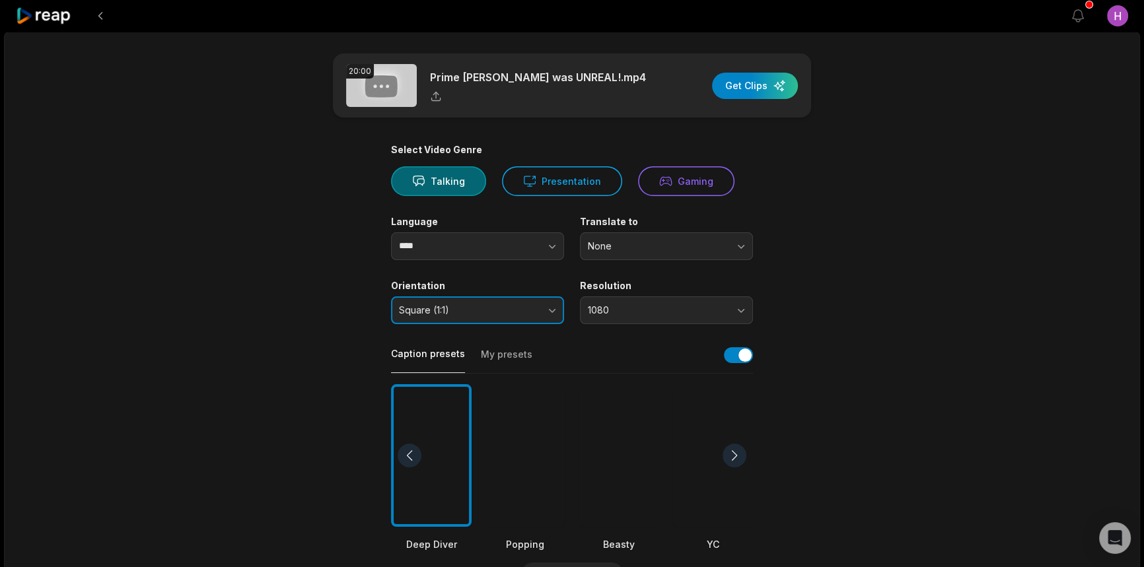
scroll to position [240, 0]
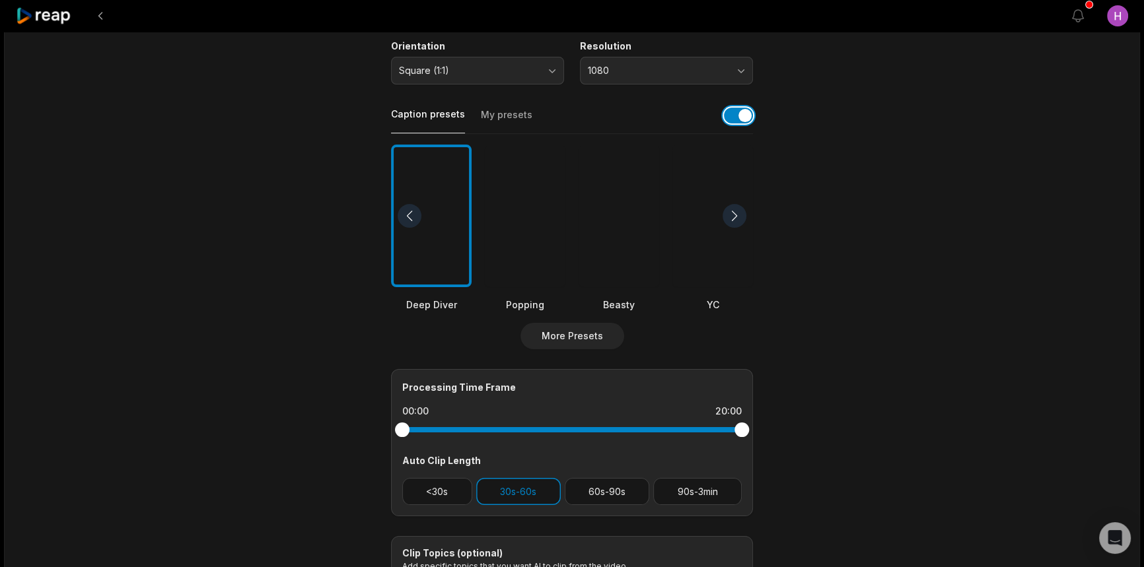
click at [740, 119] on button "button" at bounding box center [738, 116] width 29 height 16
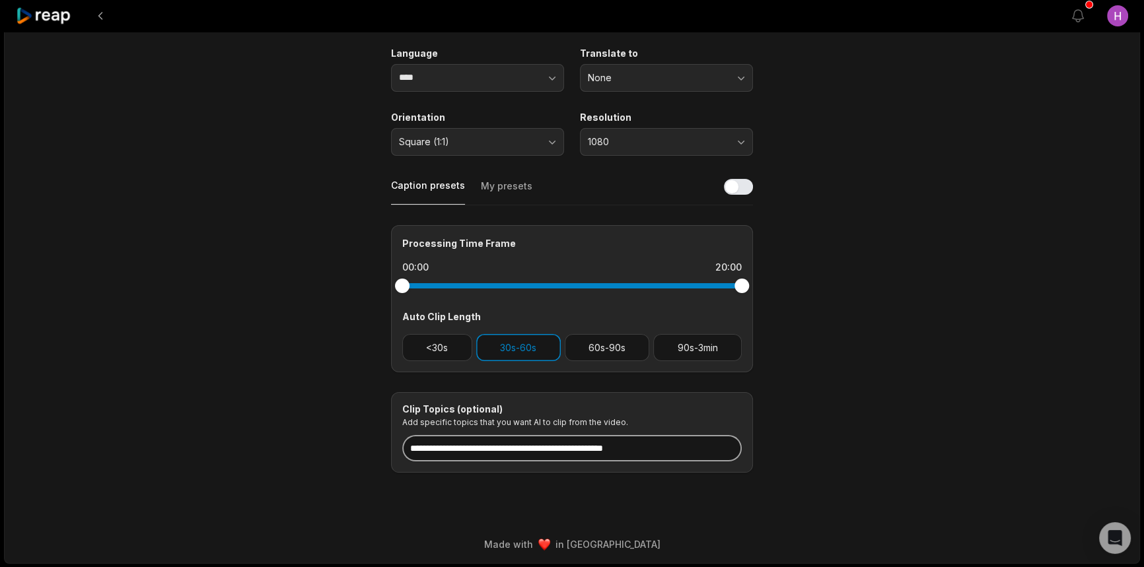
click at [536, 446] on input at bounding box center [571, 448] width 339 height 26
paste input "**********"
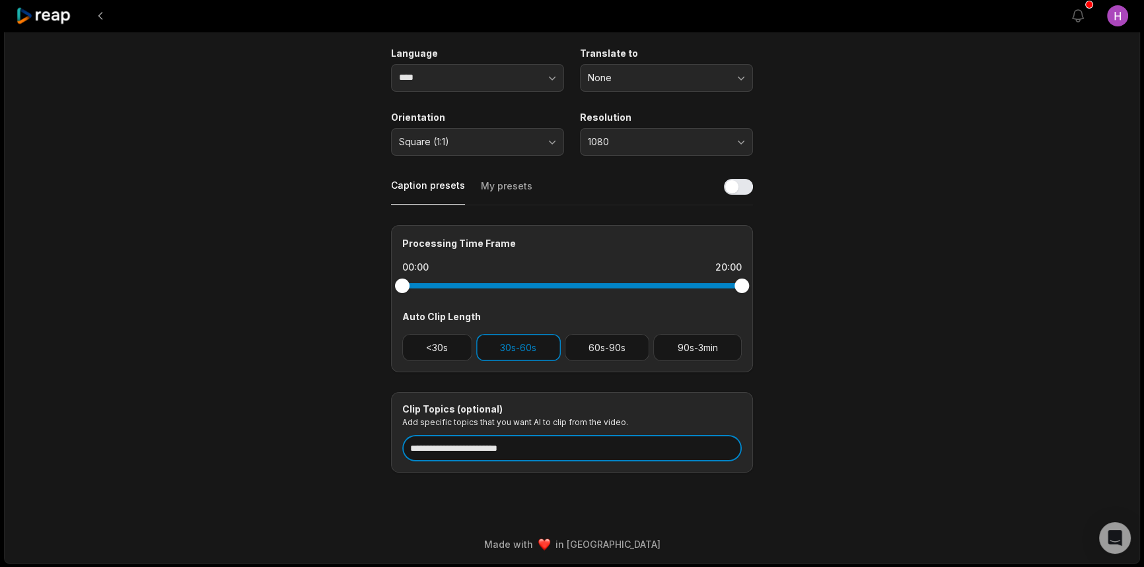
type input "**********"
click at [825, 318] on main "**********" at bounding box center [571, 179] width 639 height 588
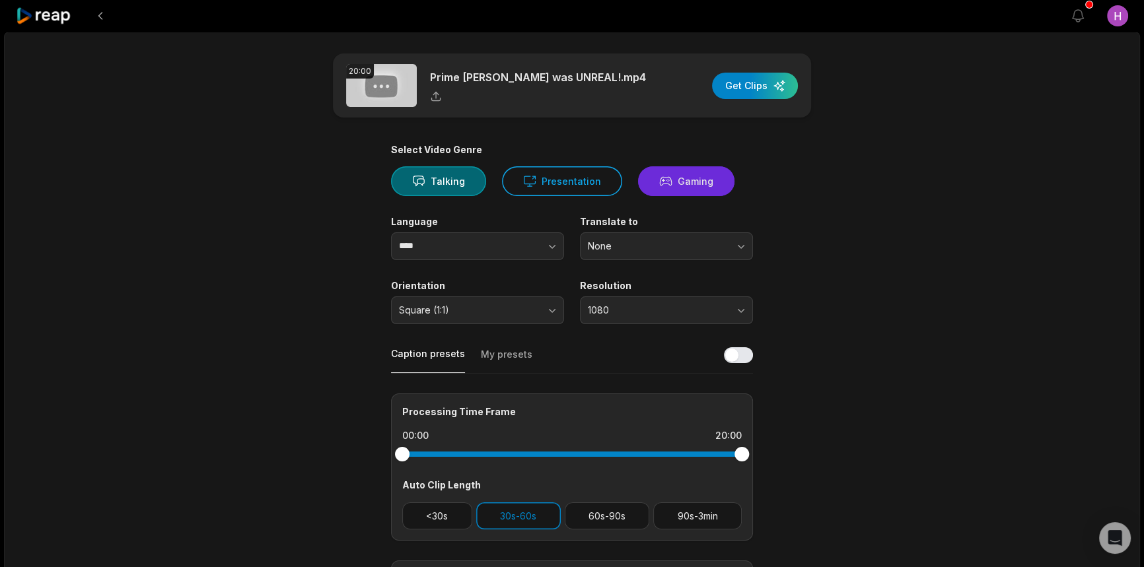
click at [682, 175] on button "Gaming" at bounding box center [686, 181] width 96 height 30
click at [753, 85] on div "button" at bounding box center [755, 86] width 86 height 26
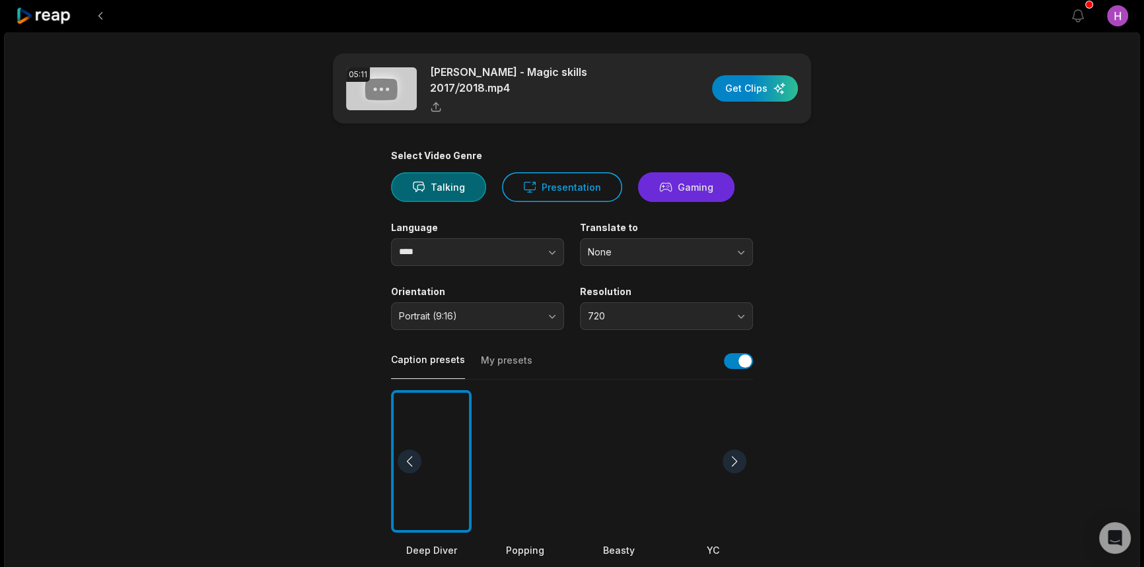
click at [668, 180] on button "Gaming" at bounding box center [686, 187] width 96 height 30
click at [639, 310] on span "720" at bounding box center [657, 316] width 139 height 12
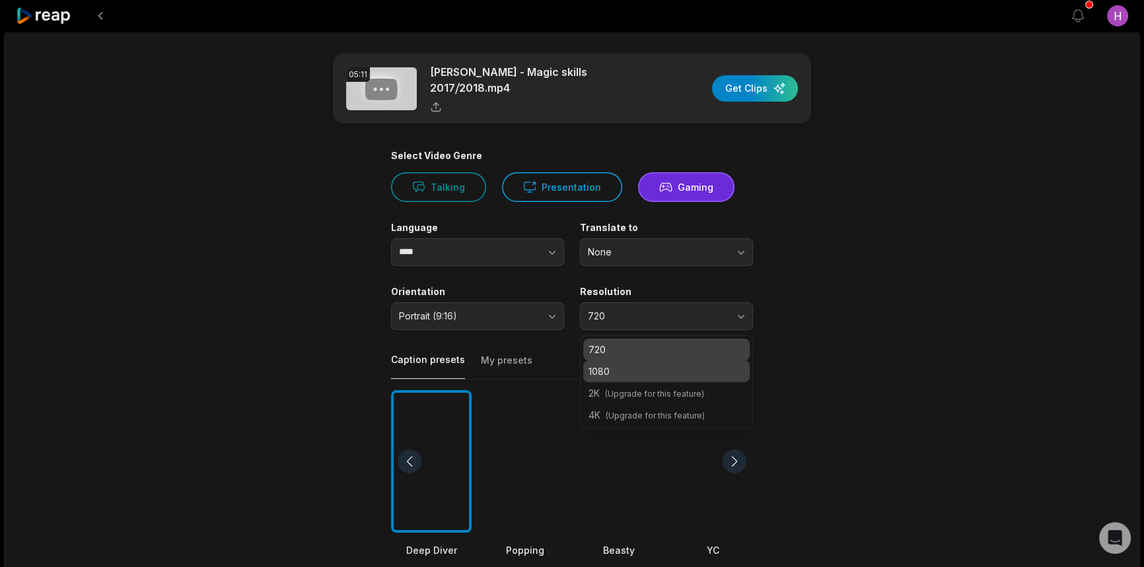
click at [674, 372] on div "1080" at bounding box center [666, 372] width 166 height 22
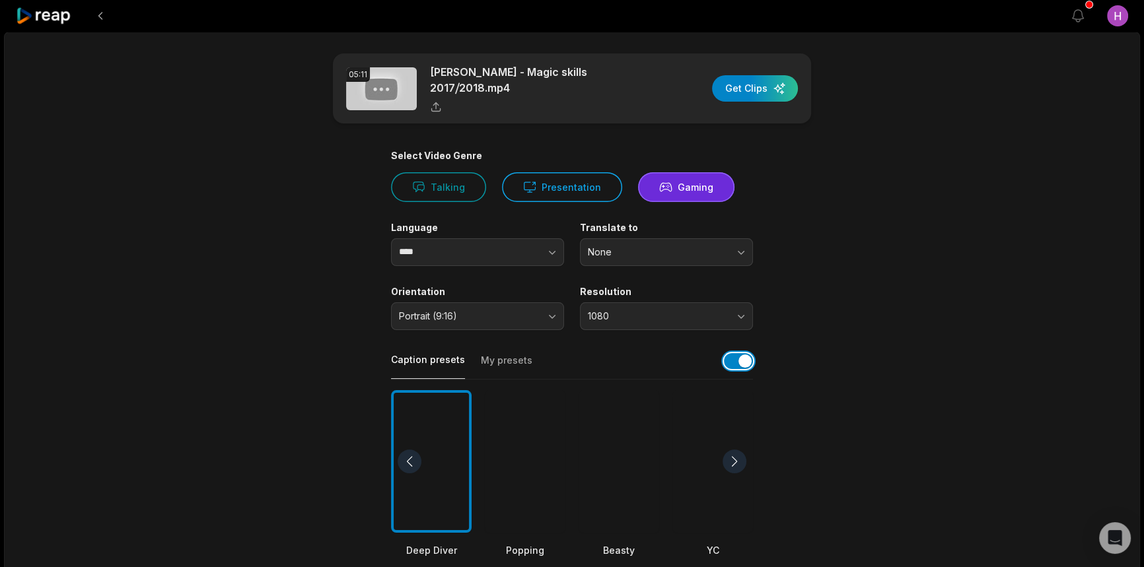
click at [733, 358] on button "button" at bounding box center [738, 361] width 29 height 16
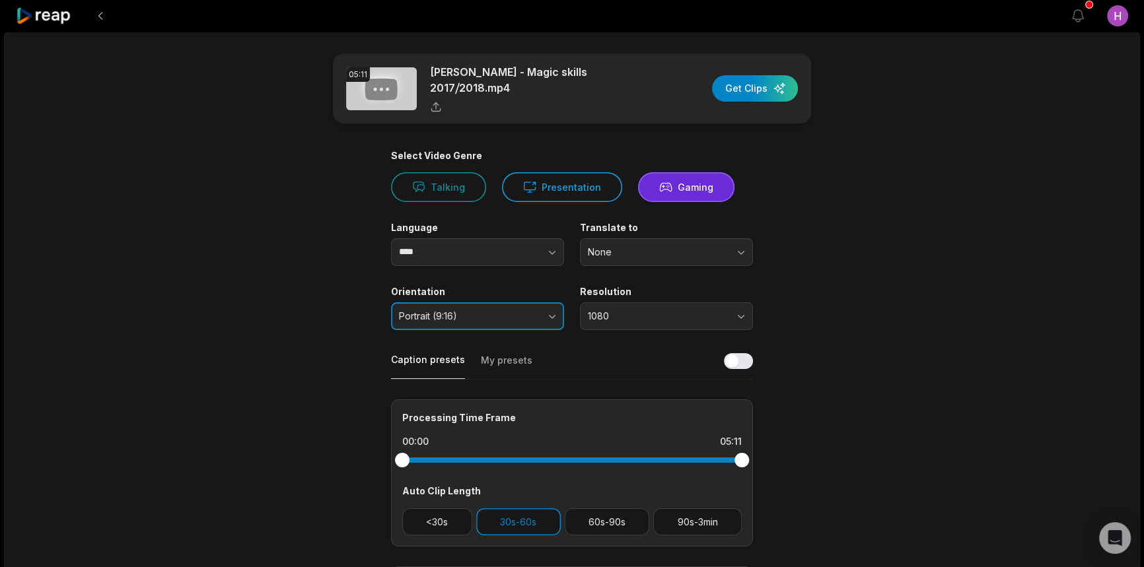
click at [502, 310] on span "Portrait (9:16)" at bounding box center [468, 316] width 139 height 12
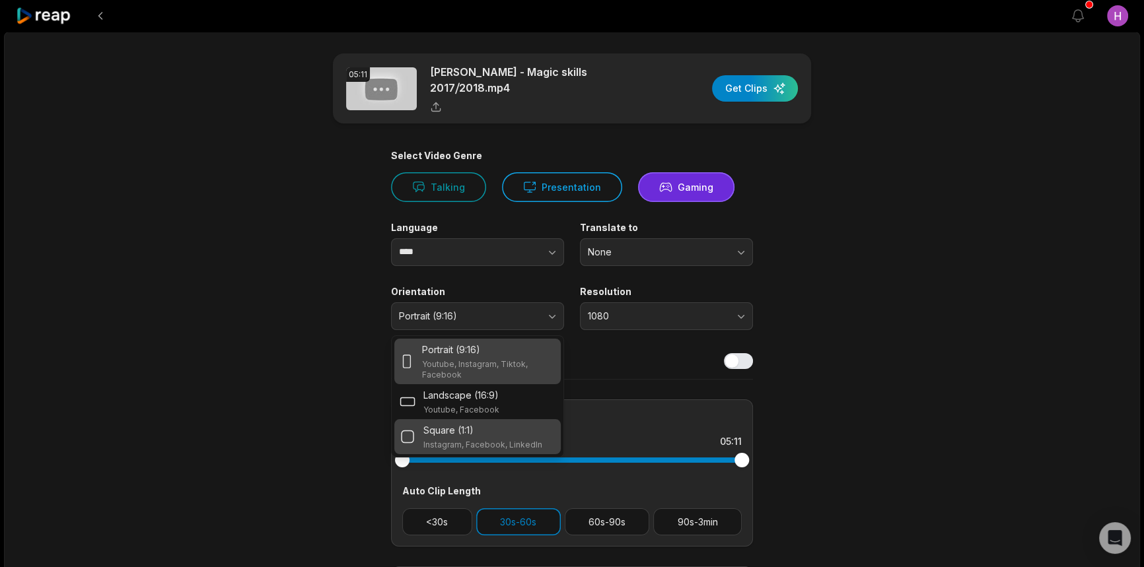
click at [515, 423] on div "Square (1:1)" at bounding box center [482, 430] width 119 height 14
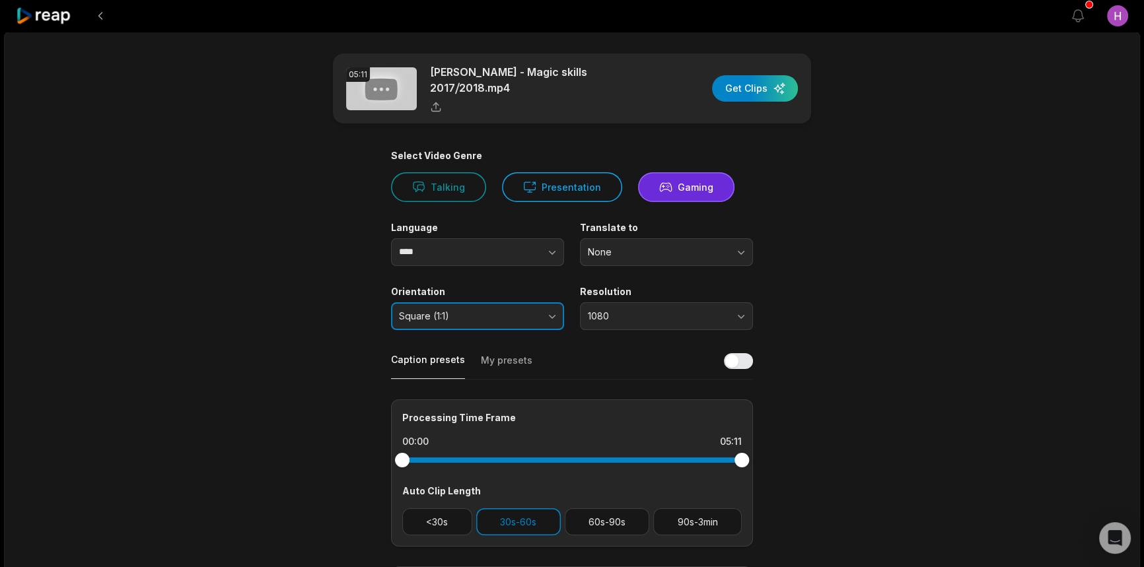
scroll to position [168, 0]
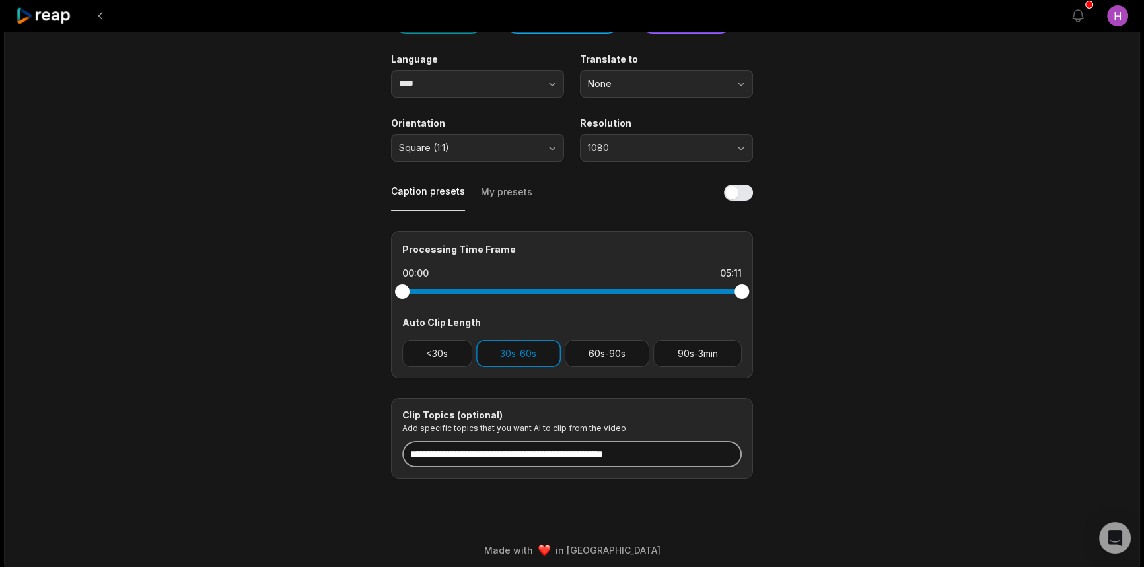
click at [585, 451] on input at bounding box center [571, 454] width 339 height 26
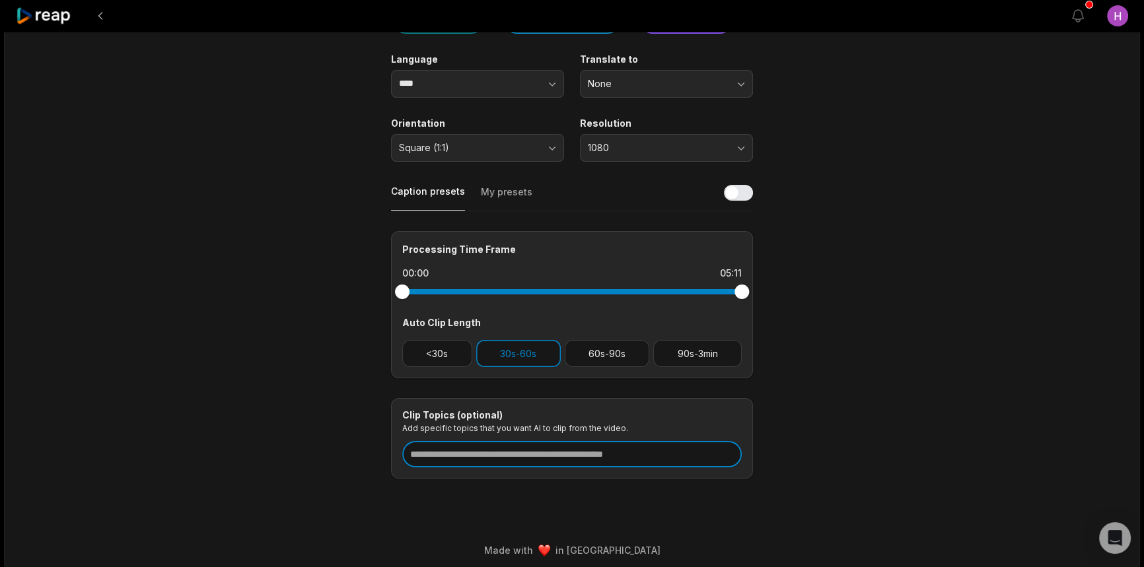
paste input "**********"
drag, startPoint x: 613, startPoint y: 450, endPoint x: 387, endPoint y: 456, distance: 225.9
click at [387, 456] on main "**********" at bounding box center [571, 182] width 639 height 594
paste input
type input "**********"
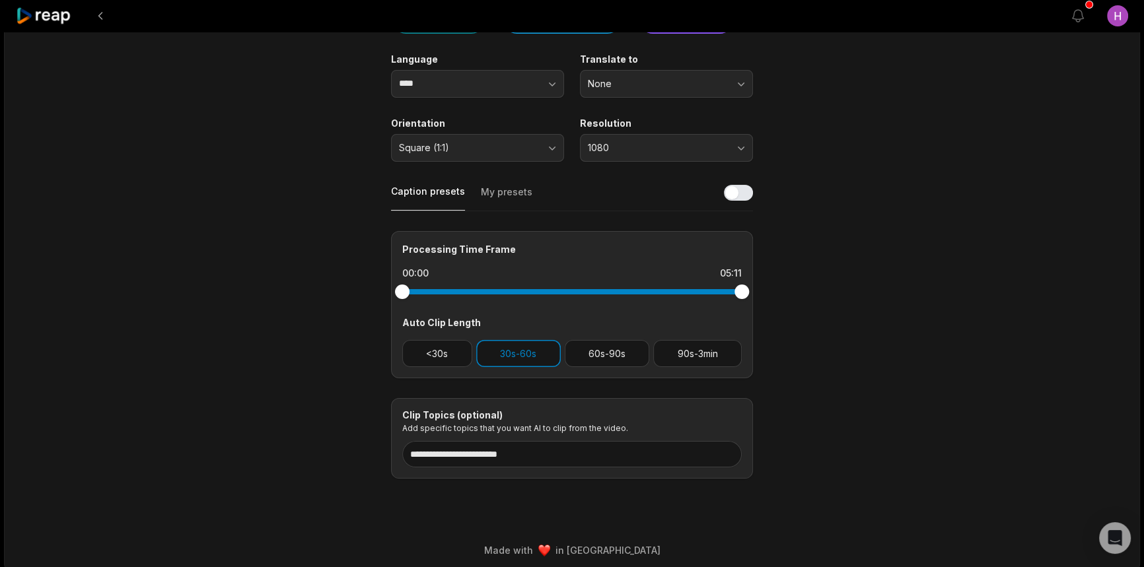
click at [569, 475] on div "**********" at bounding box center [572, 216] width 1136 height 707
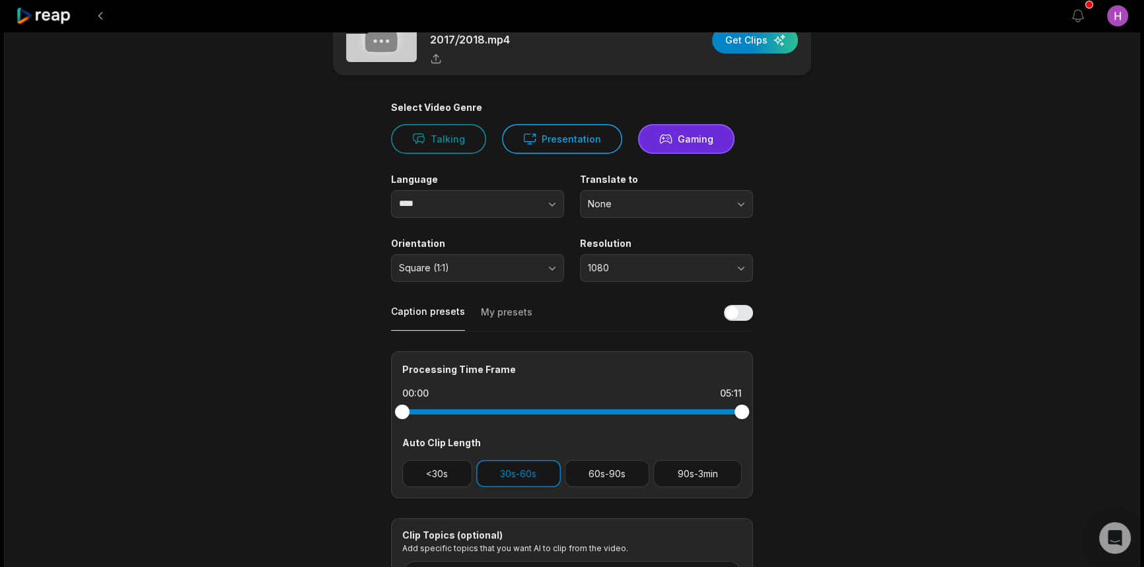
scroll to position [0, 0]
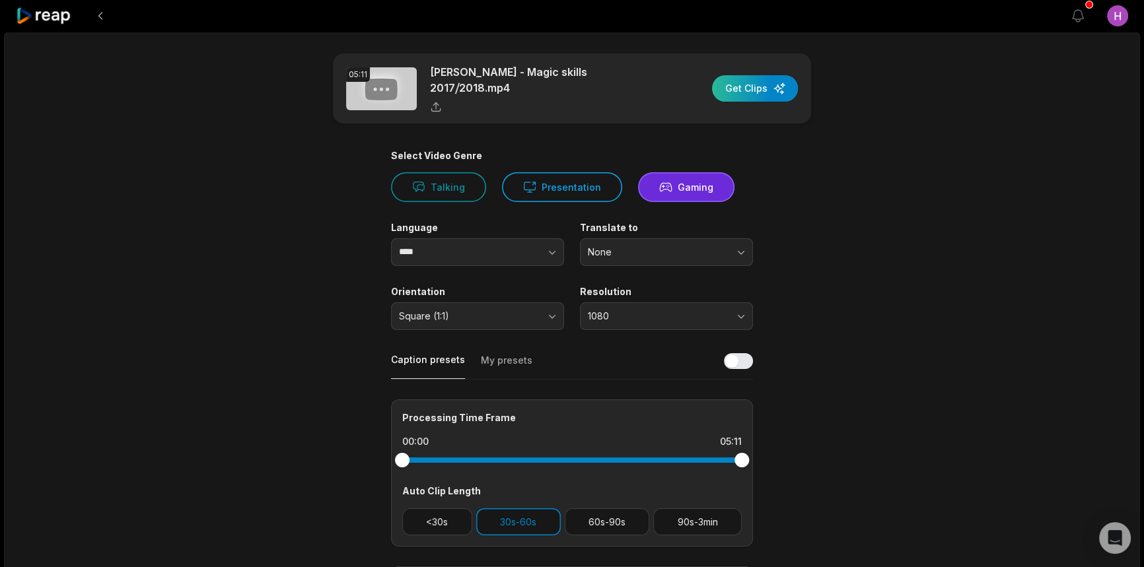
click at [767, 82] on div "button" at bounding box center [755, 88] width 86 height 26
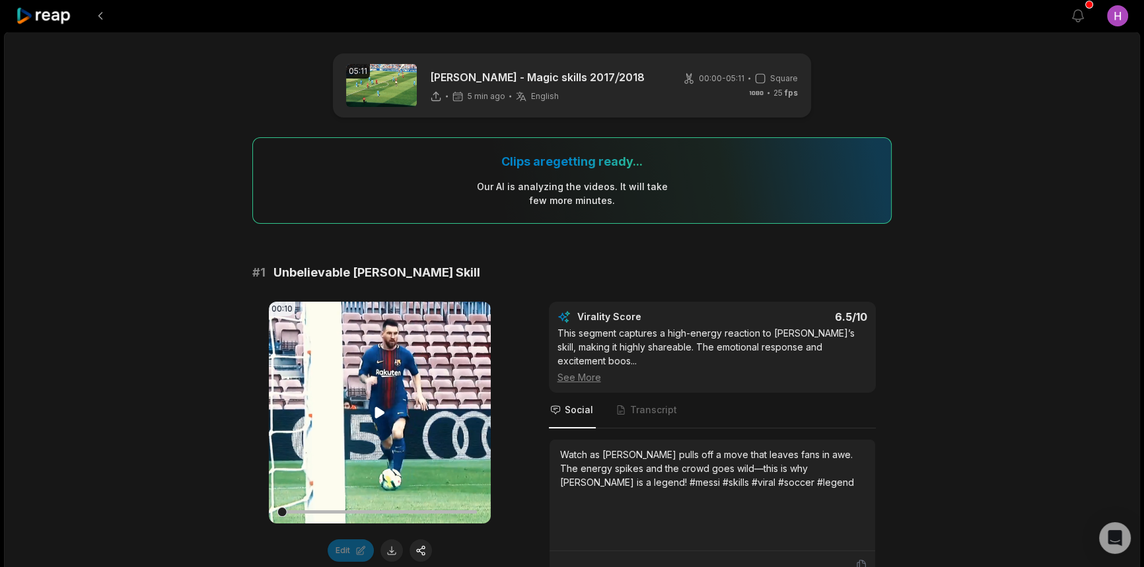
click at [400, 407] on video "Your browser does not support mp4 format." at bounding box center [380, 413] width 222 height 222
click at [403, 409] on video "Your browser does not support mp4 format." at bounding box center [380, 413] width 222 height 222
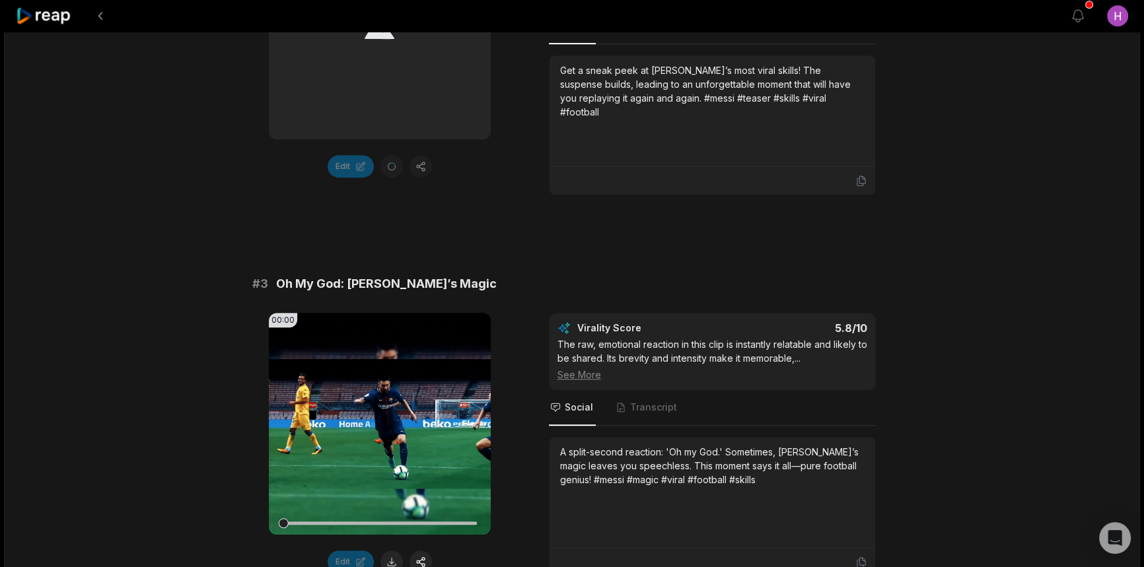
scroll to position [960, 0]
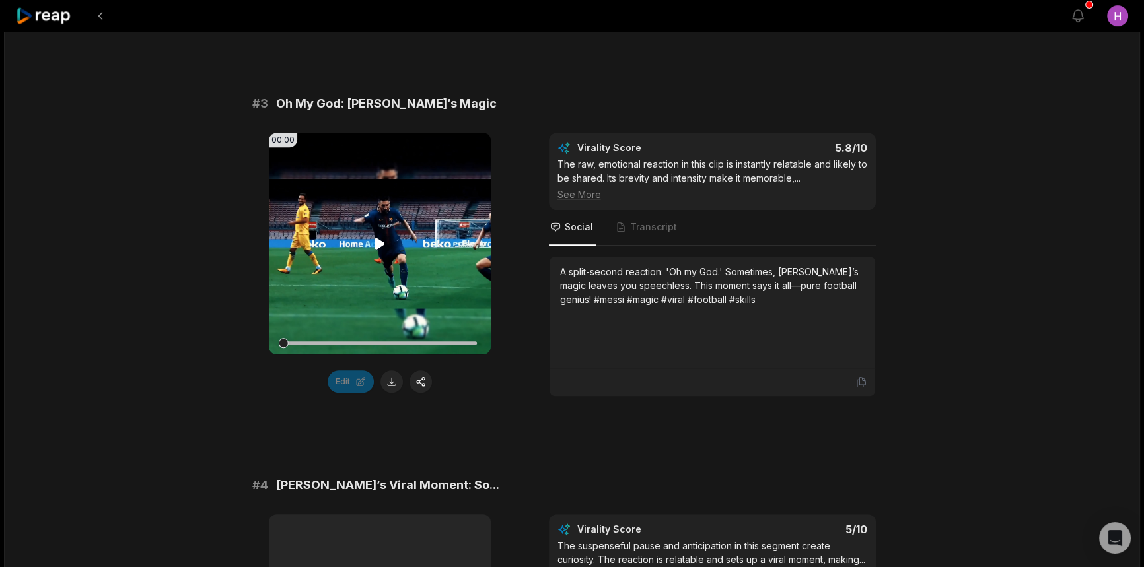
click at [408, 270] on video "Your browser does not support mp4 format." at bounding box center [380, 244] width 222 height 222
click at [408, 271] on video "Your browser does not support mp4 format." at bounding box center [380, 244] width 222 height 222
click at [409, 271] on video "Your browser does not support mp4 format." at bounding box center [380, 244] width 222 height 222
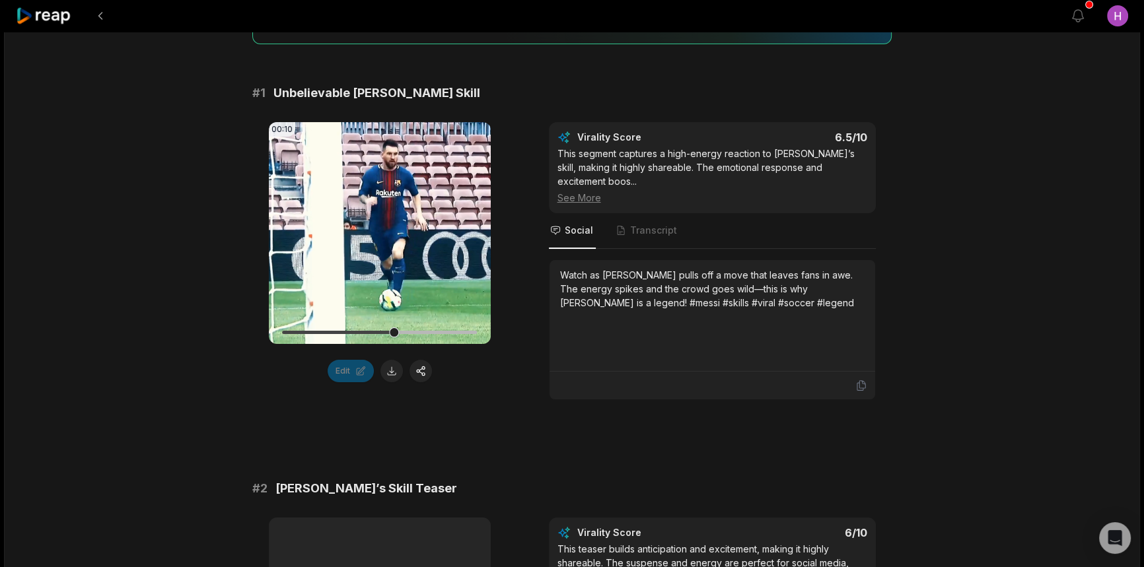
scroll to position [0, 0]
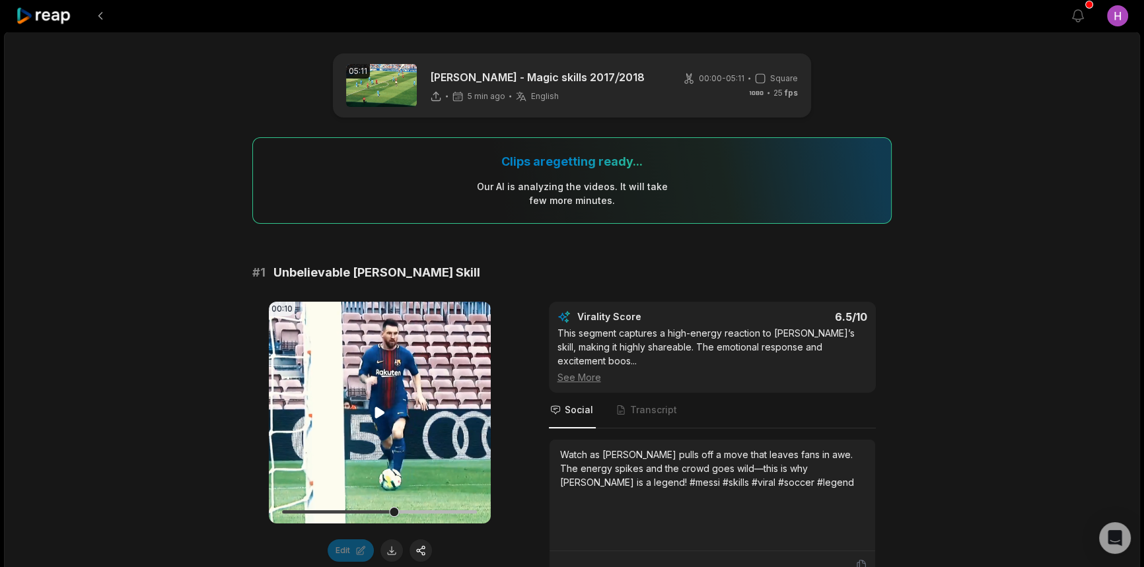
click at [389, 304] on video "Your browser does not support mp4 format." at bounding box center [380, 413] width 222 height 222
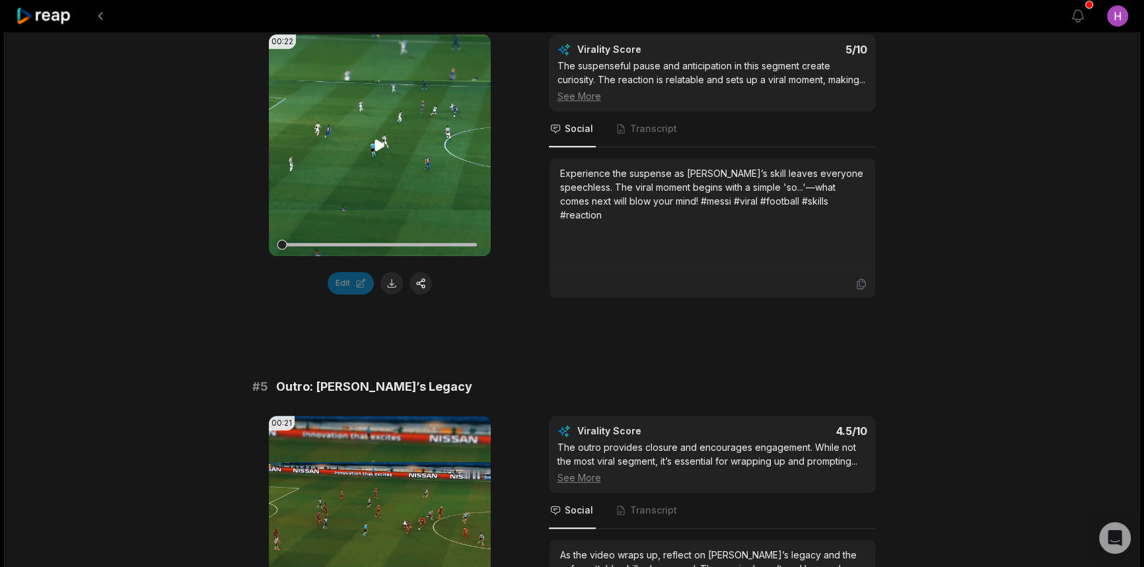
scroll to position [1380, 0]
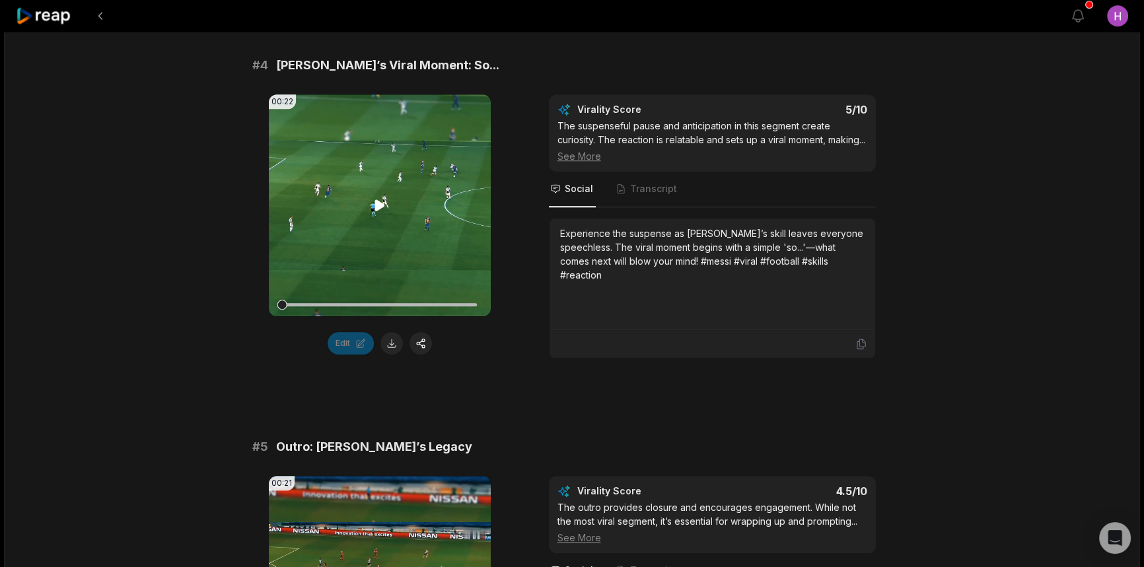
click at [417, 193] on video "Your browser does not support mp4 format." at bounding box center [380, 205] width 222 height 222
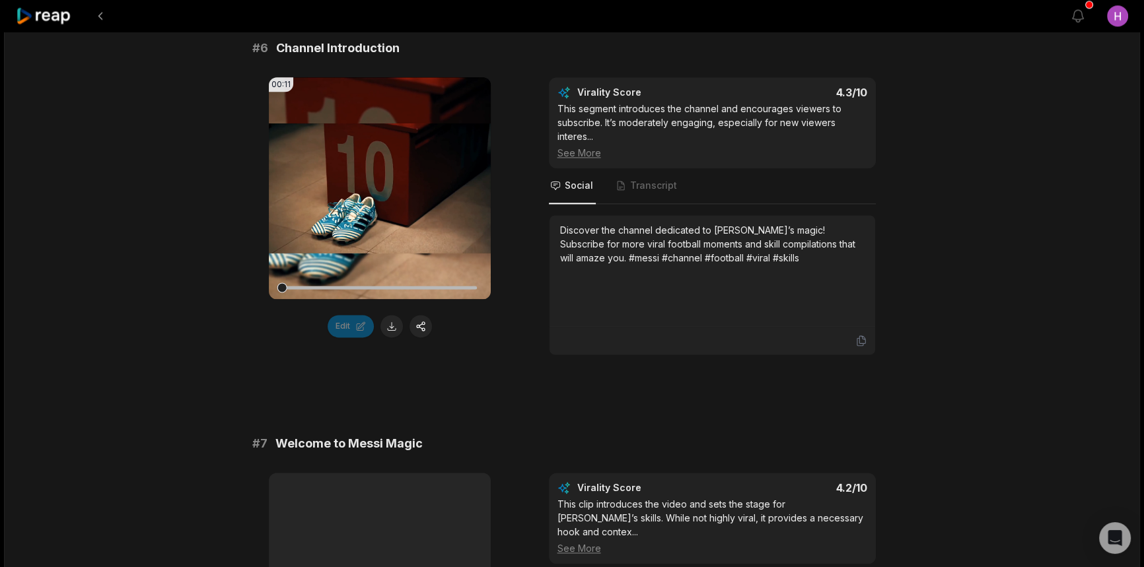
scroll to position [2054, 0]
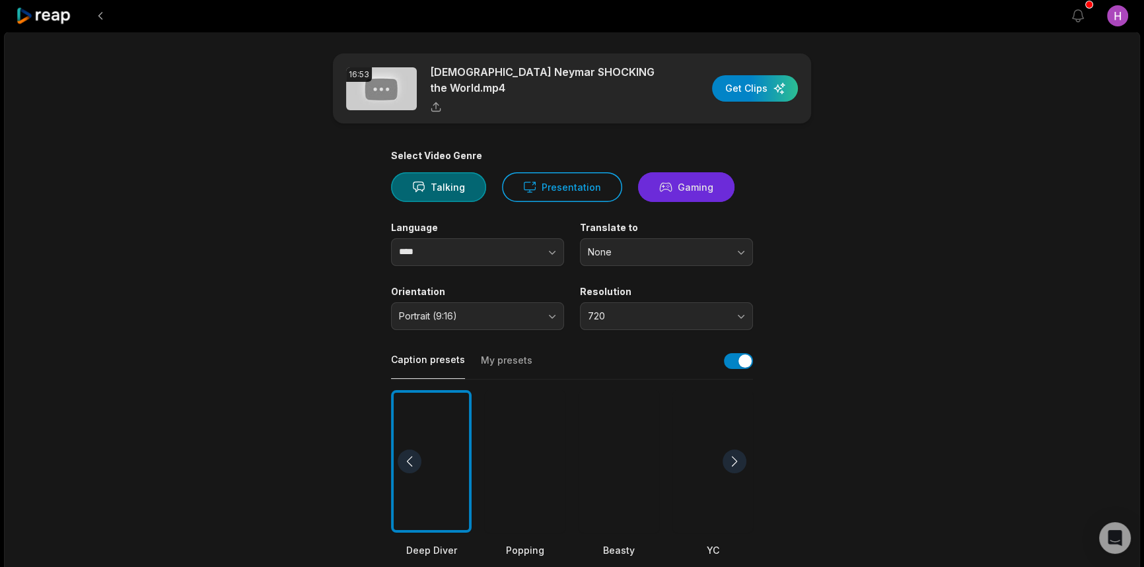
click at [643, 193] on button "Gaming" at bounding box center [686, 187] width 96 height 30
click at [505, 260] on button "button" at bounding box center [526, 252] width 75 height 28
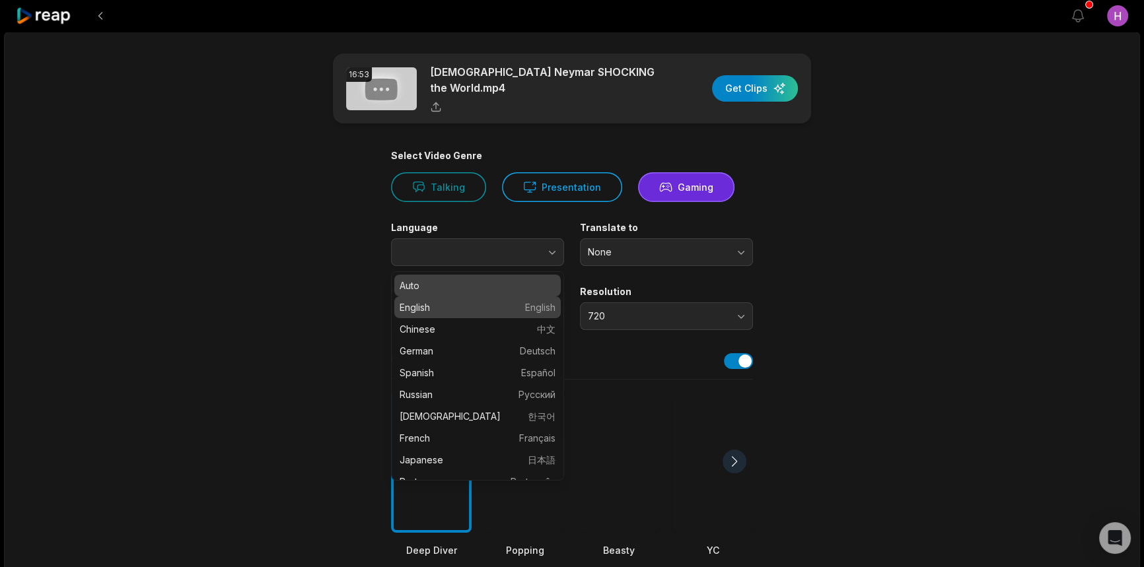
type input "****"
click at [810, 295] on main "16:53 [DEMOGRAPHIC_DATA] Neymar SHOCKING the World.mp4 Get Clips Select Video G…" at bounding box center [571, 457] width 639 height 809
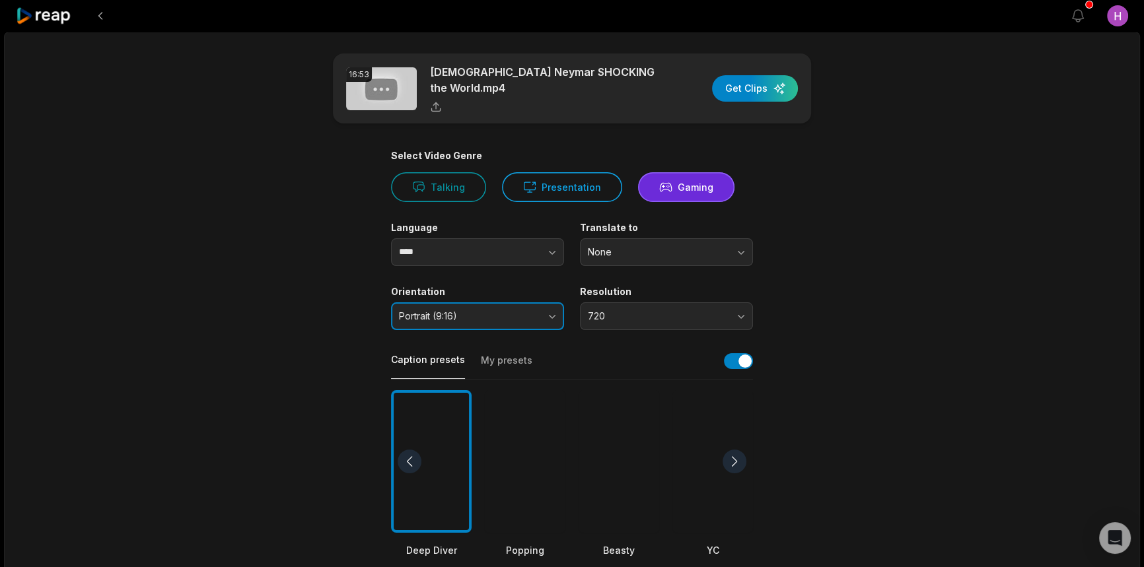
click at [521, 314] on span "Portrait (9:16)" at bounding box center [468, 316] width 139 height 12
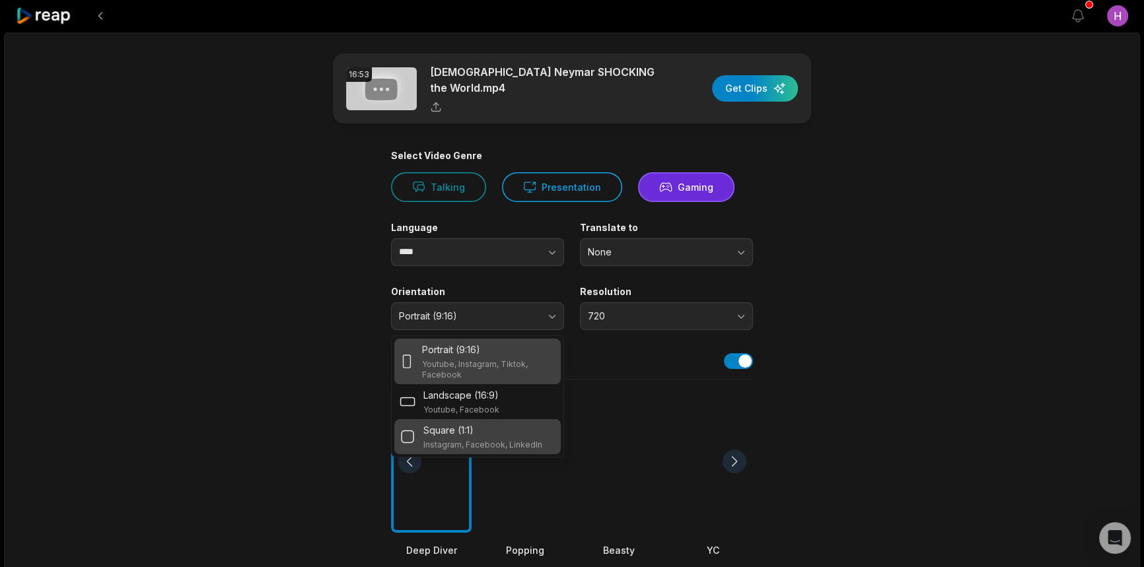
click at [492, 422] on div "Square (1:1) Instagram, Facebook, LinkedIn" at bounding box center [477, 436] width 166 height 35
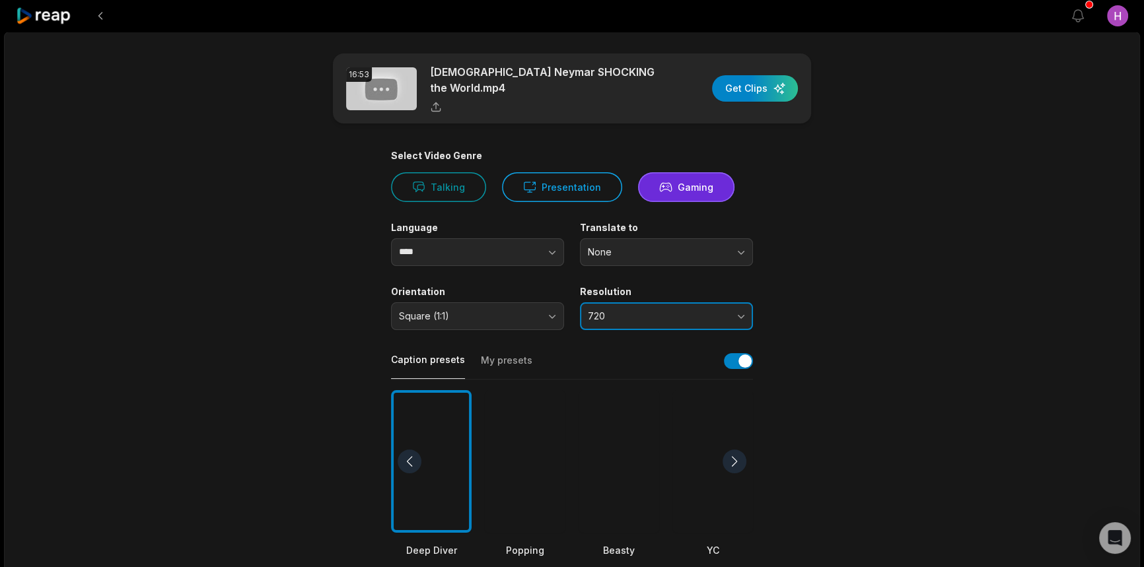
click at [607, 313] on span "720" at bounding box center [657, 316] width 139 height 12
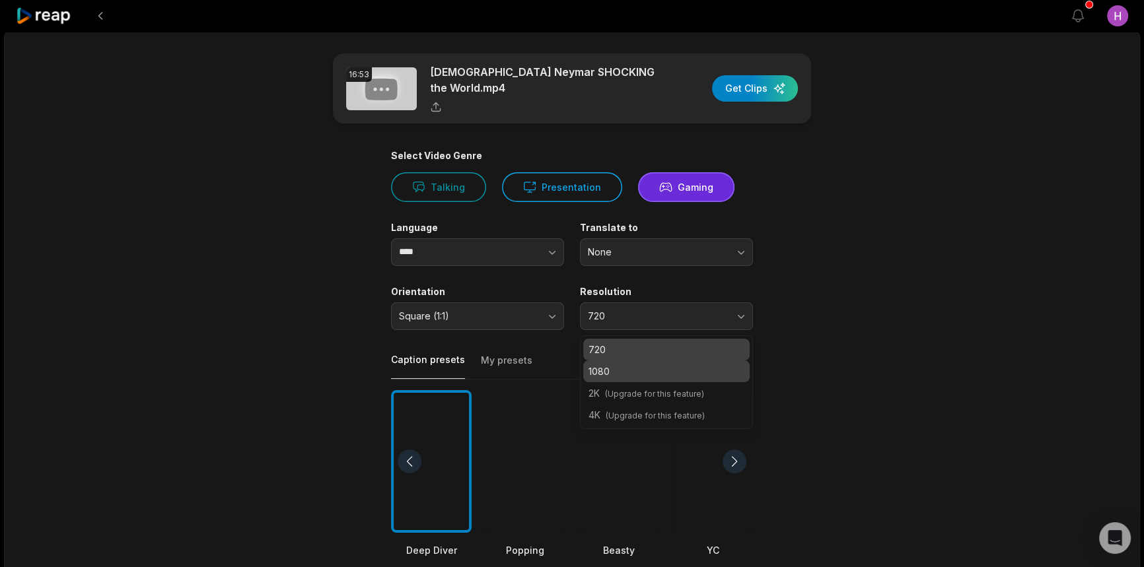
drag, startPoint x: 639, startPoint y: 384, endPoint x: 640, endPoint y: 377, distance: 7.4
click at [639, 384] on div "2K (Upgrade for this feature)" at bounding box center [666, 393] width 166 height 22
click at [642, 372] on p "1080" at bounding box center [666, 372] width 156 height 14
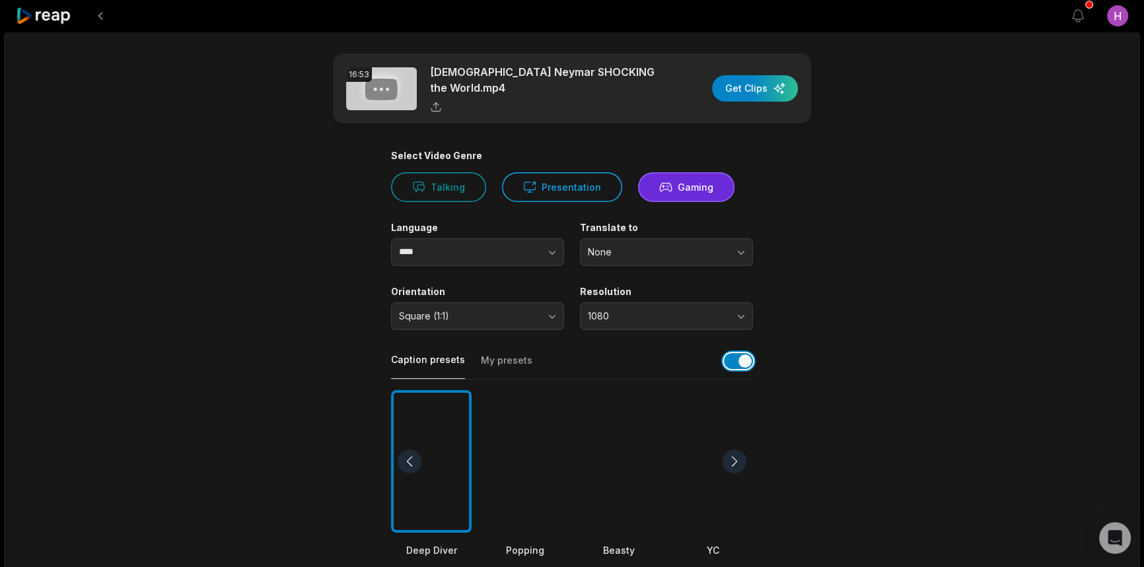
click at [734, 357] on button "button" at bounding box center [738, 361] width 29 height 16
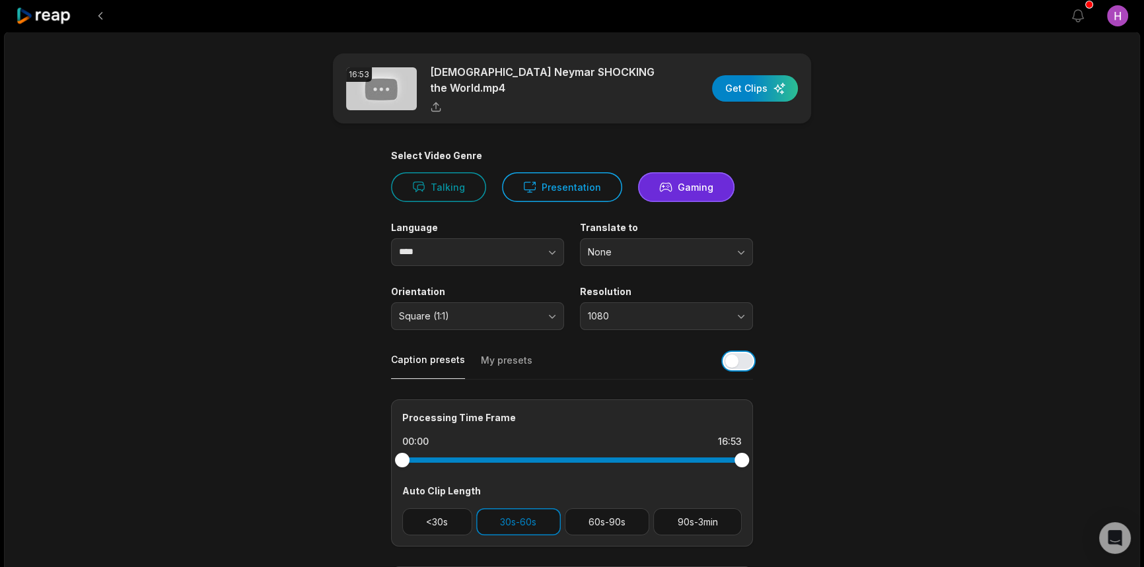
scroll to position [174, 0]
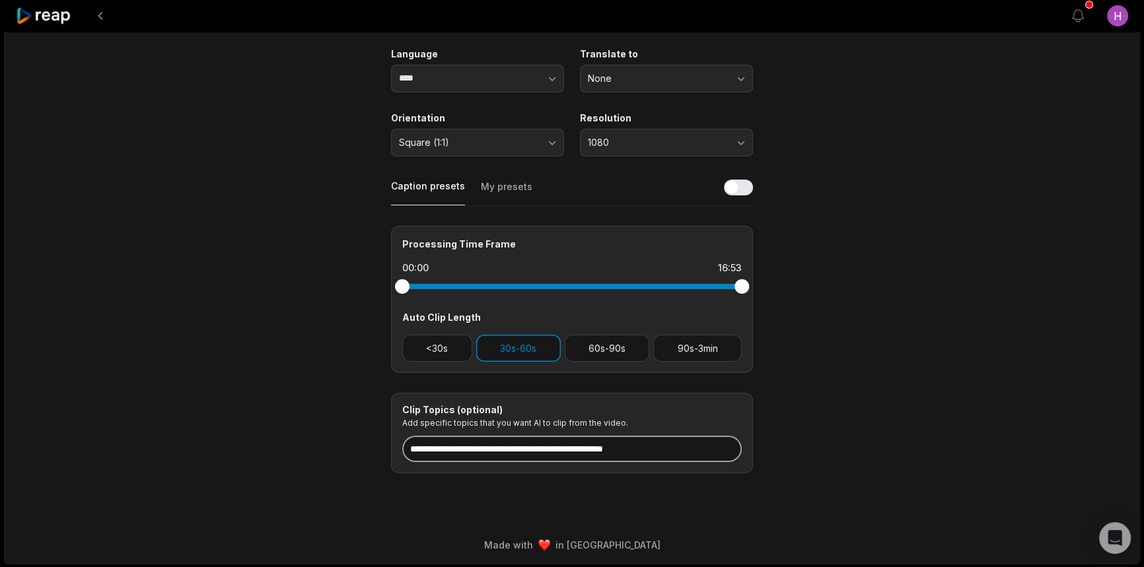
click at [538, 456] on input at bounding box center [571, 449] width 339 height 26
paste input "**********"
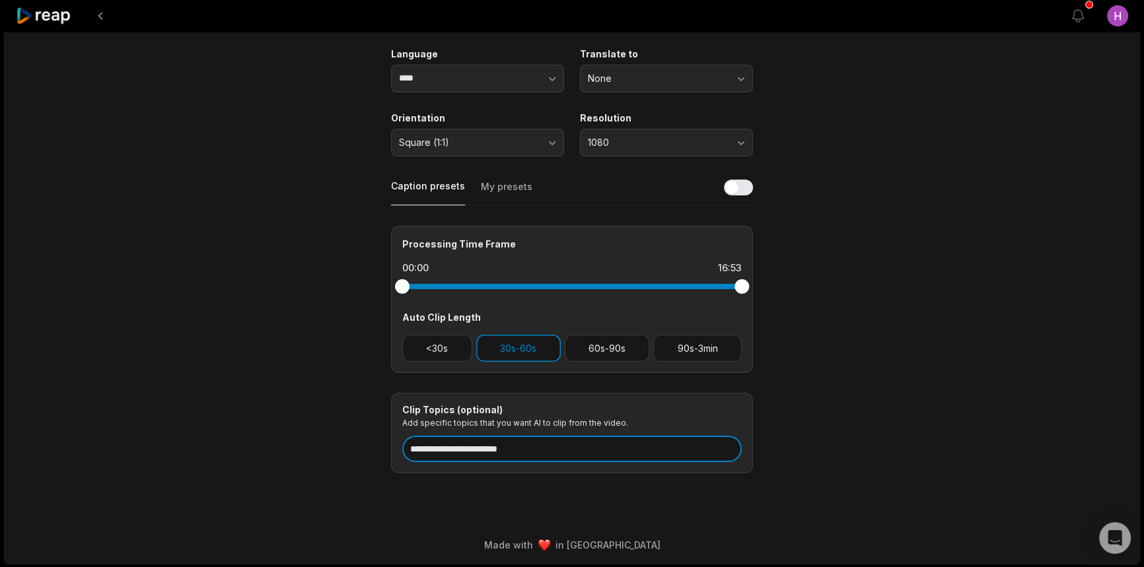
scroll to position [0, 0]
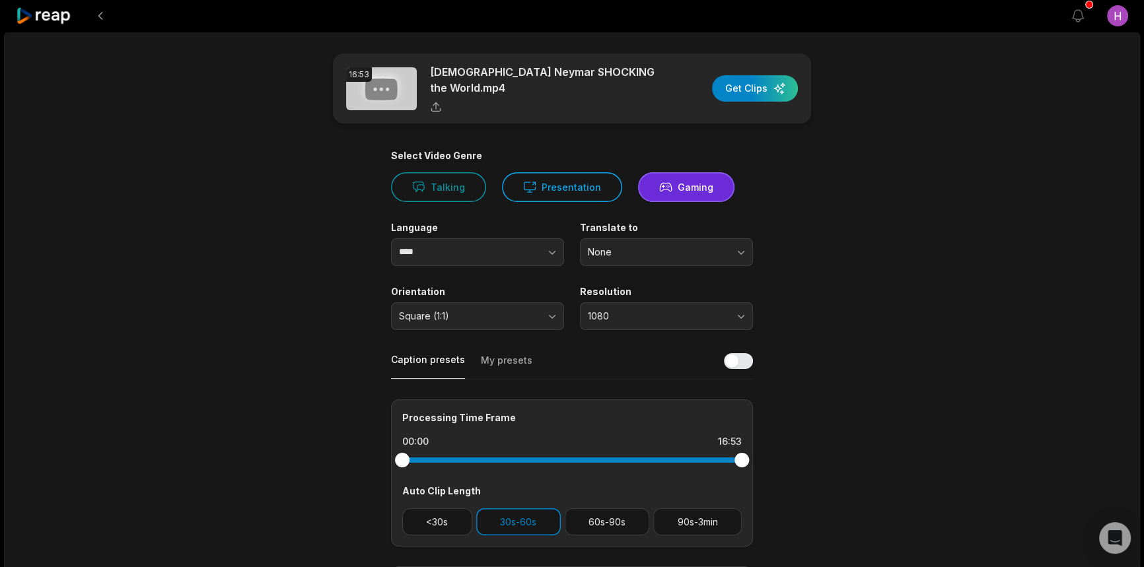
type input "**********"
click at [831, 251] on main "**********" at bounding box center [571, 350] width 639 height 594
click at [766, 88] on div "button" at bounding box center [755, 88] width 86 height 26
